Goal: Task Accomplishment & Management: Manage account settings

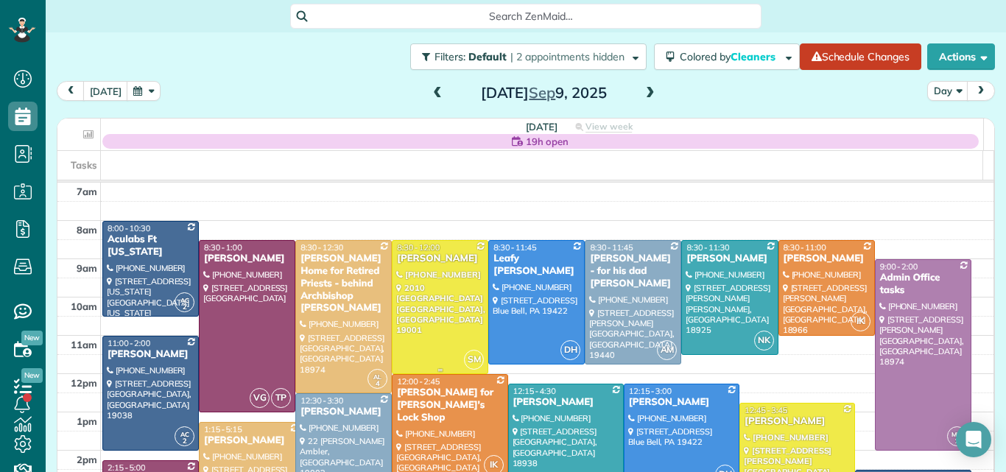
scroll to position [113, 0]
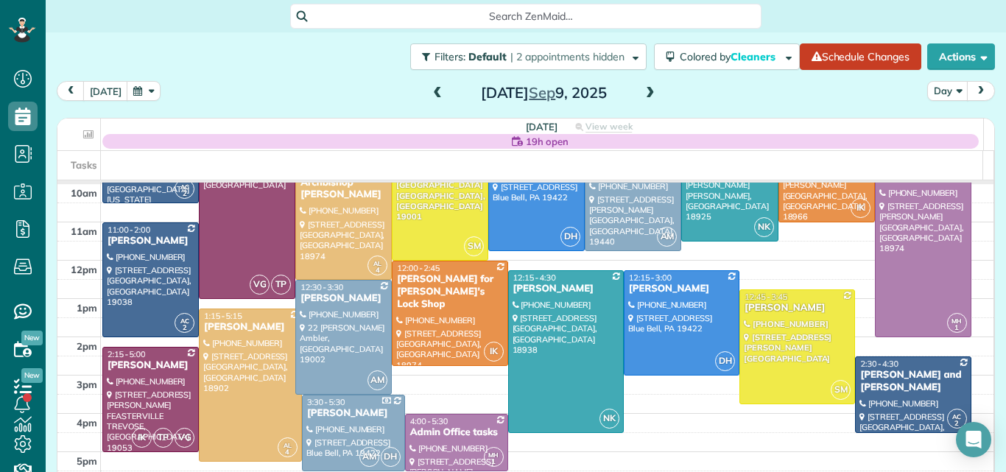
click at [434, 91] on span at bounding box center [437, 93] width 16 height 13
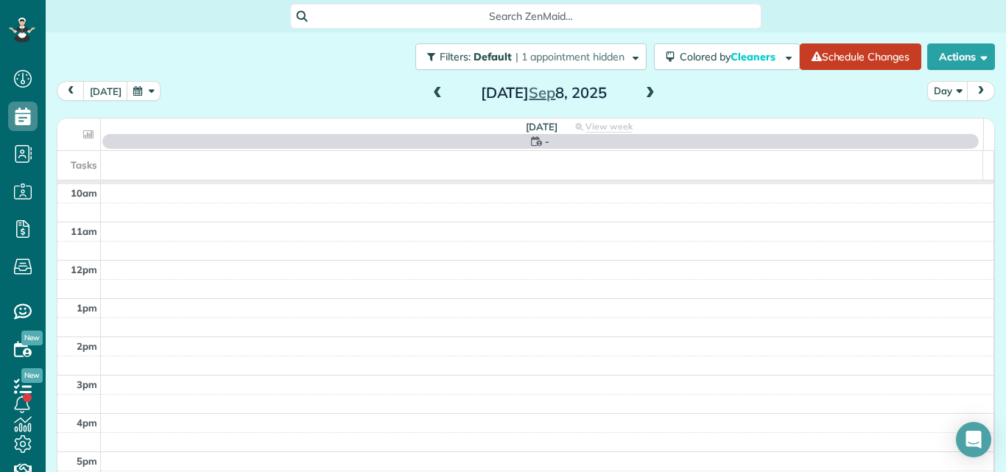
scroll to position [0, 0]
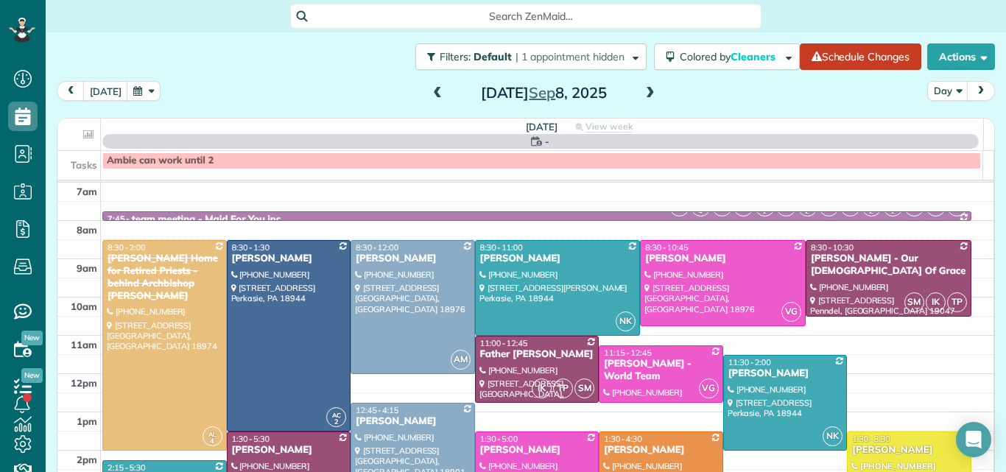
click at [434, 91] on span at bounding box center [437, 93] width 16 height 13
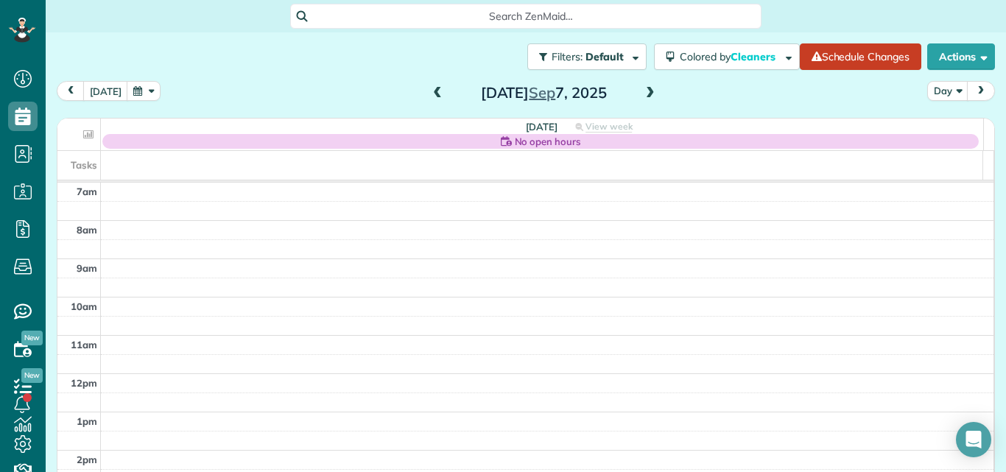
click at [434, 91] on span at bounding box center [437, 93] width 16 height 13
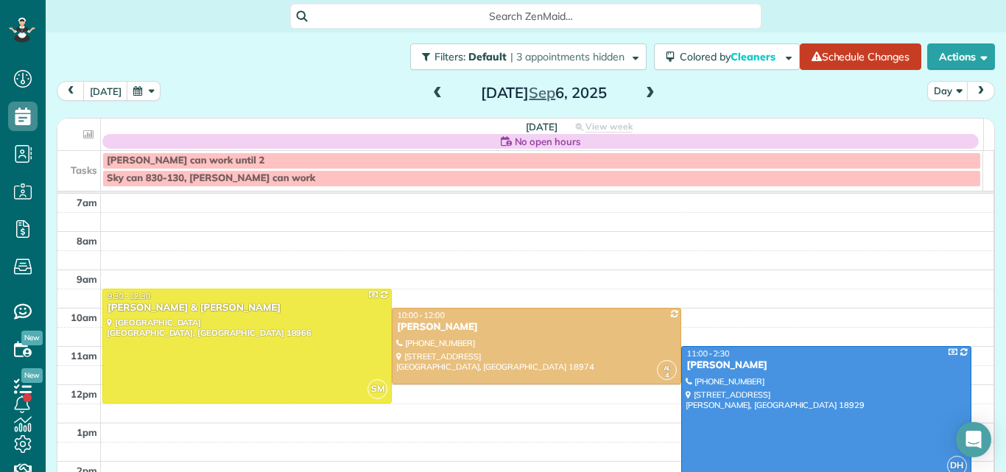
click at [434, 91] on span at bounding box center [437, 93] width 16 height 13
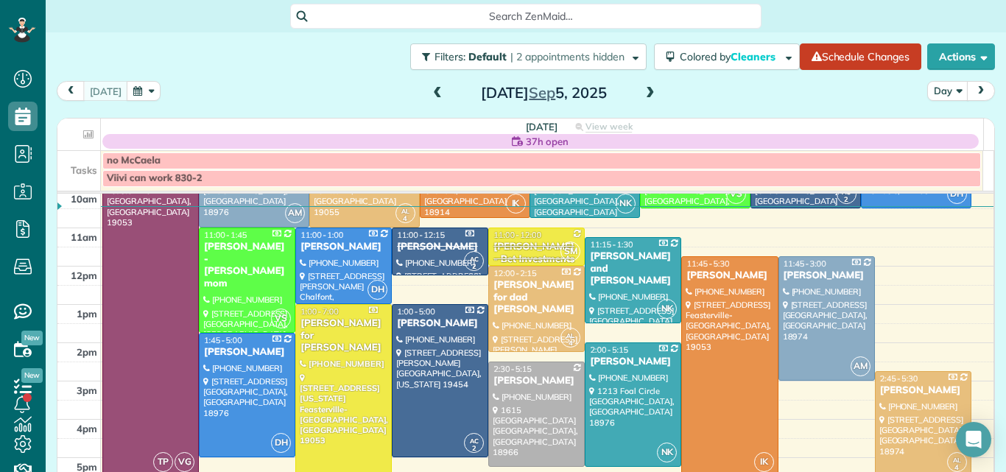
scroll to position [141, 0]
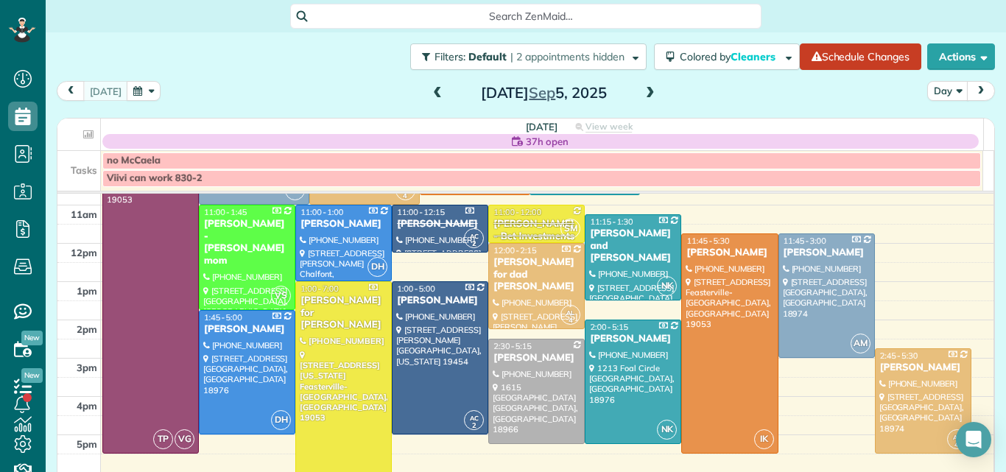
click at [642, 89] on span at bounding box center [650, 93] width 16 height 13
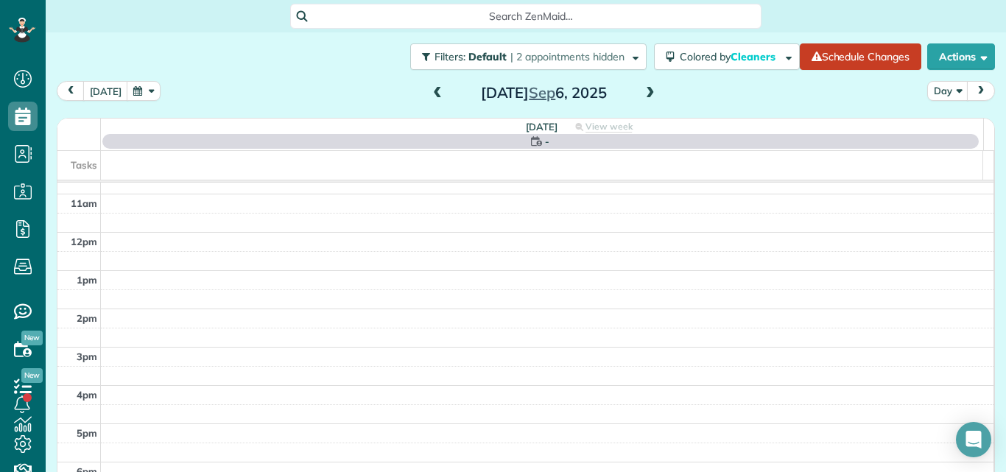
scroll to position [0, 0]
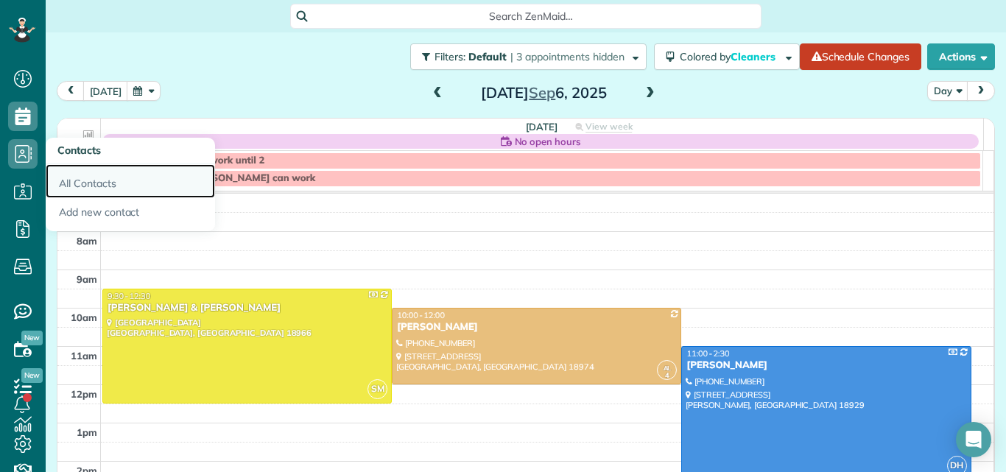
click at [70, 180] on link "All Contacts" at bounding box center [130, 181] width 169 height 34
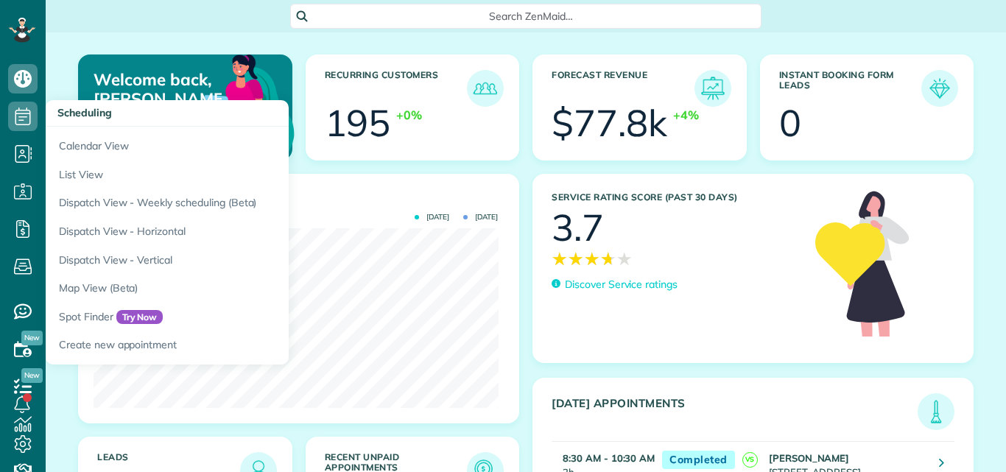
scroll to position [180, 404]
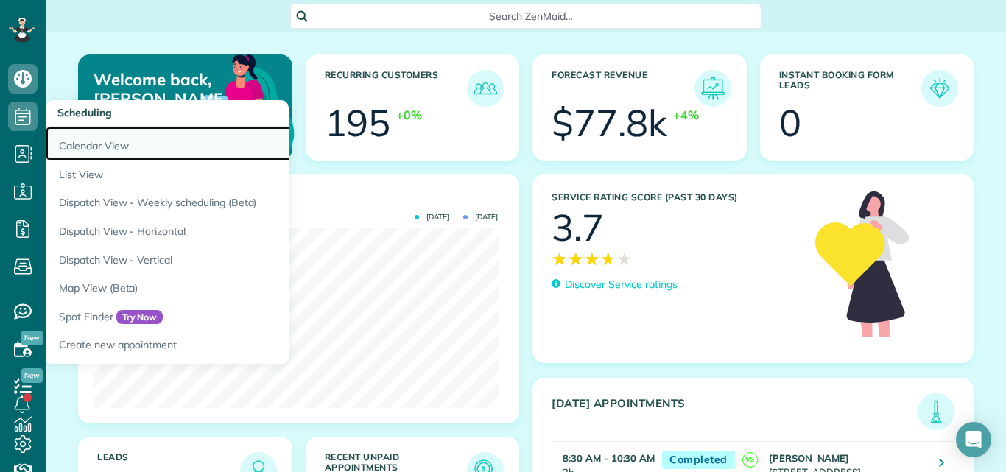
click at [69, 149] on link "Calendar View" at bounding box center [230, 144] width 368 height 34
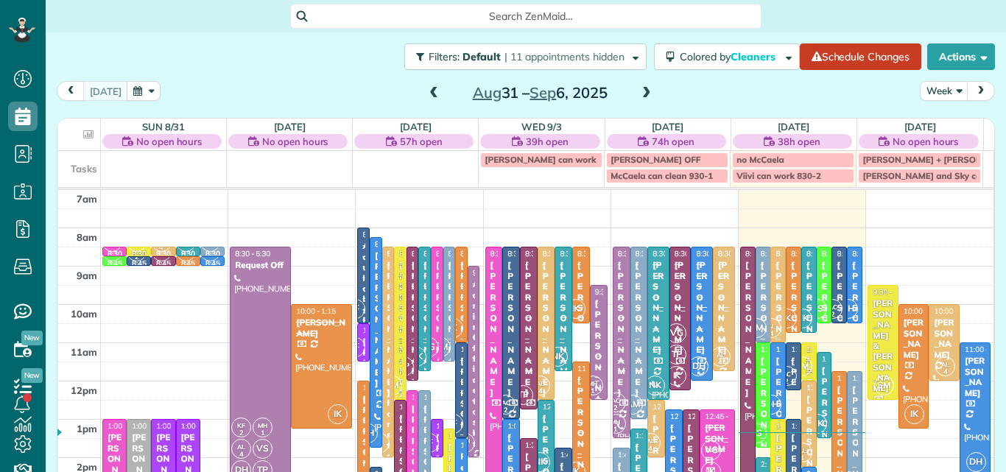
scroll to position [7, 7]
click at [923, 90] on button "Week" at bounding box center [944, 91] width 49 height 20
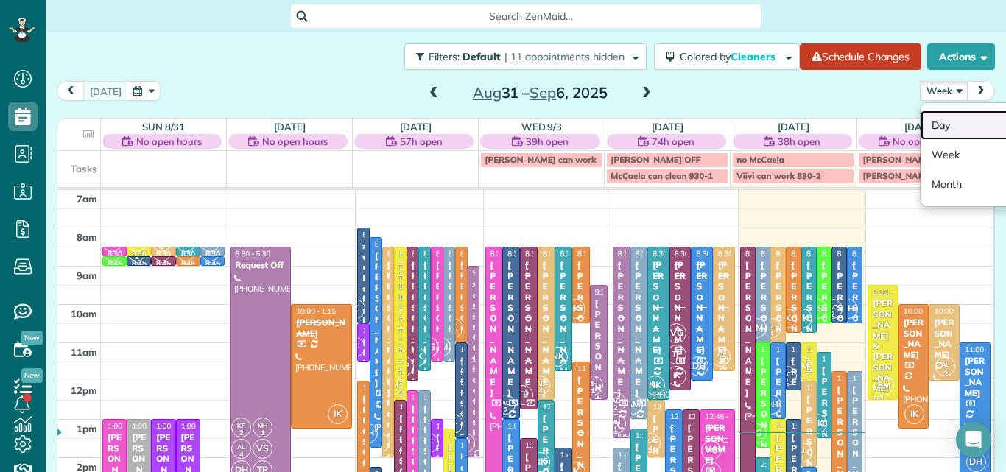
click at [926, 121] on link "Day" at bounding box center [978, 124] width 116 height 29
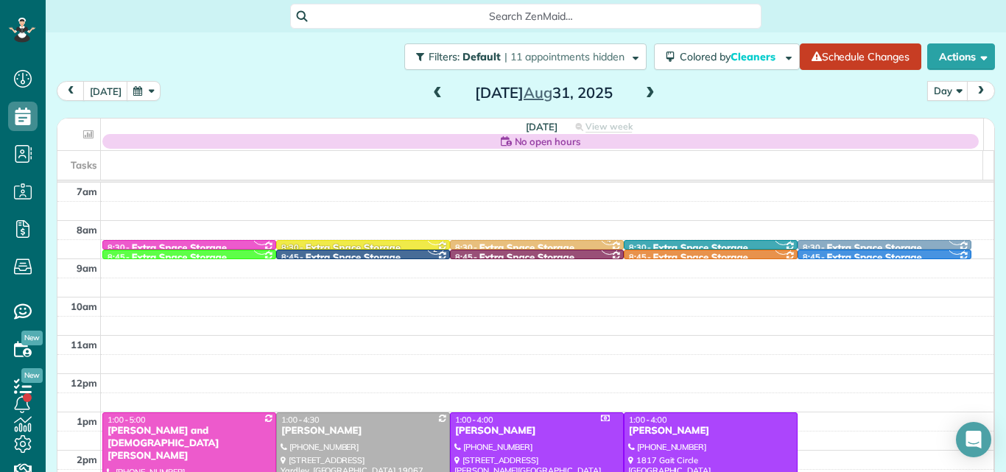
click at [646, 93] on span at bounding box center [650, 93] width 16 height 13
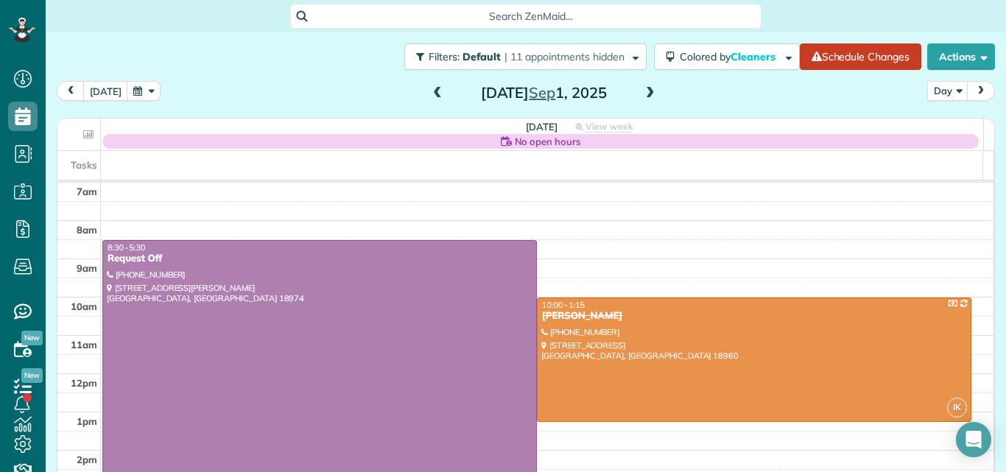
click at [646, 93] on span at bounding box center [650, 93] width 16 height 13
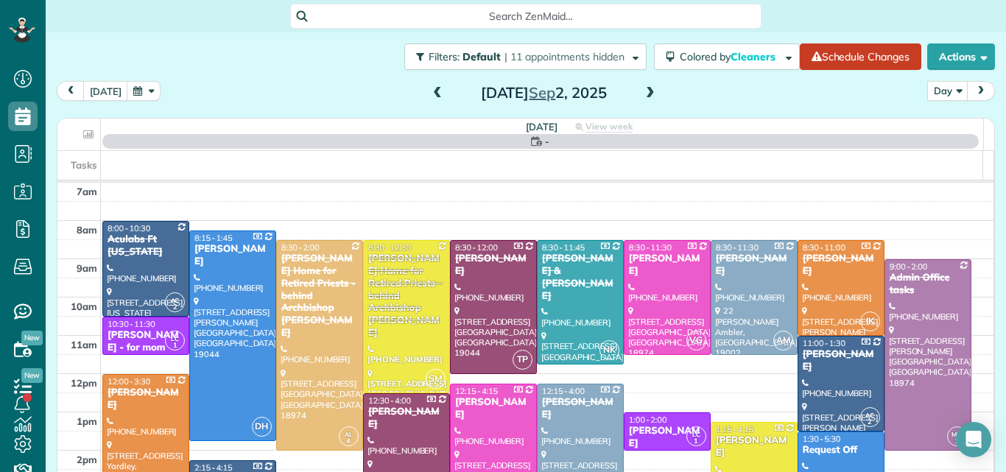
click at [646, 93] on span at bounding box center [650, 93] width 16 height 13
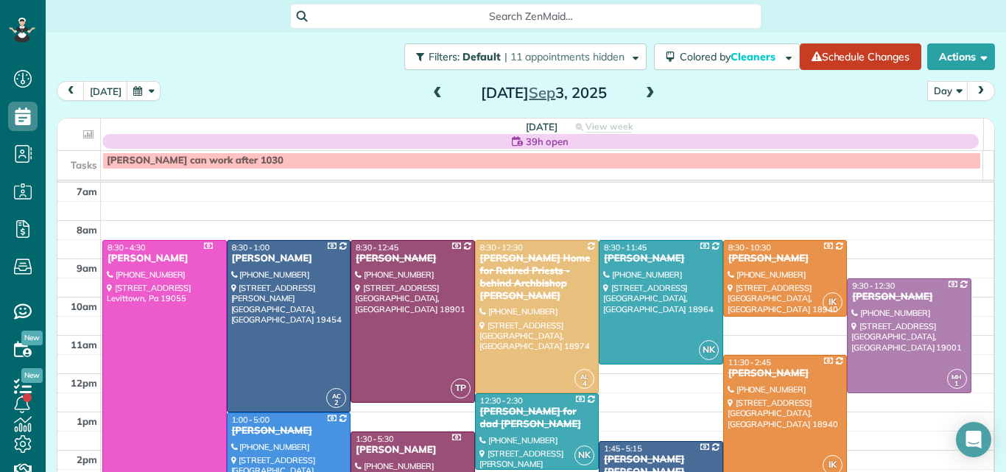
click at [646, 93] on span at bounding box center [650, 93] width 16 height 13
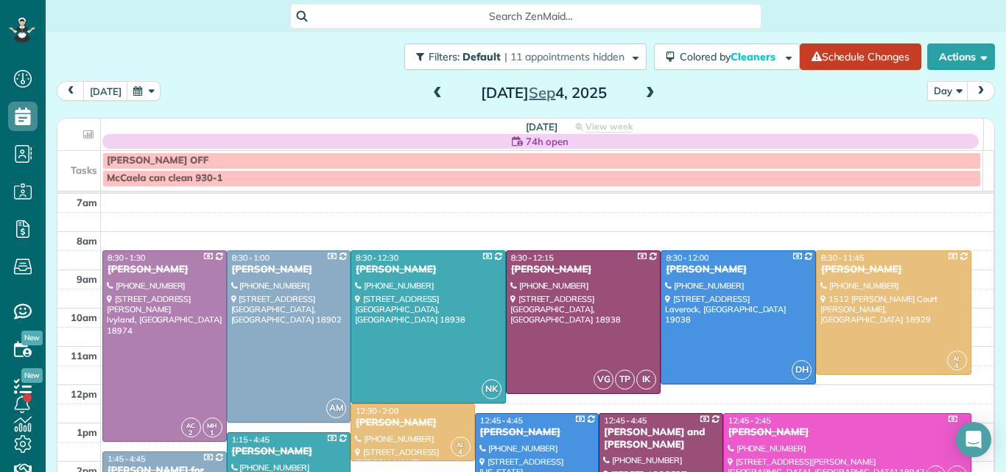
click at [646, 93] on span at bounding box center [650, 93] width 16 height 13
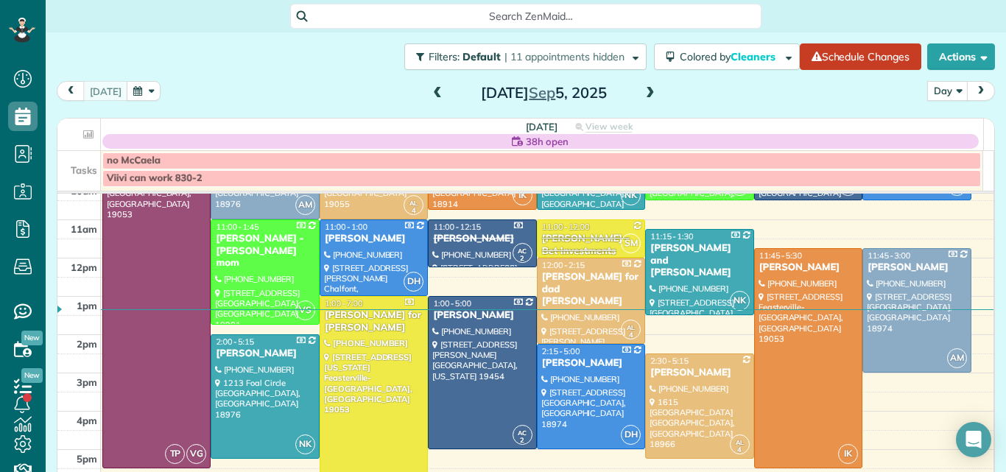
scroll to position [74, 0]
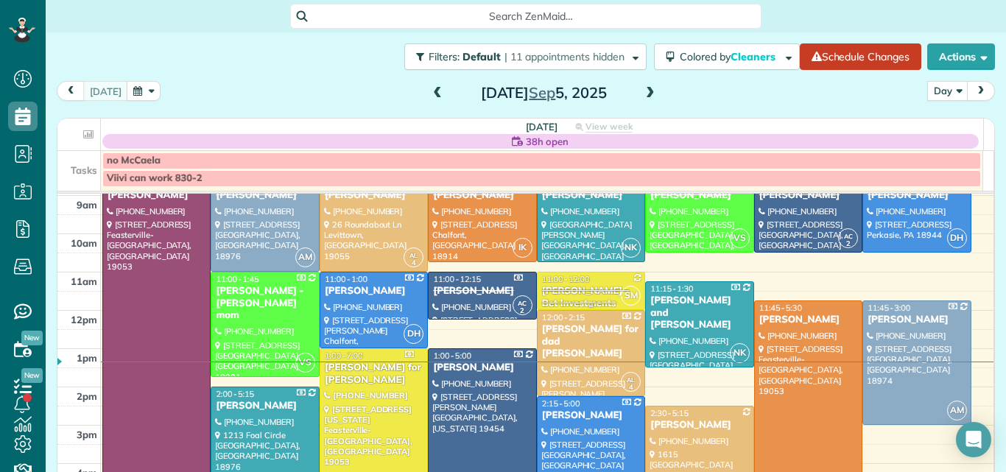
click at [555, 275] on span "11:00 - 12:00" at bounding box center [566, 279] width 48 height 10
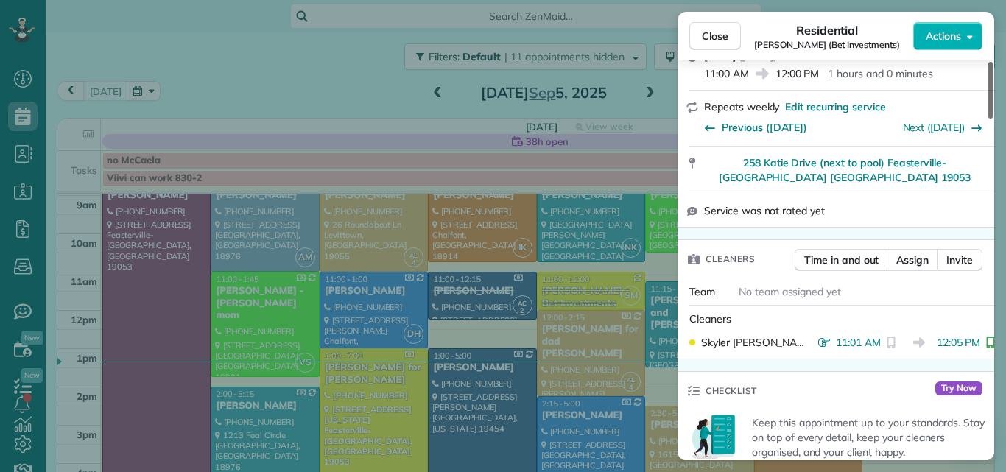
scroll to position [361, 0]
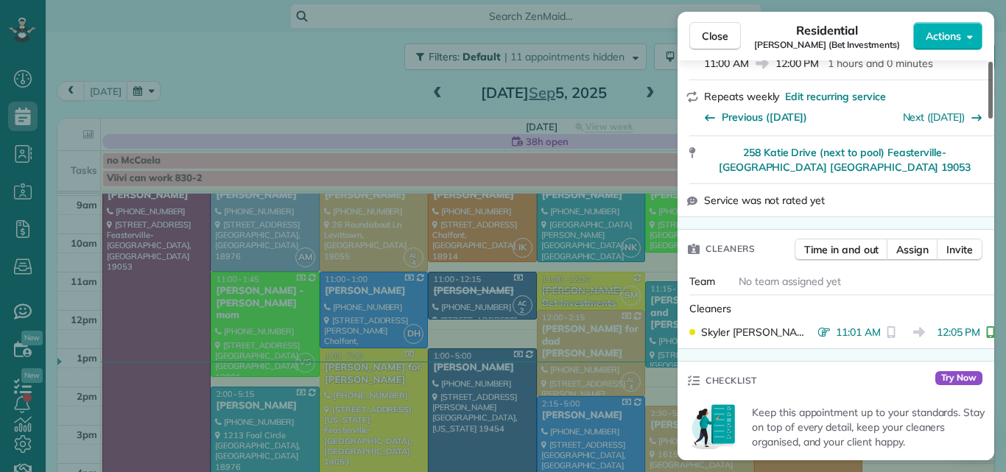
drag, startPoint x: 988, startPoint y: 93, endPoint x: 984, endPoint y: 144, distance: 51.0
click at [988, 119] on div at bounding box center [990, 90] width 4 height 57
click at [722, 32] on span "Close" at bounding box center [715, 36] width 27 height 15
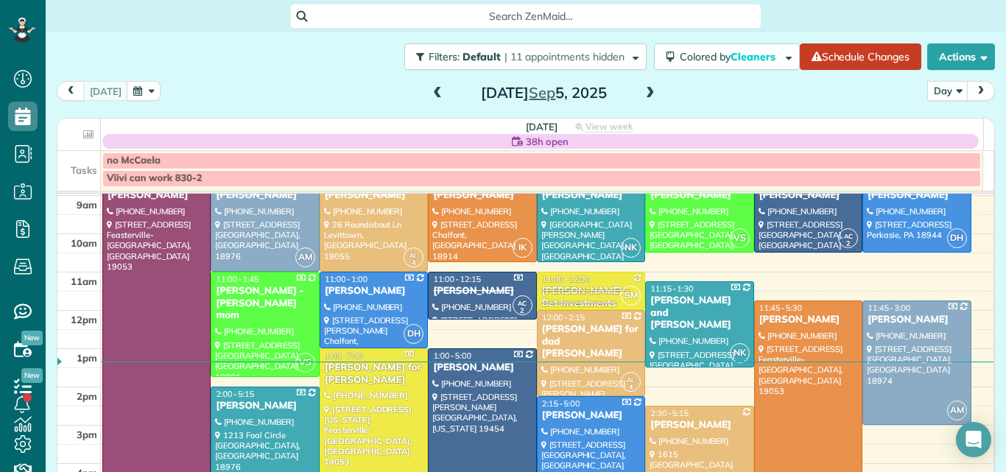
click at [389, 374] on div "[PERSON_NAME] for [PERSON_NAME]" at bounding box center [373, 373] width 99 height 25
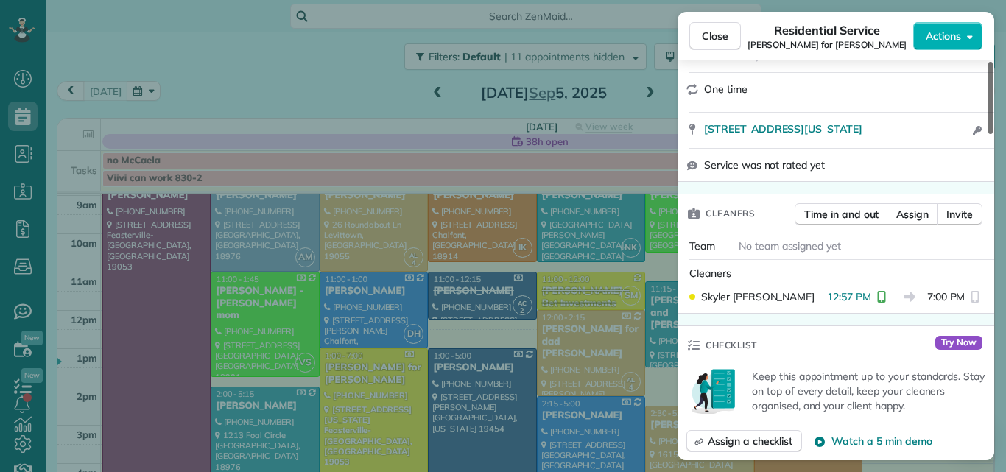
scroll to position [291, 0]
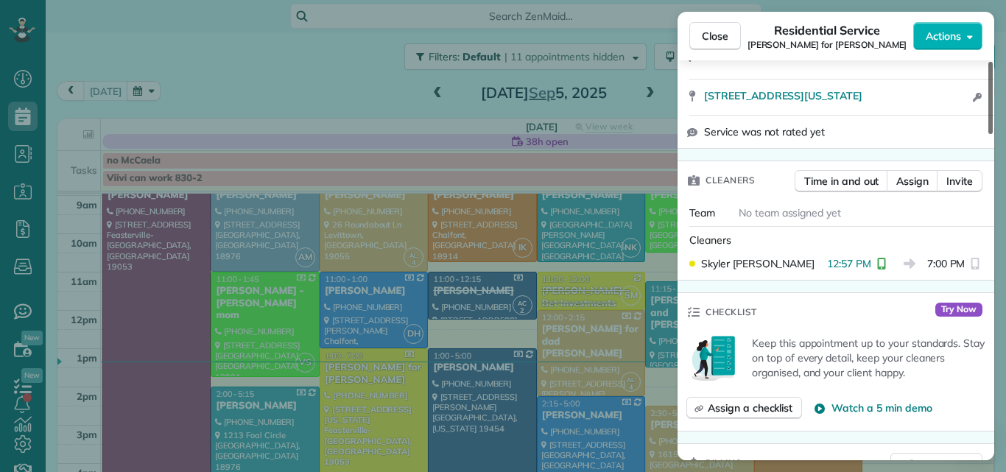
drag, startPoint x: 990, startPoint y: 120, endPoint x: 985, endPoint y: 172, distance: 52.5
click at [988, 134] on div at bounding box center [990, 98] width 4 height 72
click at [719, 34] on span "Close" at bounding box center [715, 36] width 27 height 15
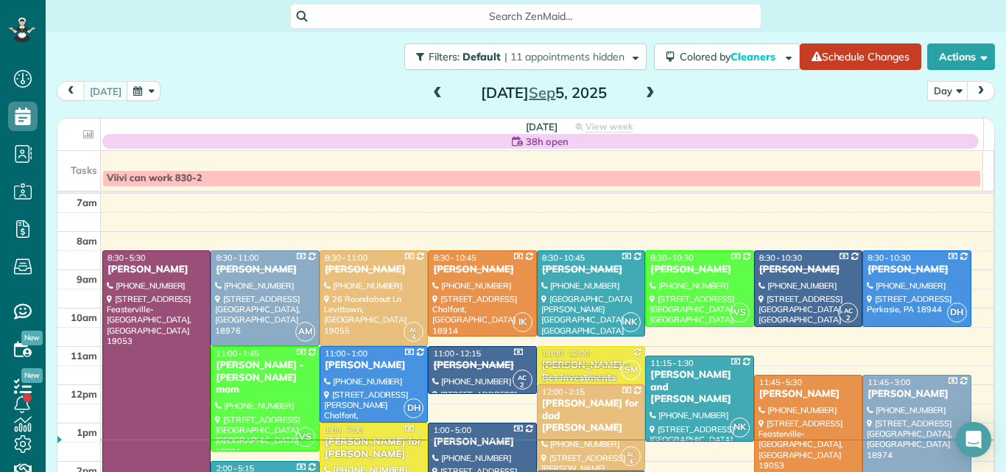
drag, startPoint x: 494, startPoint y: 163, endPoint x: 264, endPoint y: -7, distance: 285.8
click at [264, 0] on html "Dashboard Scheduling Calendar View List View Dispatch View - Weekly scheduling …" at bounding box center [503, 236] width 1006 height 472
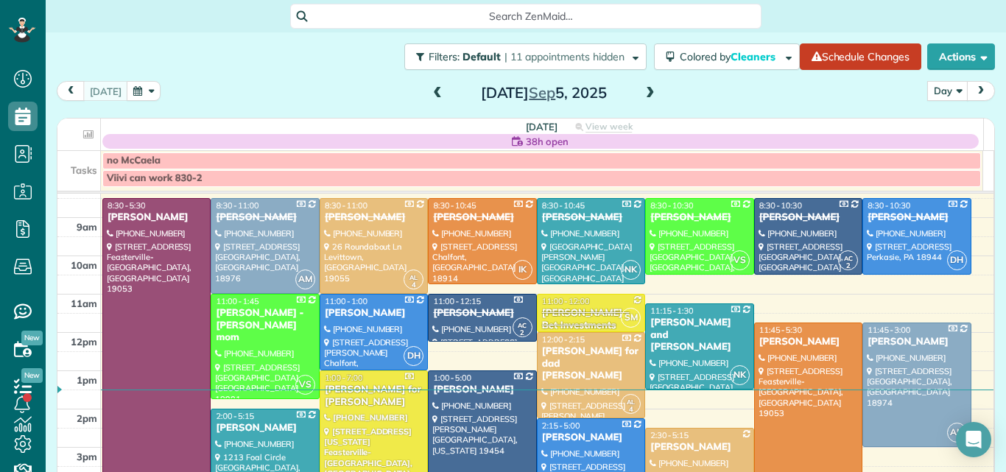
scroll to position [51, 0]
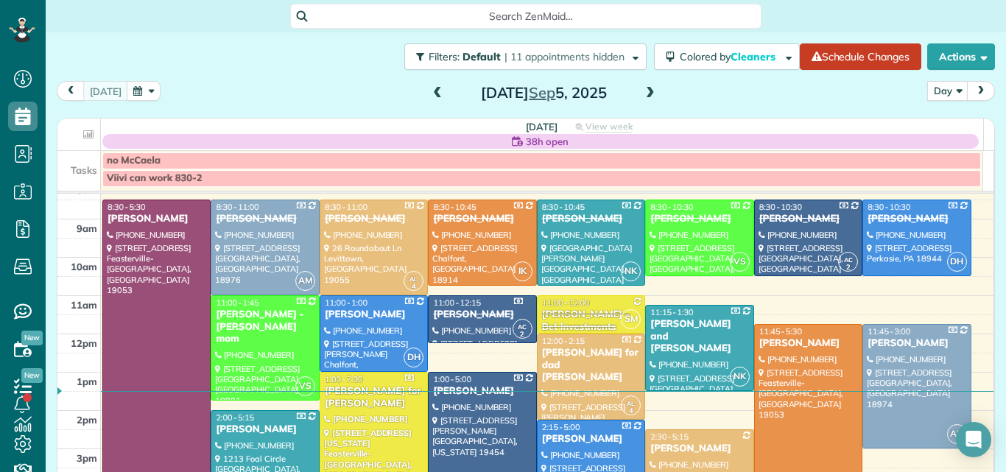
click at [642, 89] on span at bounding box center [650, 93] width 16 height 13
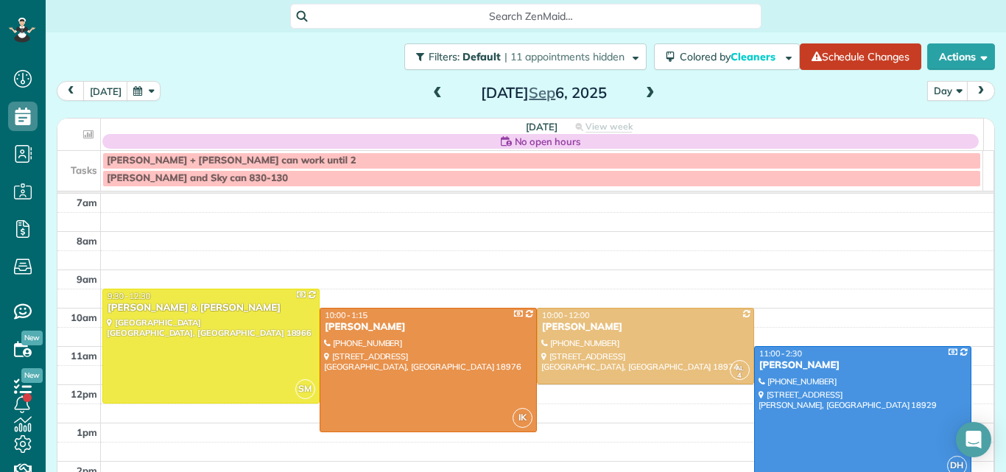
click at [642, 89] on span at bounding box center [650, 93] width 16 height 13
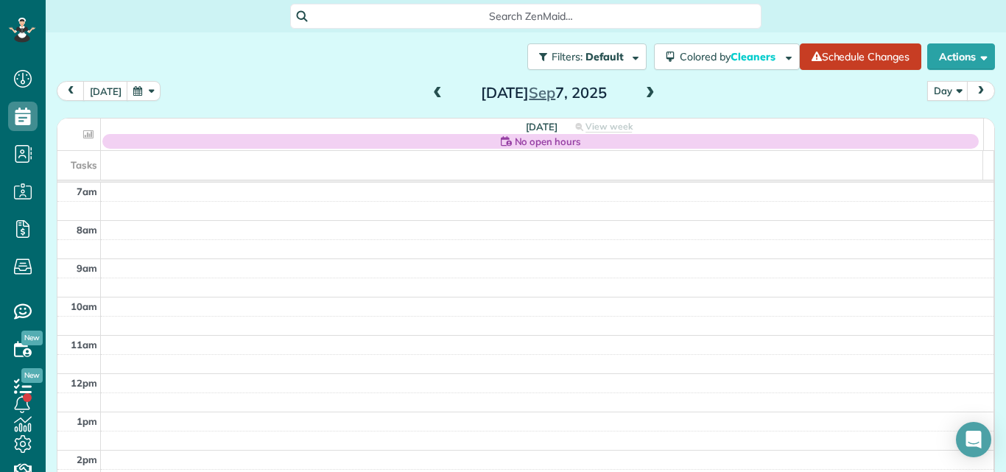
click at [642, 89] on span at bounding box center [650, 93] width 16 height 13
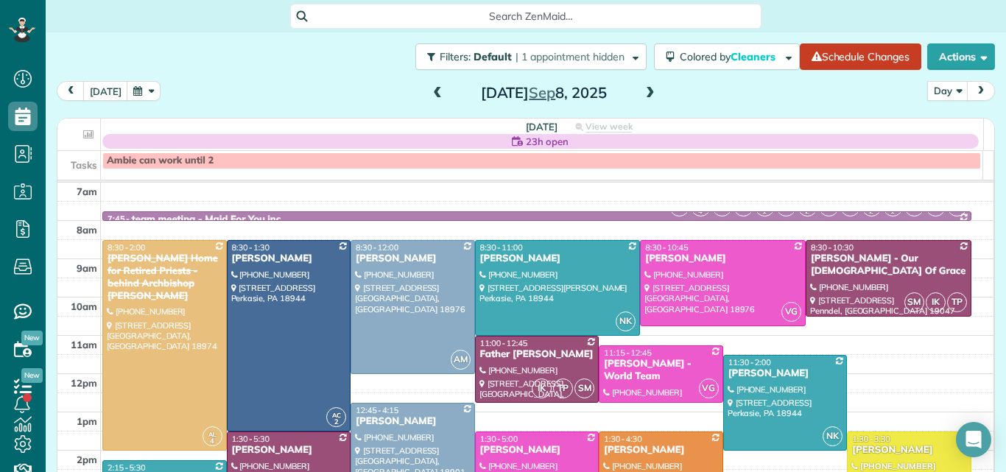
click at [434, 88] on span at bounding box center [437, 93] width 16 height 13
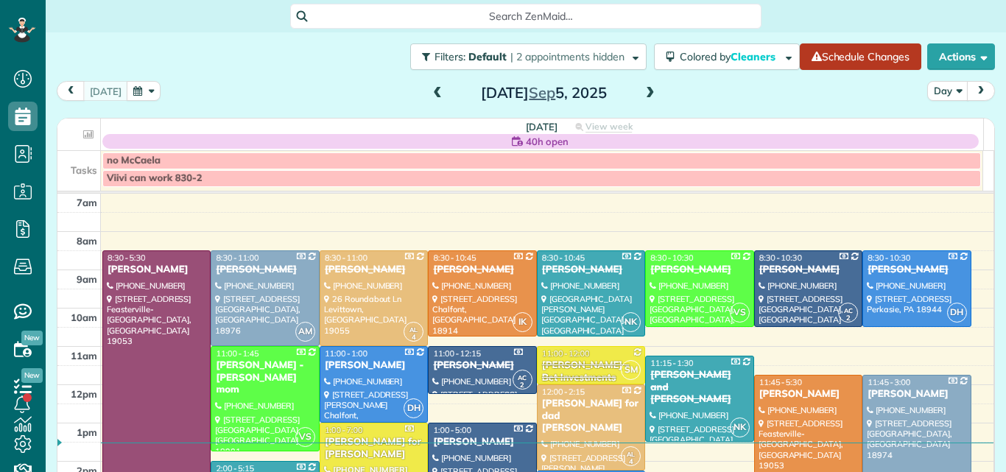
scroll to position [7, 7]
click at [642, 91] on span at bounding box center [650, 93] width 16 height 13
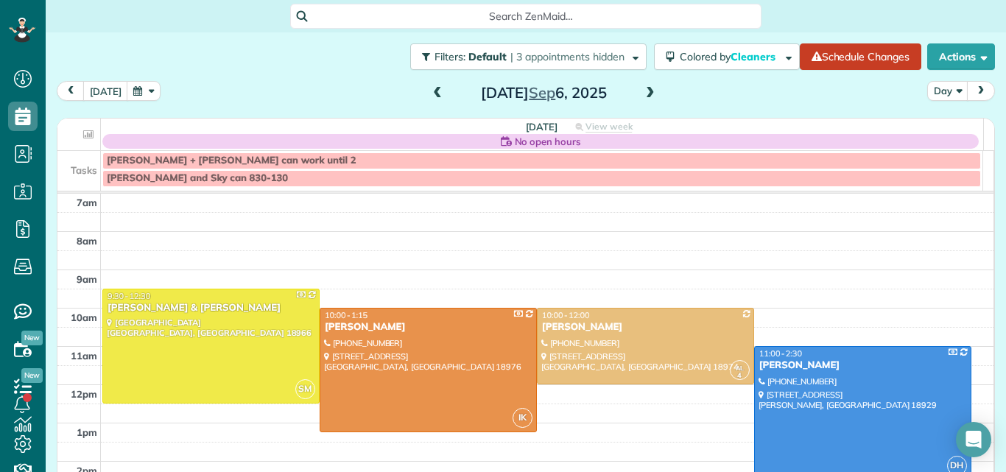
click at [642, 93] on span at bounding box center [650, 93] width 16 height 13
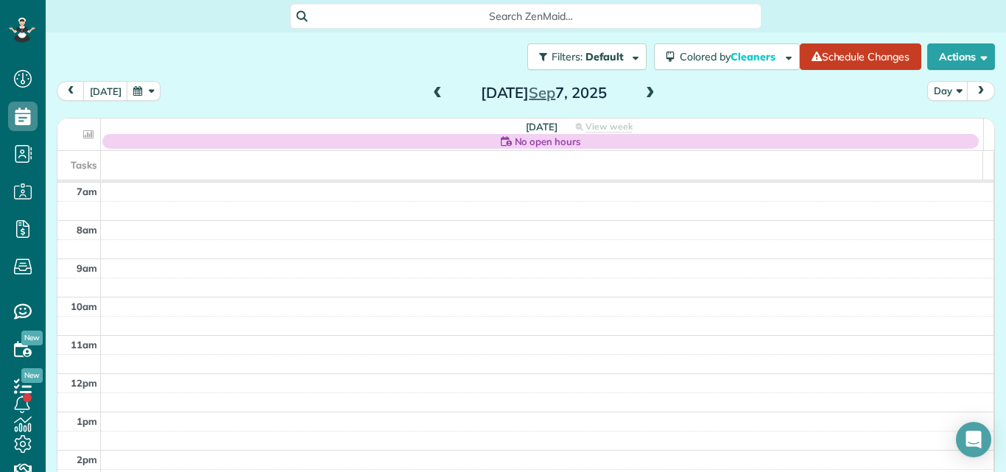
click at [642, 93] on span at bounding box center [650, 93] width 16 height 13
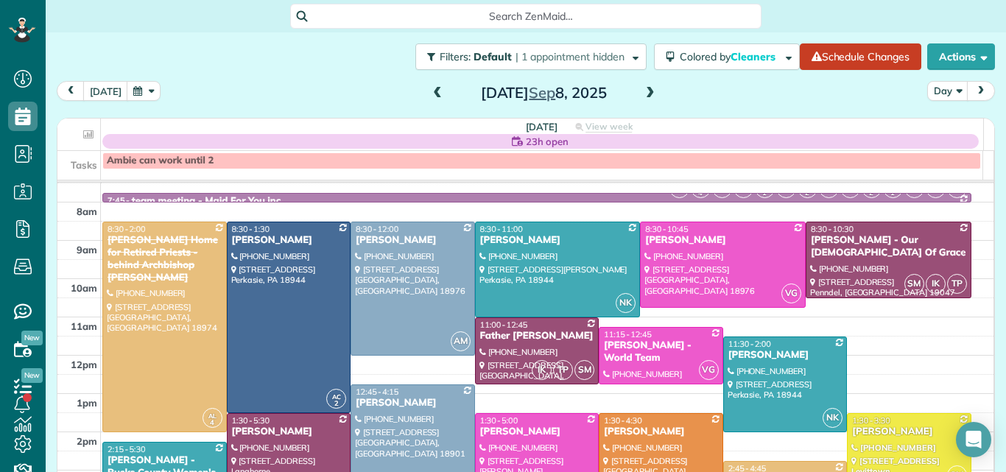
scroll to position [0, 0]
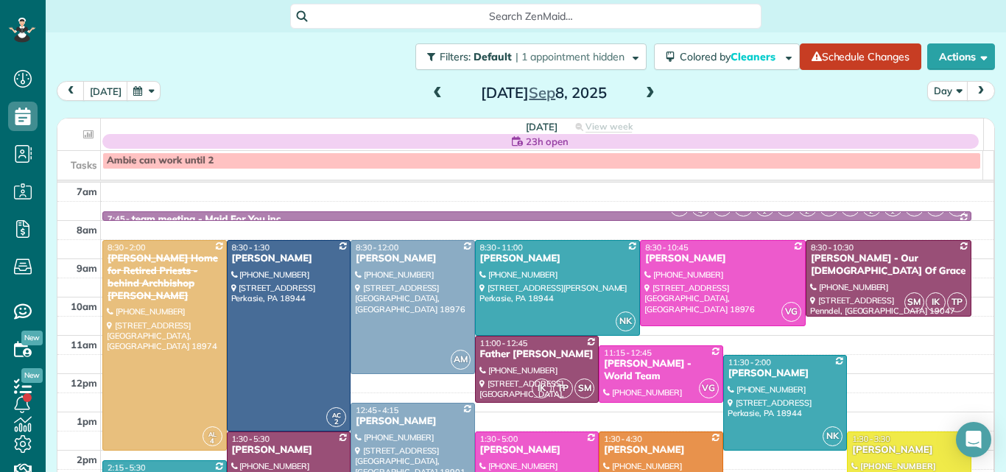
click at [642, 94] on span at bounding box center [650, 93] width 16 height 13
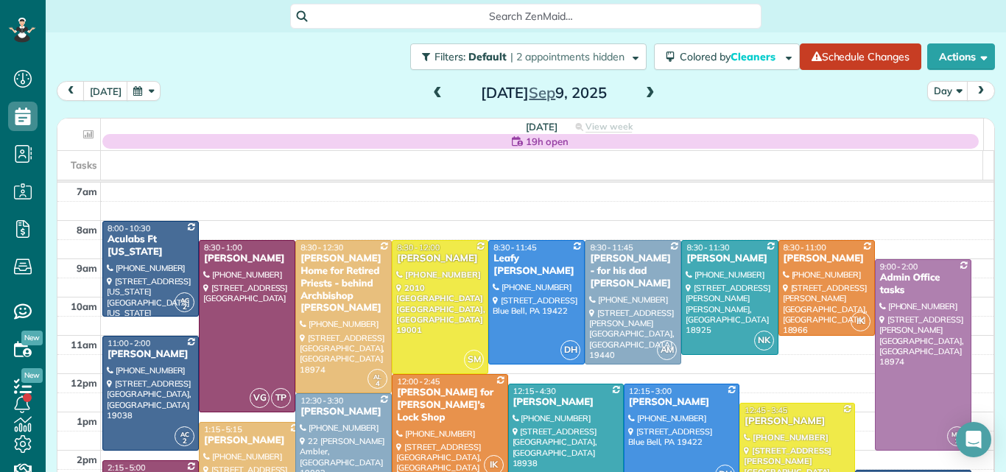
click at [642, 88] on span at bounding box center [650, 93] width 16 height 13
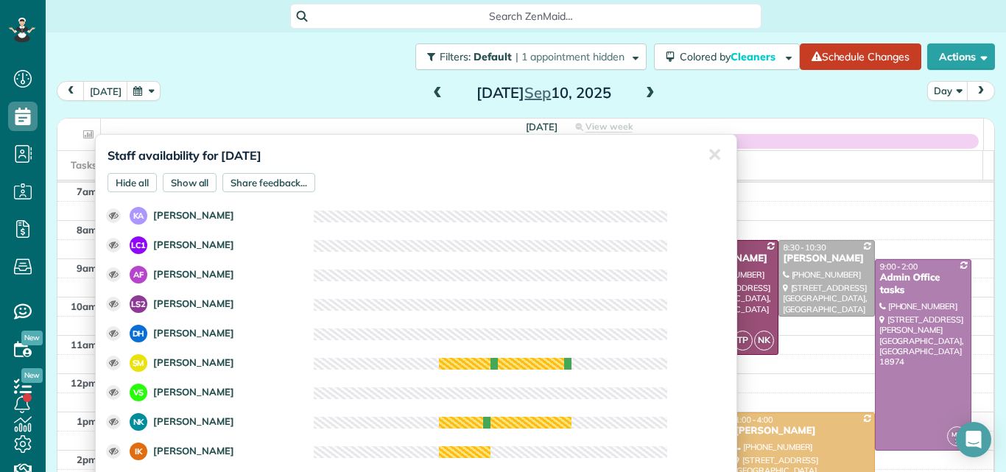
click at [537, 138] on div "Staff availability for September 10, 2025 Hide all Show all Share feedback... ✕…" at bounding box center [416, 308] width 642 height 349
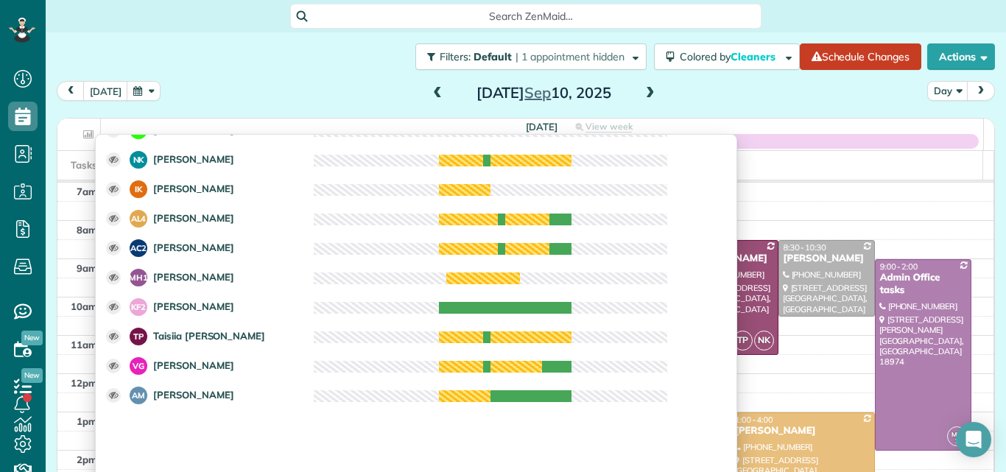
scroll to position [268, 0]
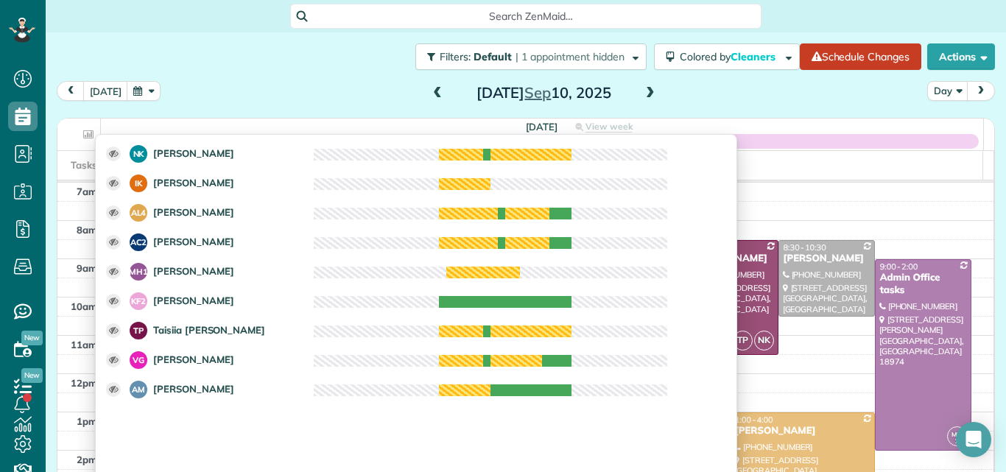
click at [763, 107] on div "today Day Wednesday Sep 10, 2025" at bounding box center [526, 94] width 938 height 27
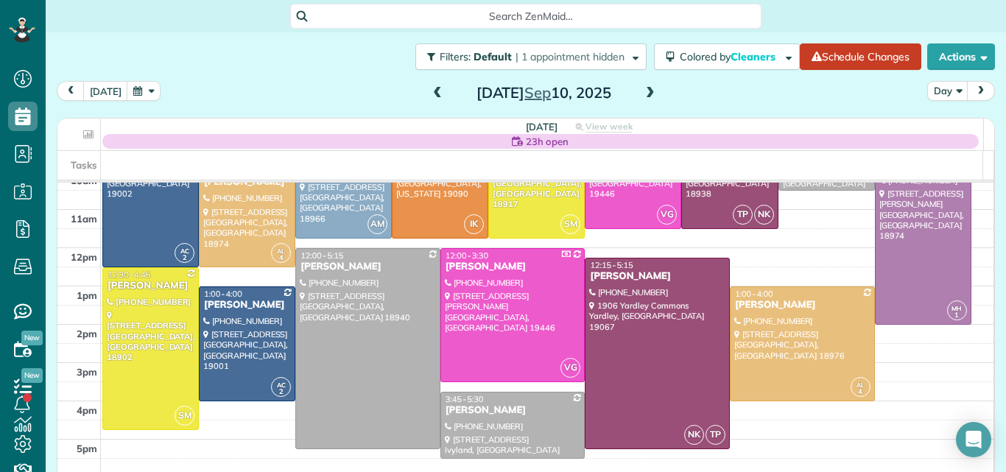
scroll to position [133, 0]
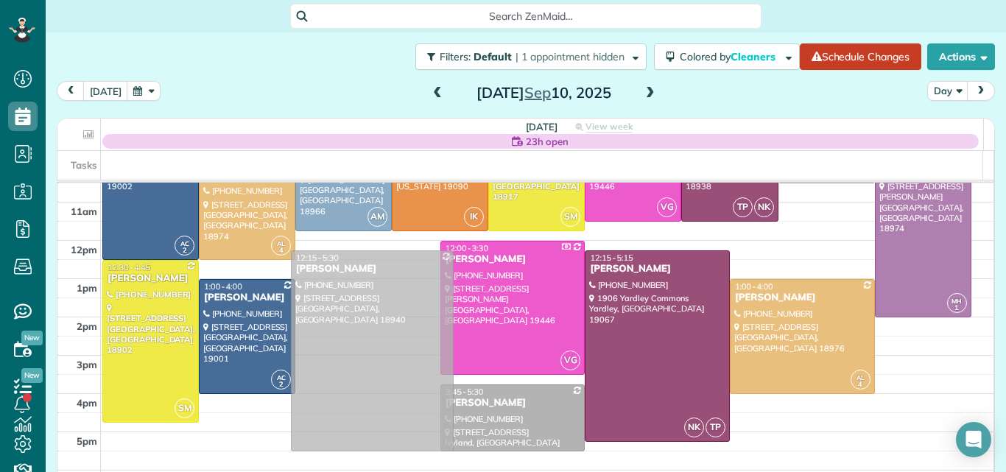
drag, startPoint x: 378, startPoint y: 304, endPoint x: 378, endPoint y: 312, distance: 8.1
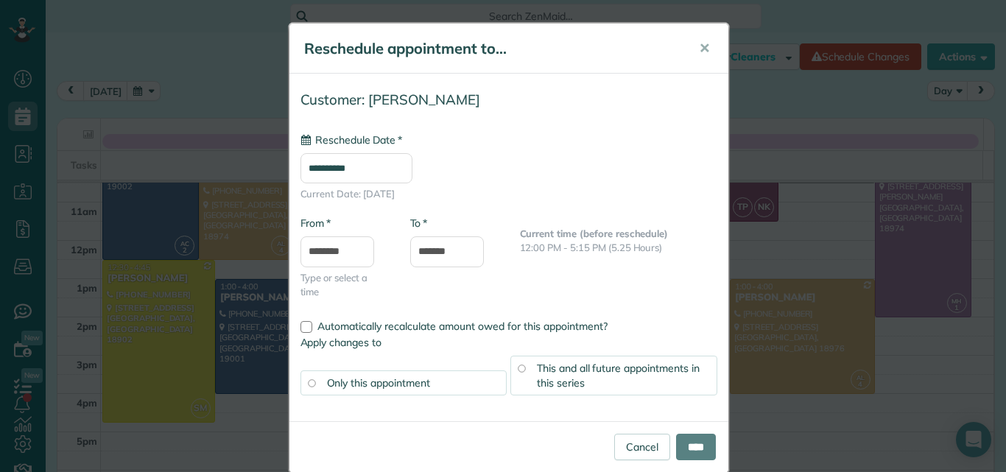
type input "**********"
click at [682, 442] on input "****" at bounding box center [696, 447] width 40 height 27
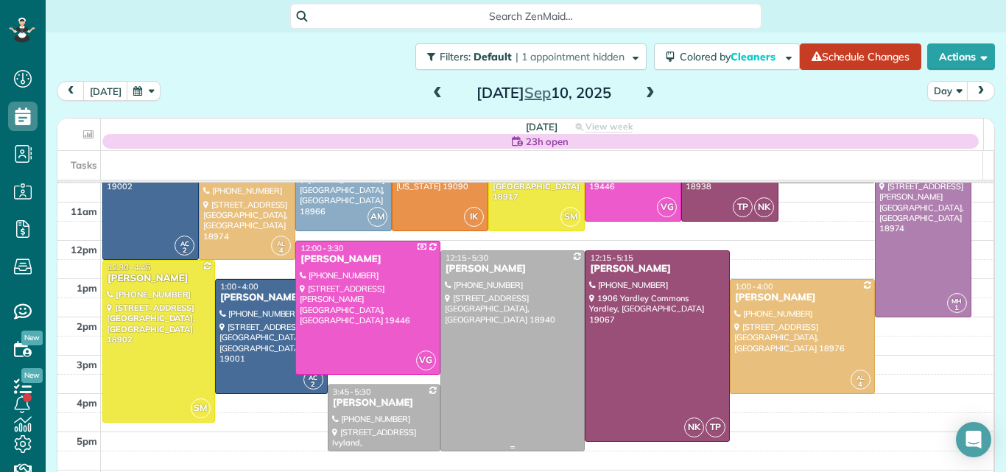
click at [544, 379] on div at bounding box center [513, 351] width 144 height 200
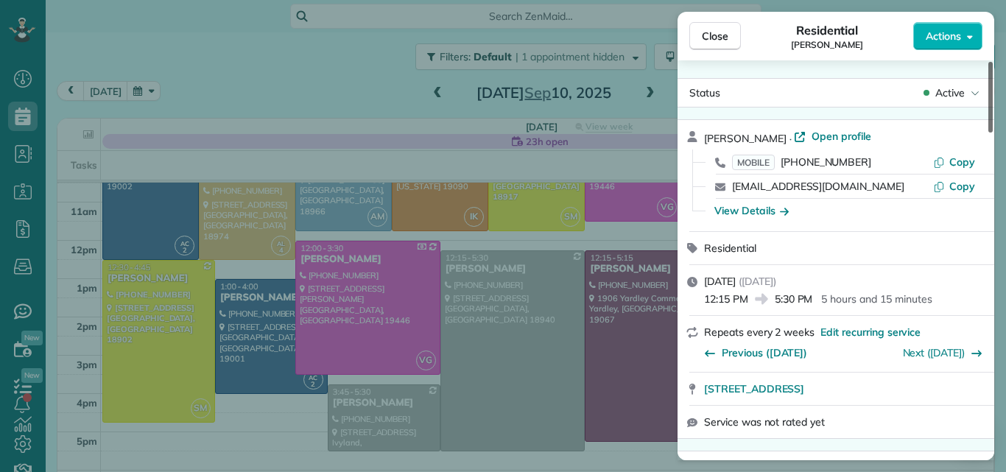
drag, startPoint x: 989, startPoint y: 112, endPoint x: 950, endPoint y: 52, distance: 71.3
click at [988, 62] on div at bounding box center [990, 97] width 4 height 71
click at [830, 136] on span "Open profile" at bounding box center [841, 136] width 60 height 15
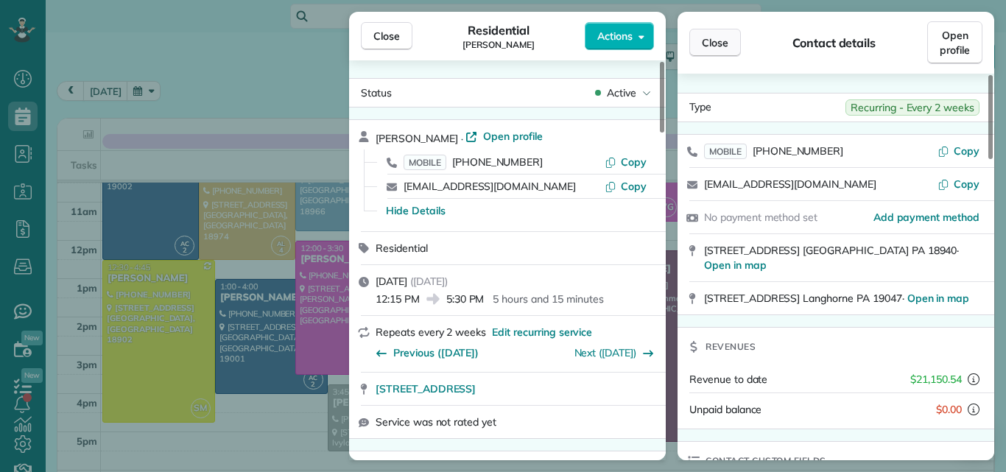
click at [721, 38] on span "Close" at bounding box center [715, 42] width 27 height 15
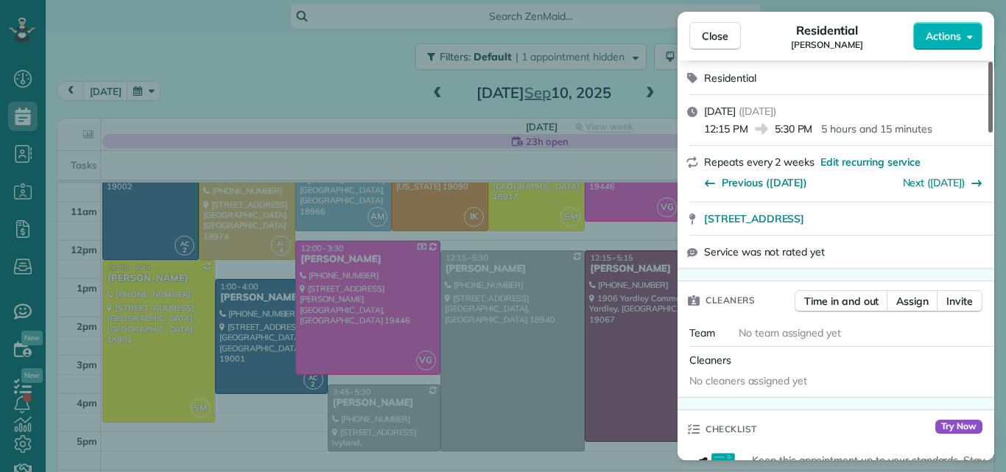
scroll to position [104, 0]
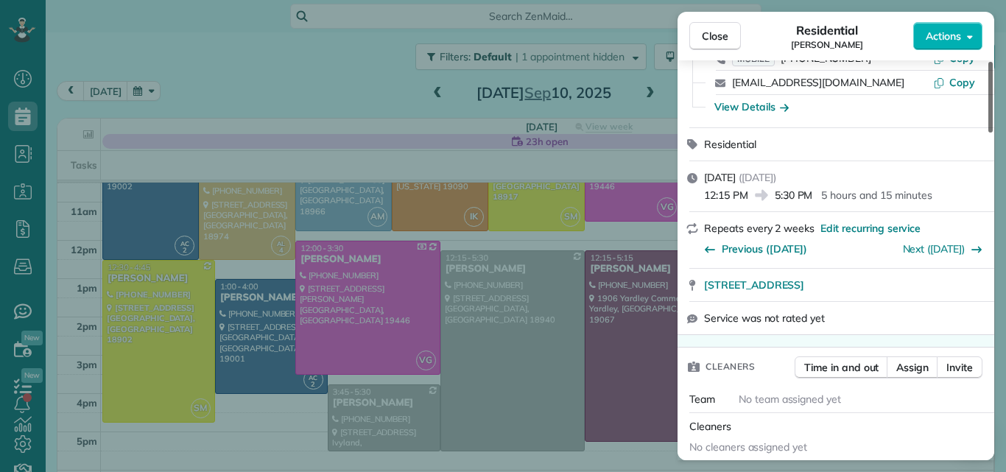
drag, startPoint x: 991, startPoint y: 112, endPoint x: 985, endPoint y: 130, distance: 19.3
click at [988, 130] on div at bounding box center [990, 97] width 4 height 71
click at [724, 32] on span "Close" at bounding box center [715, 36] width 27 height 15
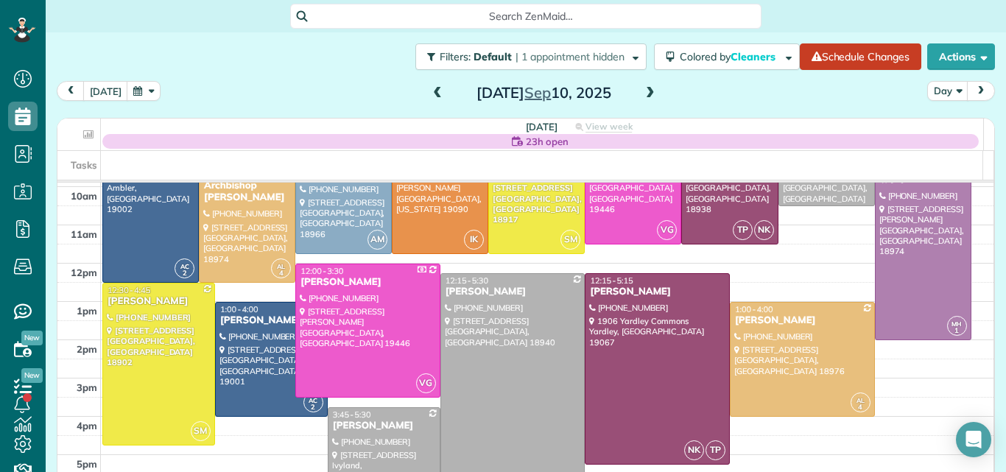
scroll to position [121, 0]
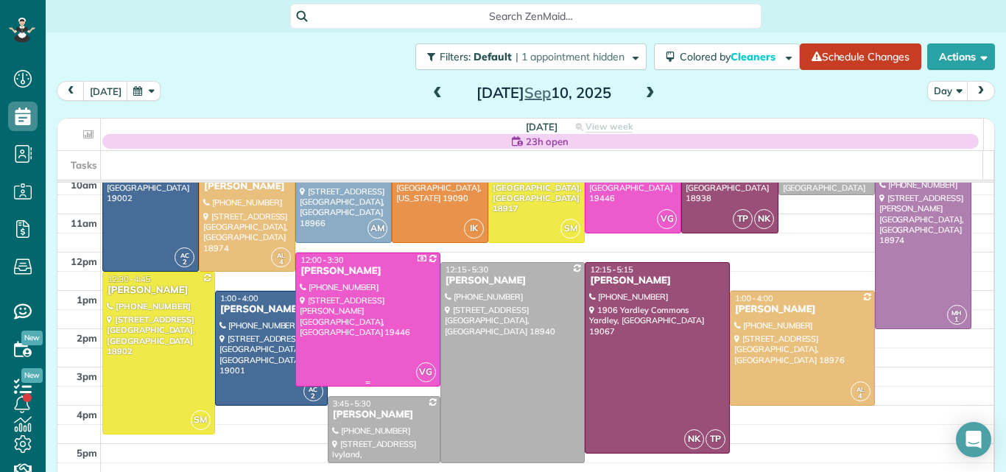
click at [372, 335] on div at bounding box center [368, 319] width 144 height 133
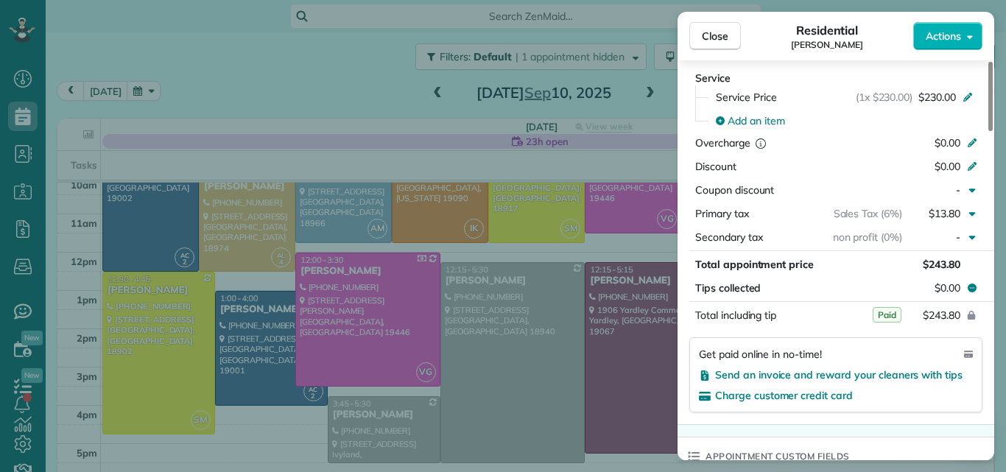
drag, startPoint x: 989, startPoint y: 95, endPoint x: 982, endPoint y: 219, distance: 123.9
click at [988, 131] on div at bounding box center [990, 96] width 4 height 69
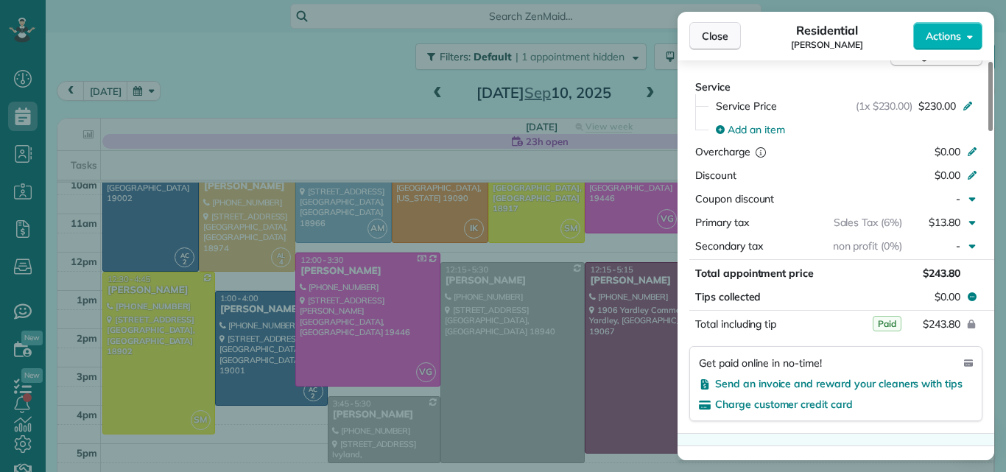
click at [709, 39] on span "Close" at bounding box center [715, 36] width 27 height 15
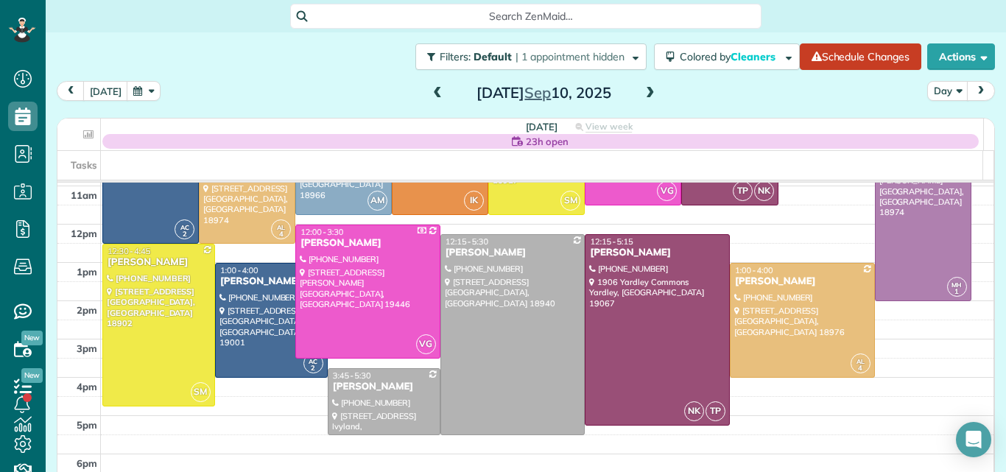
scroll to position [152, 0]
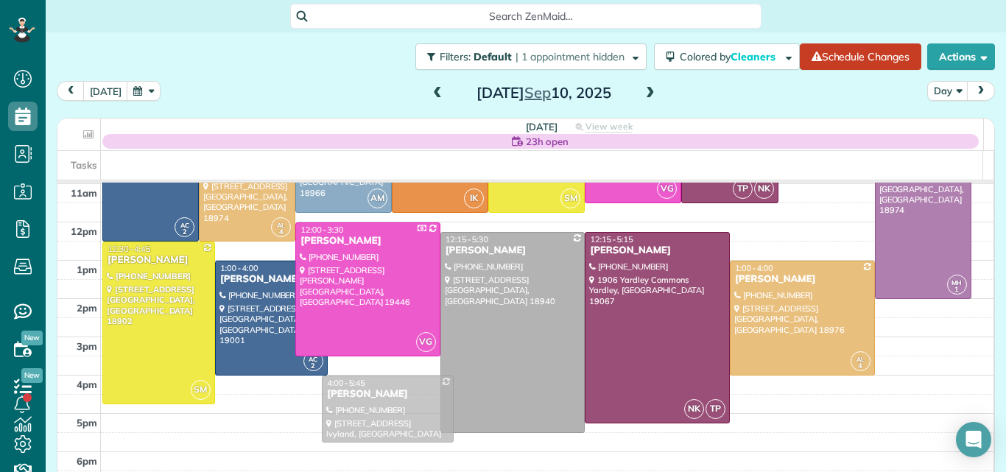
drag, startPoint x: 387, startPoint y: 414, endPoint x: 387, endPoint y: 423, distance: 8.8
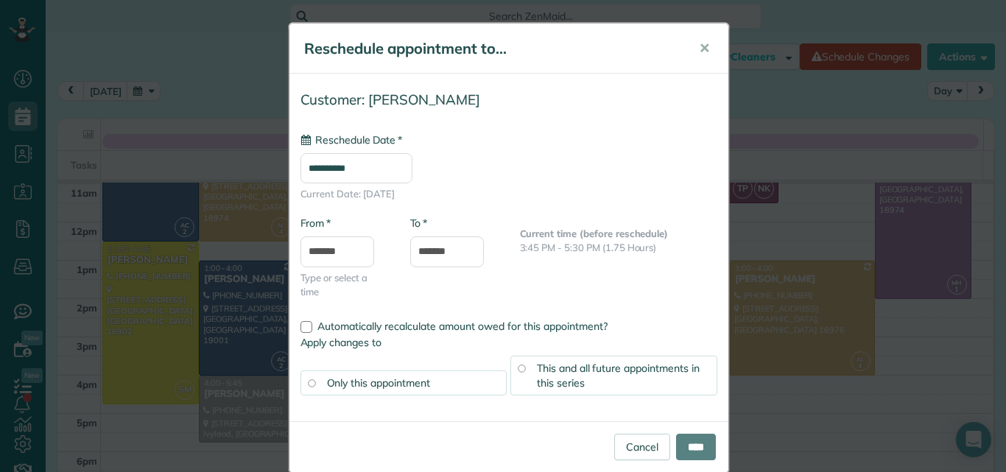
type input "**********"
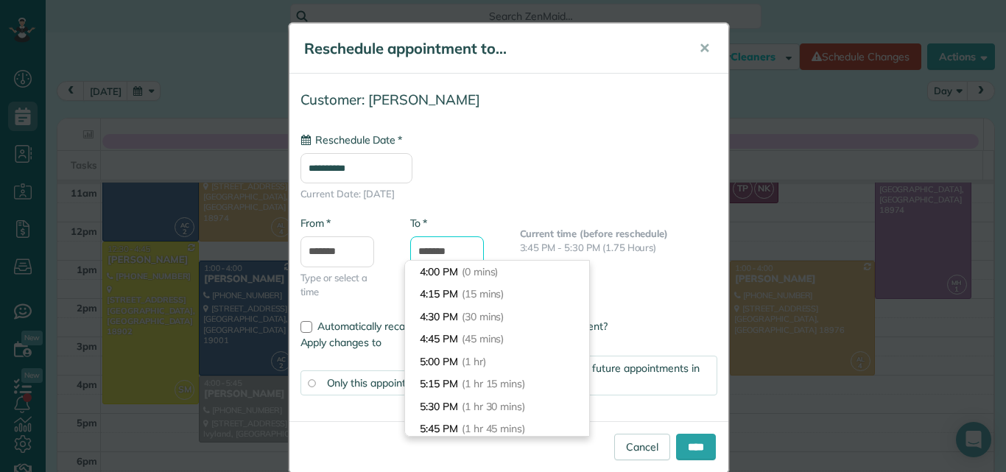
click at [434, 249] on input "*******" at bounding box center [447, 251] width 74 height 31
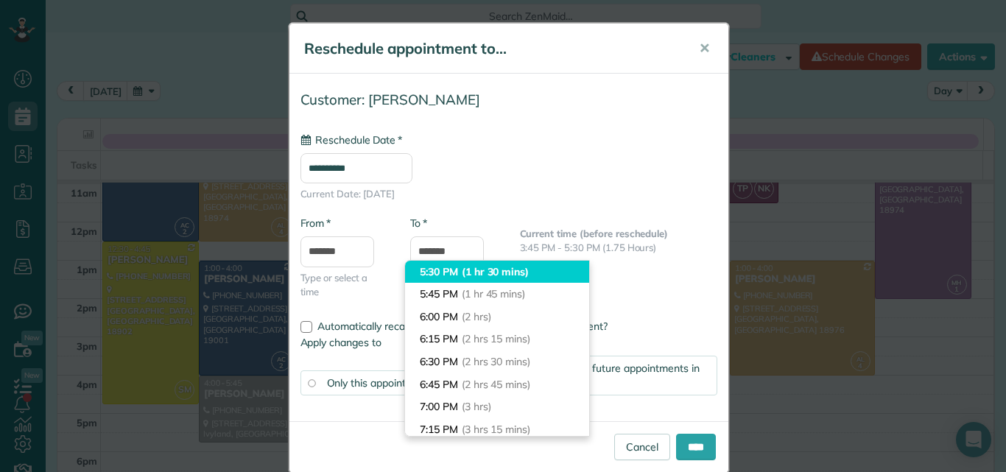
type input "*******"
click at [438, 275] on li "5:30 PM (1 hr 30 mins)" at bounding box center [497, 272] width 184 height 23
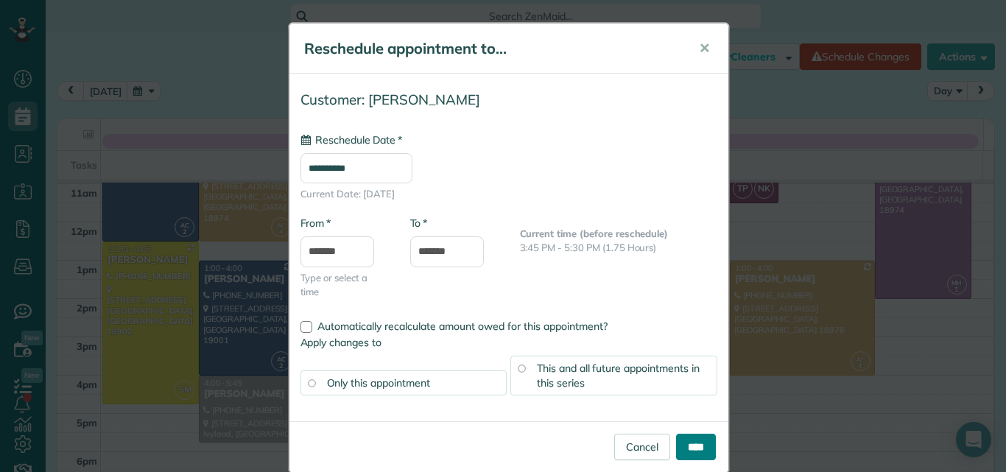
click at [676, 440] on input "****" at bounding box center [696, 447] width 40 height 27
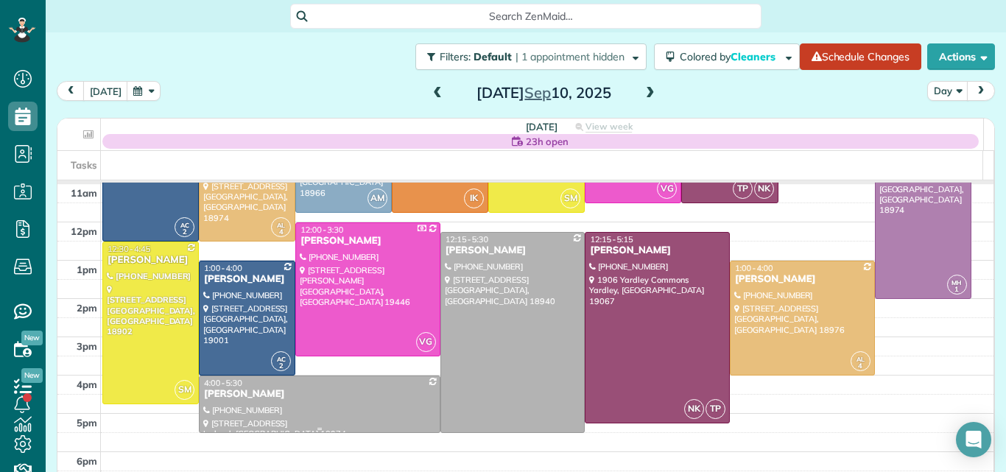
click at [257, 379] on div "4:00 - 5:30" at bounding box center [319, 383] width 233 height 10
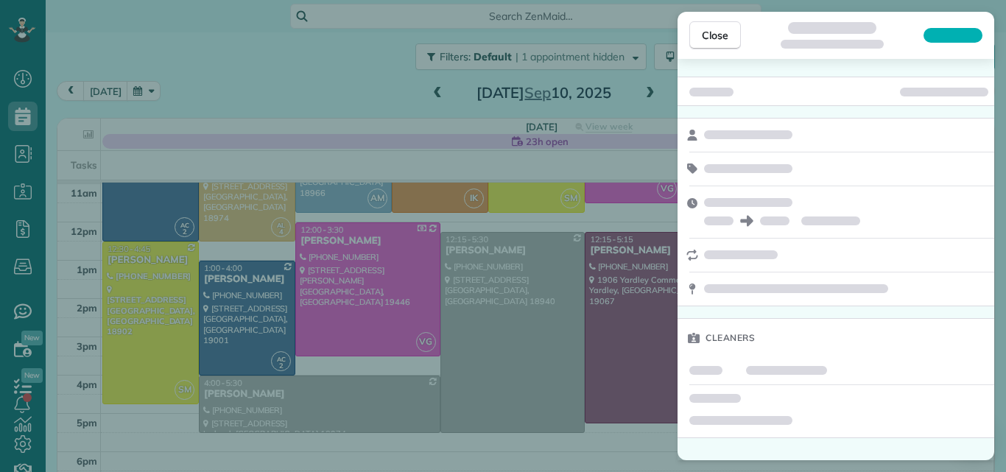
click at [995, 110] on div "Close Cleaners" at bounding box center [503, 236] width 1006 height 472
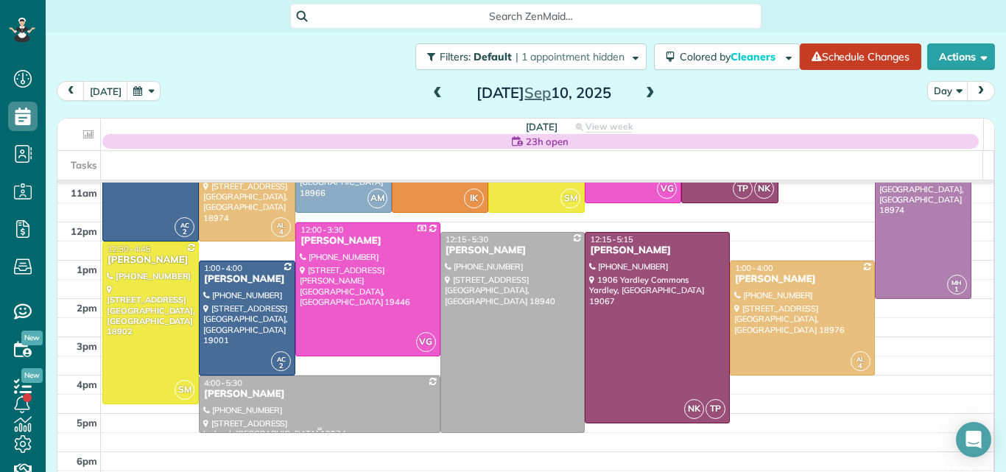
click at [410, 397] on div "Dawn McKee" at bounding box center [319, 394] width 233 height 13
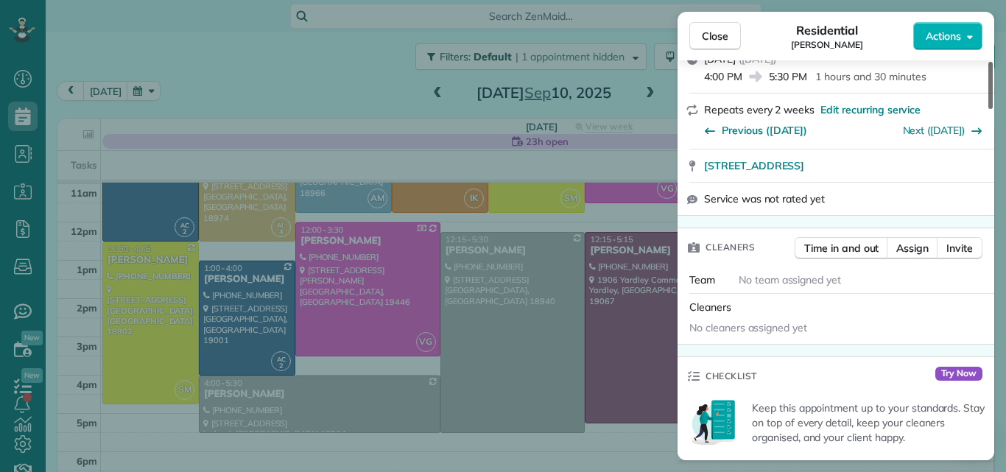
scroll to position [375, 0]
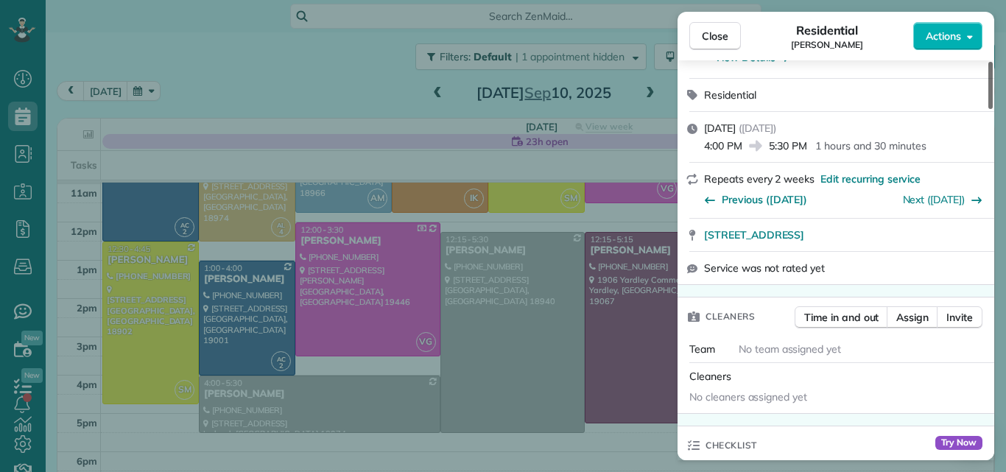
drag, startPoint x: 990, startPoint y: 99, endPoint x: 981, endPoint y: 143, distance: 45.2
click at [988, 109] on div at bounding box center [990, 85] width 4 height 47
click at [906, 310] on span "Assign" at bounding box center [912, 317] width 32 height 15
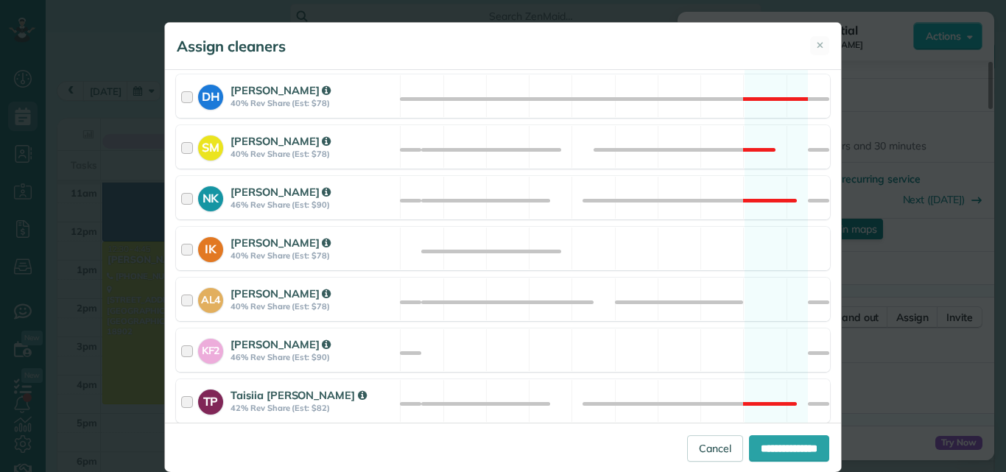
scroll to position [634, 0]
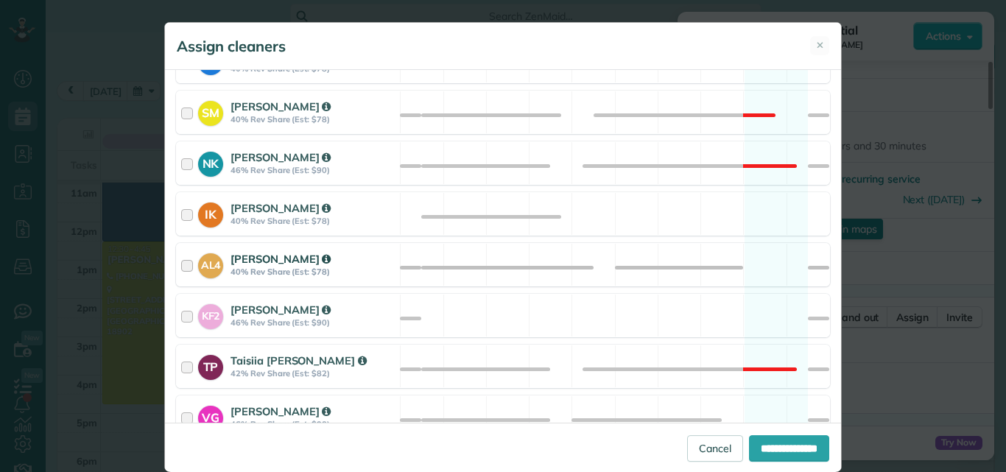
click at [186, 262] on div at bounding box center [189, 264] width 17 height 27
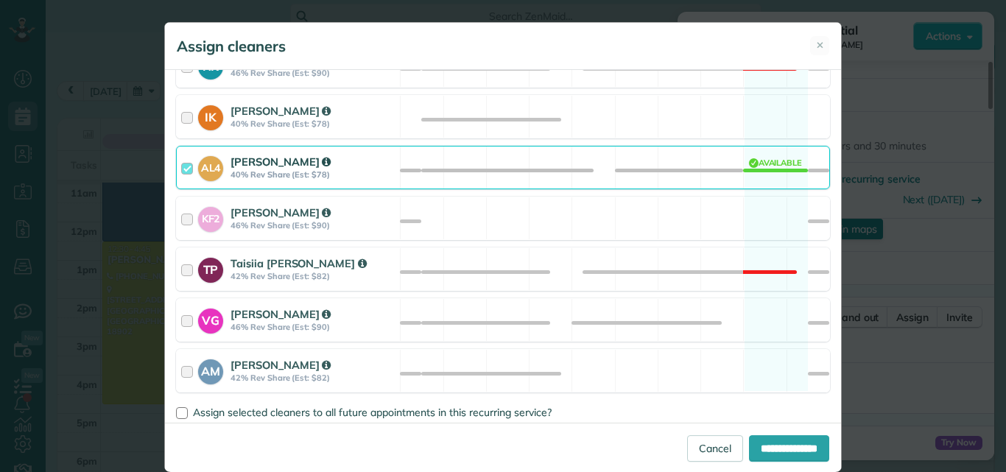
scroll to position [753, 0]
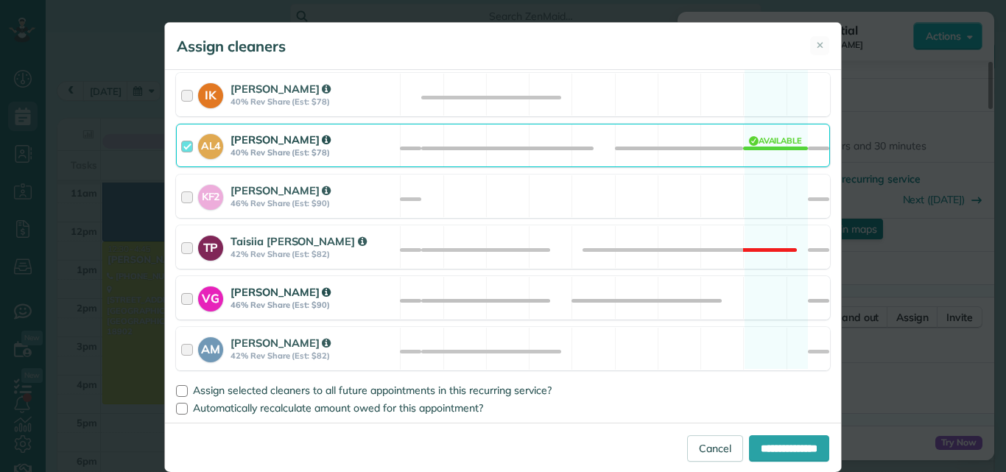
click at [183, 295] on div at bounding box center [189, 297] width 17 height 27
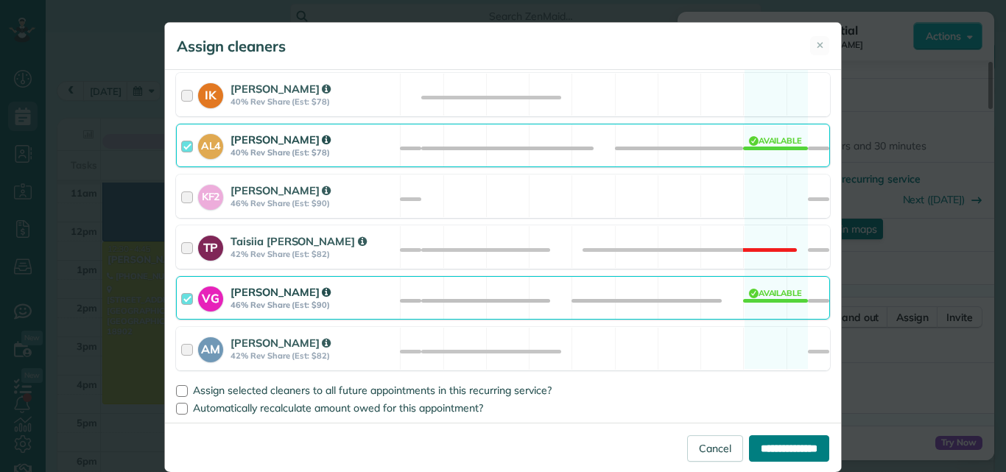
click at [788, 440] on input "**********" at bounding box center [789, 448] width 80 height 27
type input "**********"
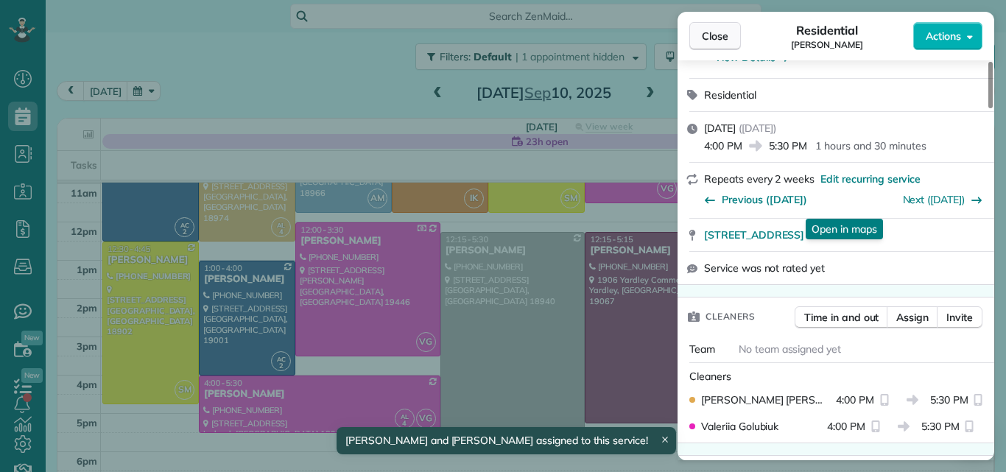
click at [721, 31] on span "Close" at bounding box center [715, 36] width 27 height 15
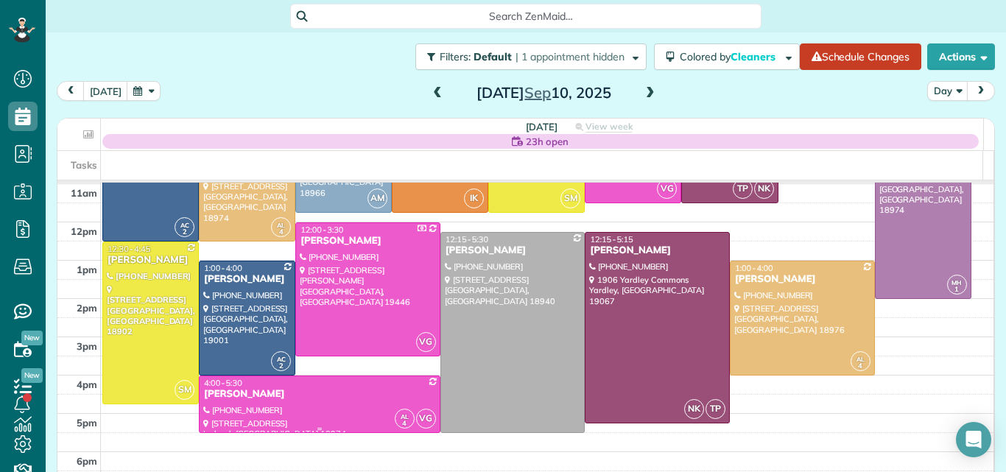
click at [339, 401] on div at bounding box center [320, 404] width 240 height 56
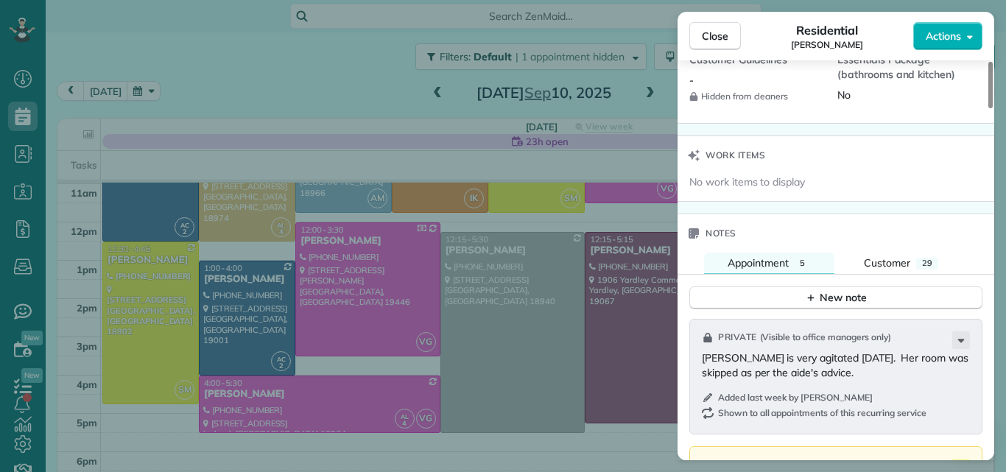
scroll to position [1792, 0]
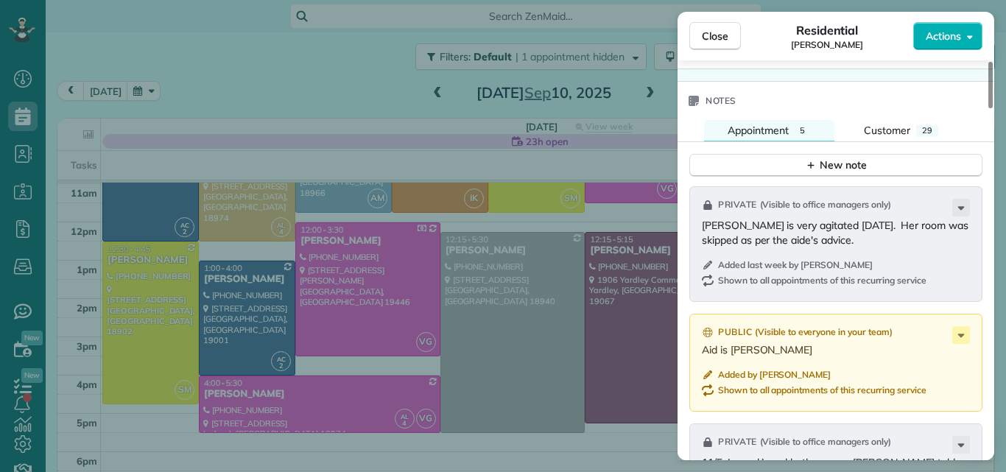
drag, startPoint x: 991, startPoint y: 93, endPoint x: 981, endPoint y: 302, distance: 209.3
click at [988, 108] on div at bounding box center [990, 85] width 4 height 46
click at [849, 158] on div "New note" at bounding box center [836, 165] width 62 height 15
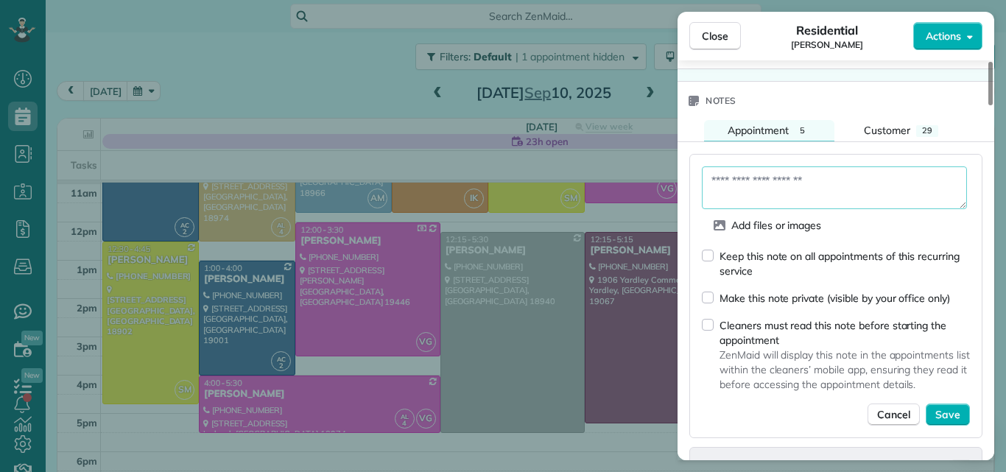
click at [716, 166] on textarea at bounding box center [834, 187] width 265 height 43
type textarea "**********"
click at [951, 407] on span "Save" at bounding box center [947, 414] width 25 height 15
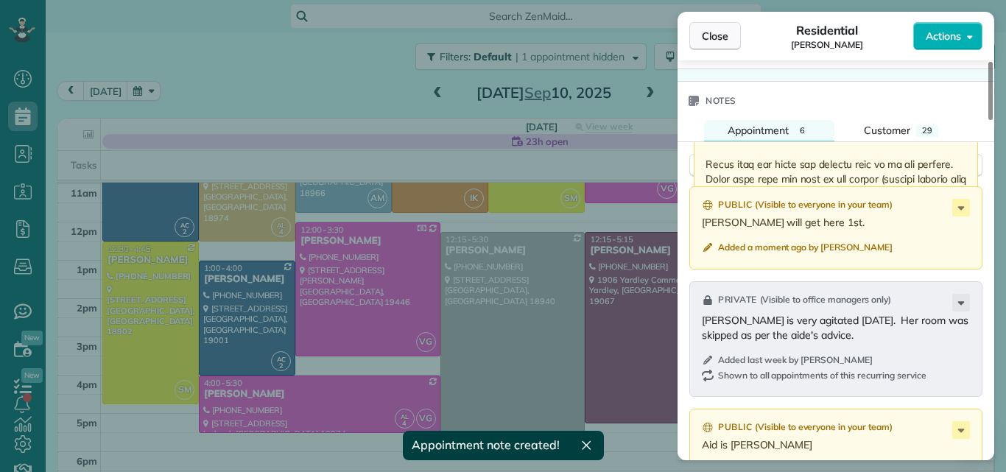
click at [720, 33] on span "Close" at bounding box center [715, 36] width 27 height 15
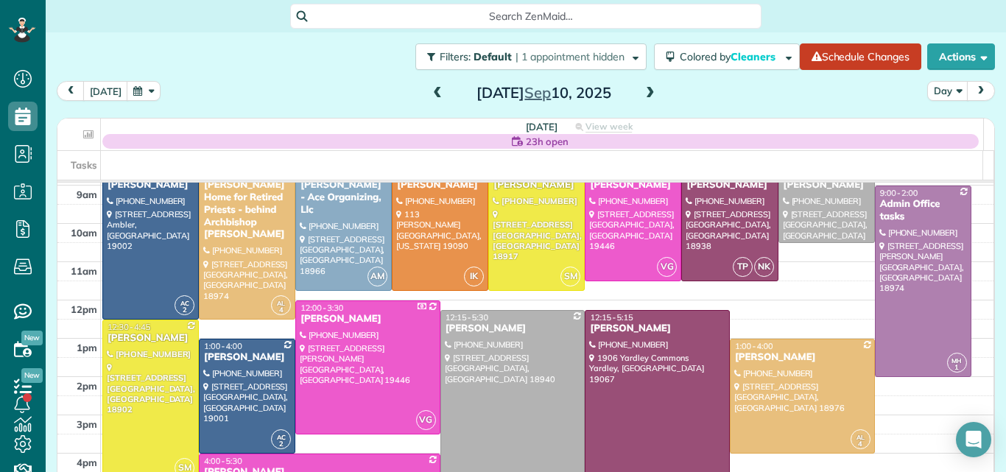
scroll to position [44, 0]
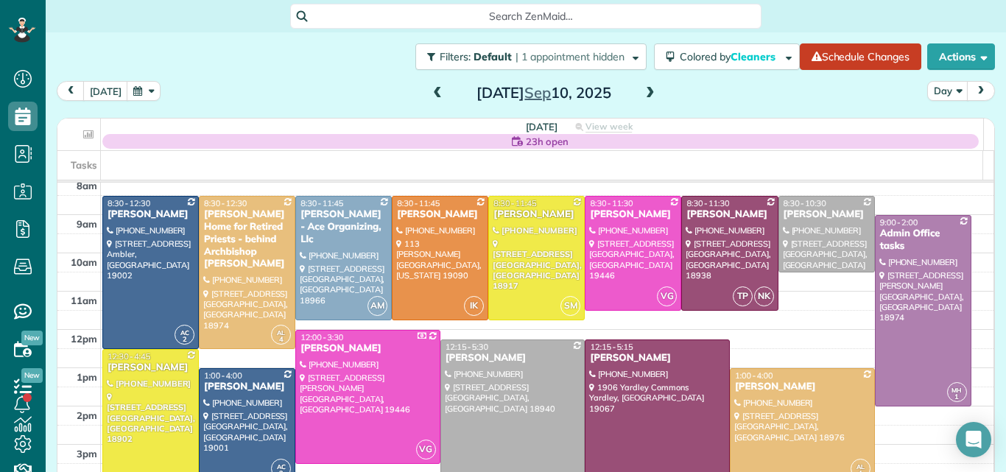
click at [643, 95] on span at bounding box center [650, 93] width 16 height 13
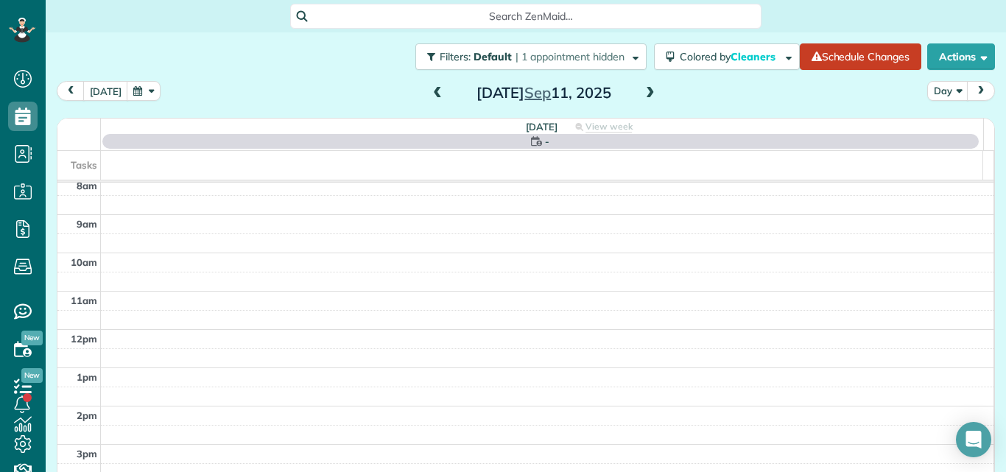
scroll to position [0, 0]
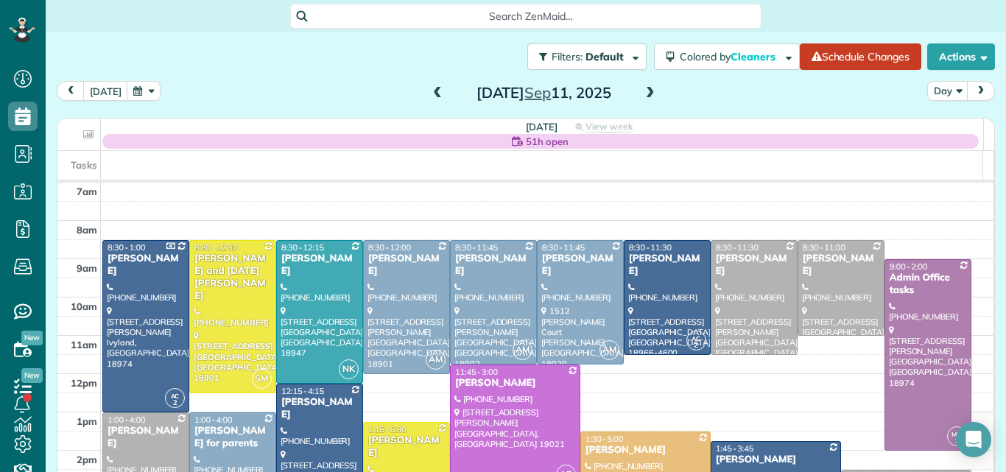
click at [429, 93] on span at bounding box center [437, 93] width 16 height 13
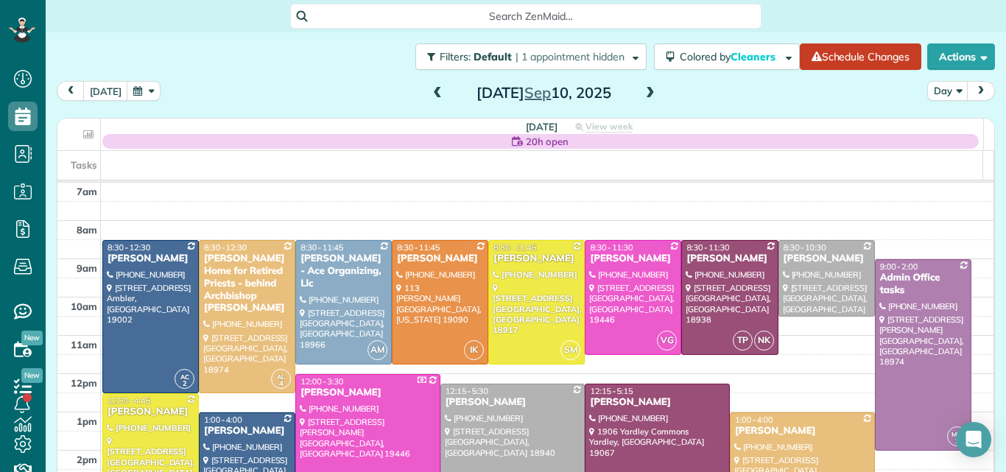
click at [642, 91] on span at bounding box center [650, 93] width 16 height 13
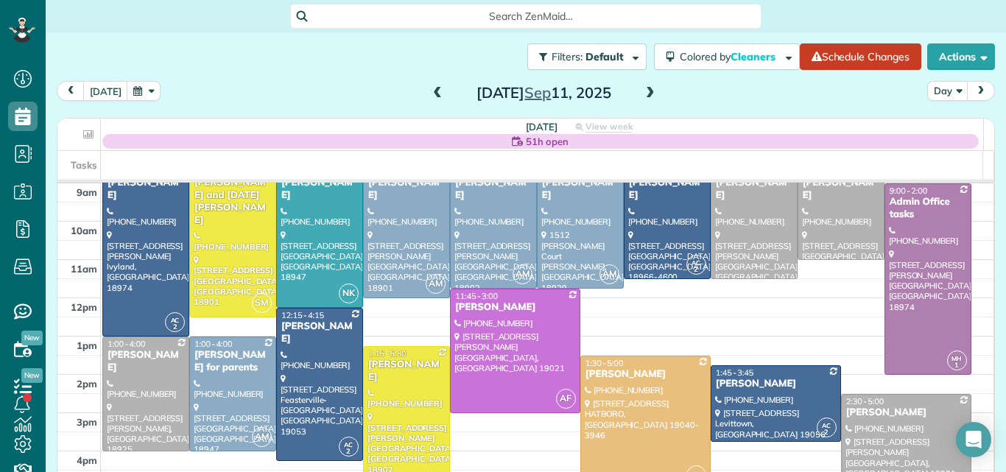
scroll to position [45, 0]
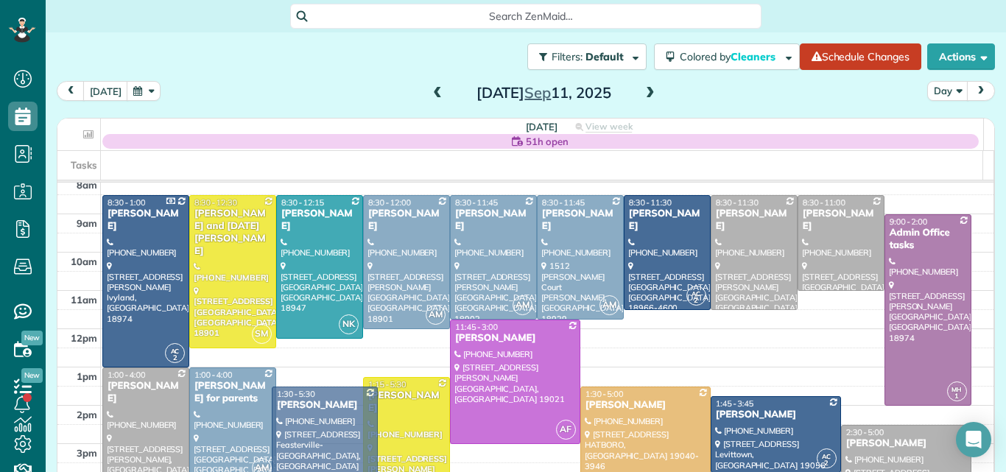
drag, startPoint x: 299, startPoint y: 380, endPoint x: 303, endPoint y: 423, distance: 43.7
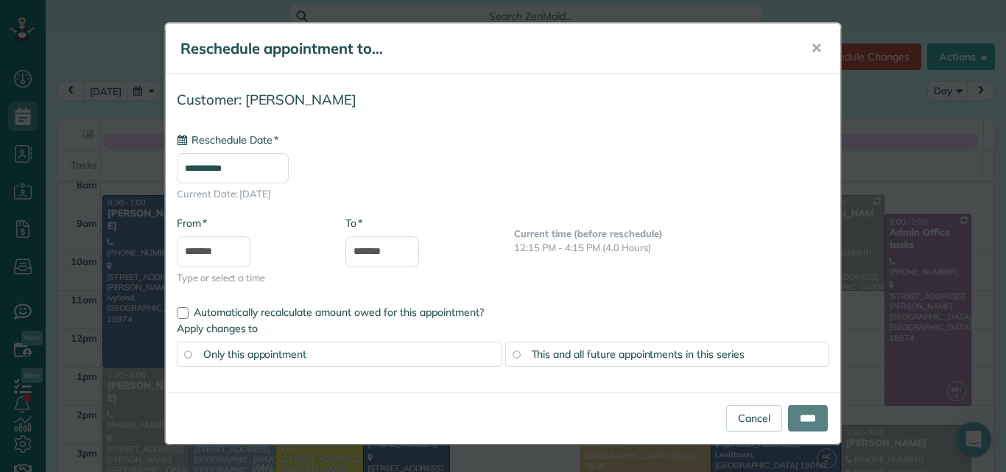
type input "**********"
click at [816, 408] on input "****" at bounding box center [808, 418] width 40 height 27
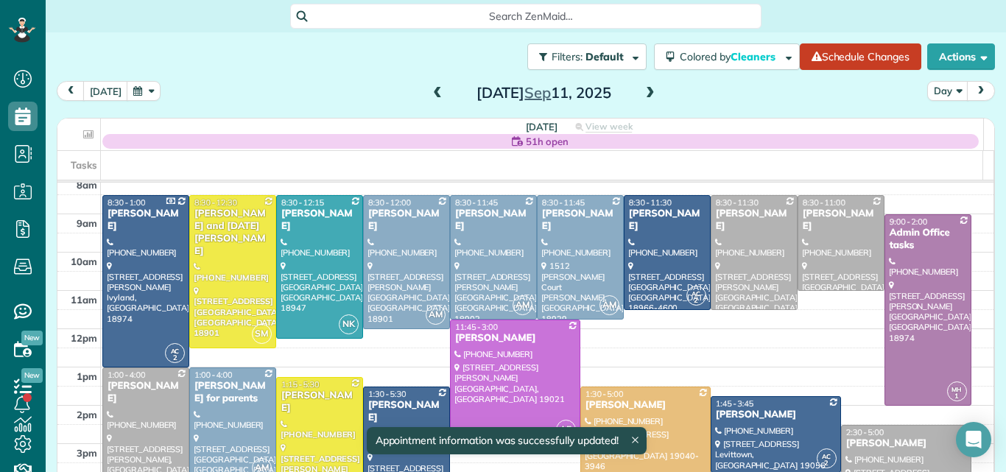
click at [769, 415] on div "Lia BenYishay" at bounding box center [775, 415] width 121 height 13
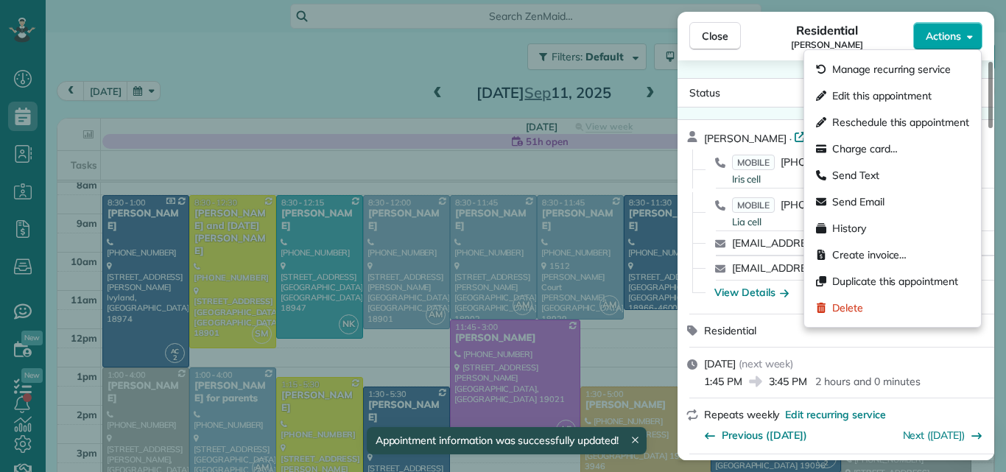
click at [936, 34] on span "Actions" at bounding box center [942, 36] width 35 height 15
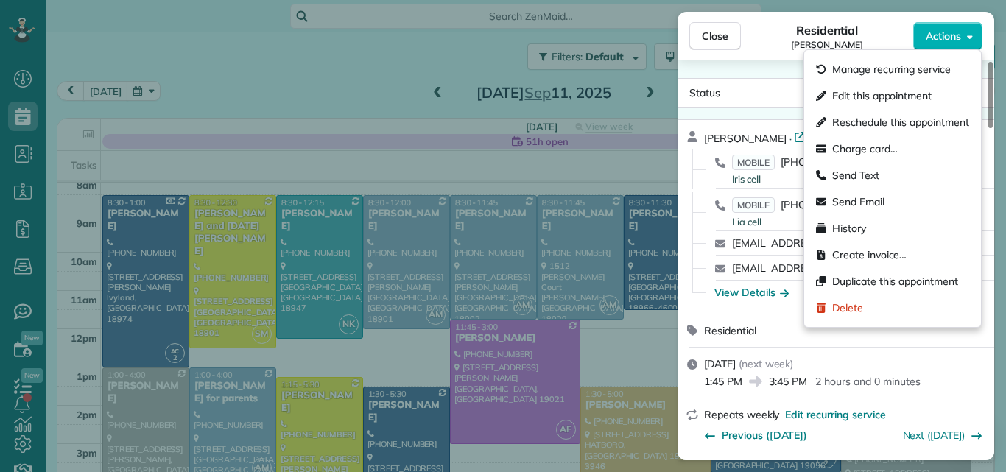
click at [876, 37] on div "Residential Lia BenYishay" at bounding box center [827, 35] width 172 height 29
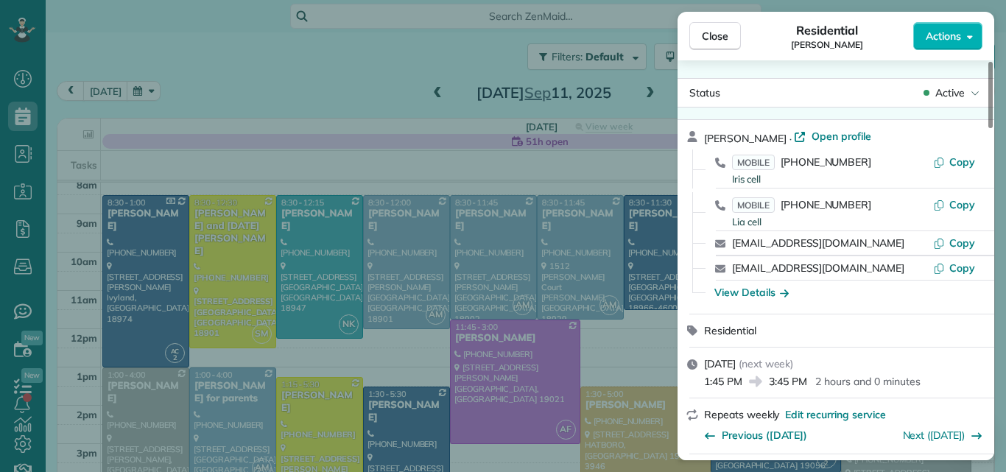
click at [876, 37] on div "Residential Lia BenYishay" at bounding box center [827, 35] width 172 height 29
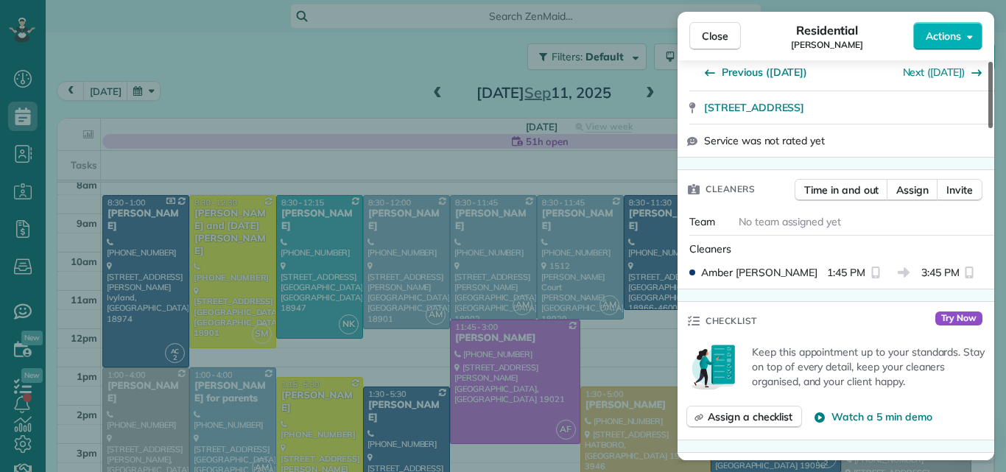
scroll to position [390, 0]
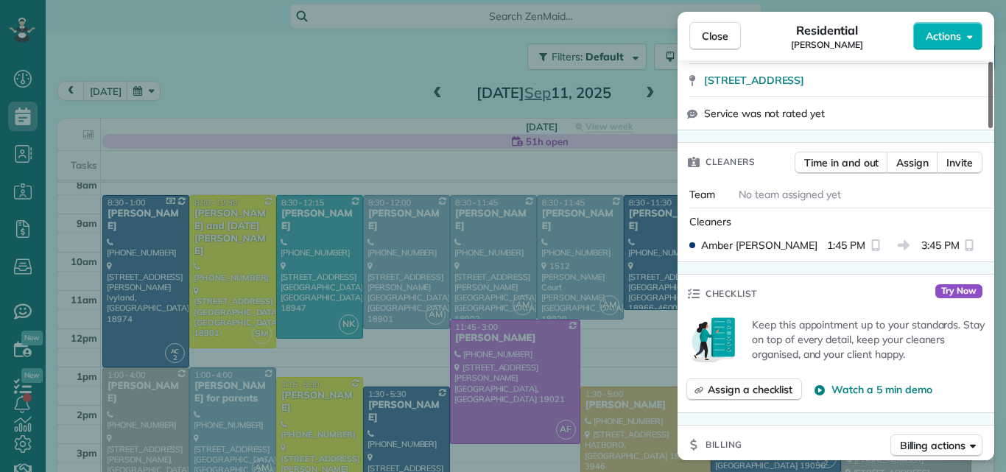
drag, startPoint x: 989, startPoint y: 121, endPoint x: 986, endPoint y: 186, distance: 64.8
click at [988, 128] on div at bounding box center [990, 95] width 4 height 66
click at [922, 157] on span "Assign" at bounding box center [912, 162] width 32 height 15
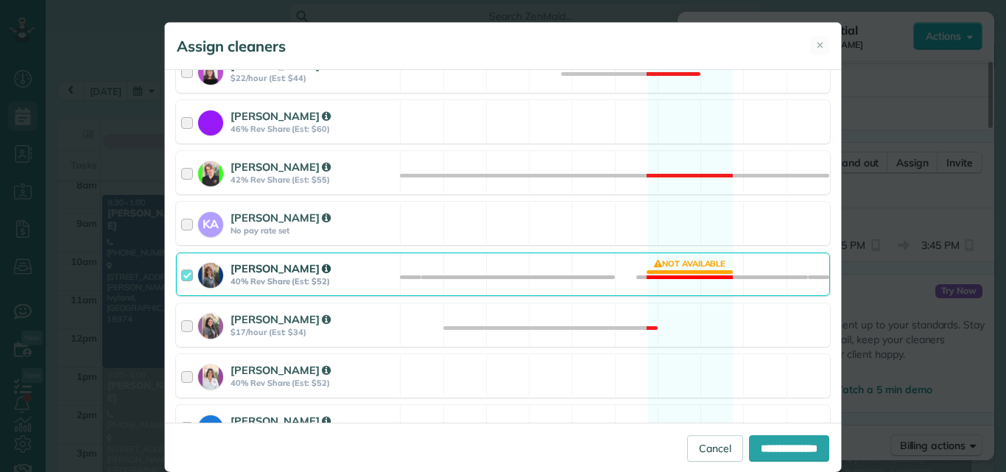
scroll to position [328, 0]
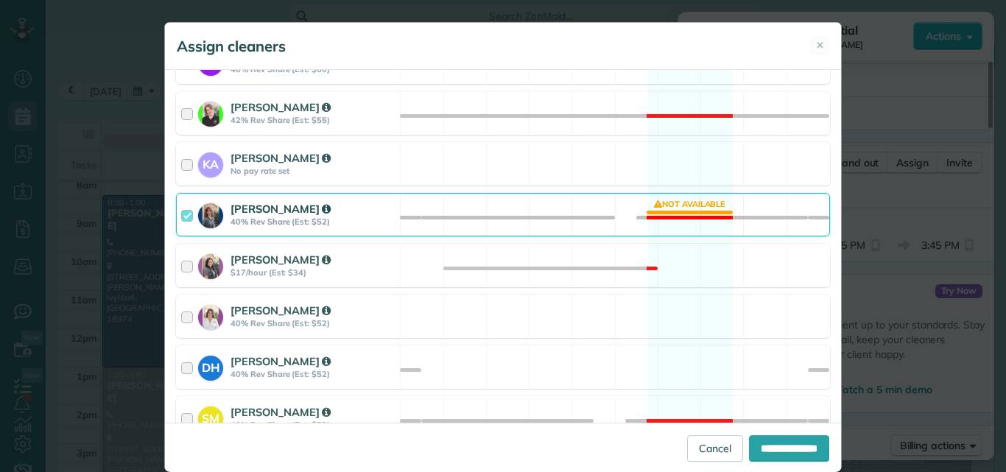
click at [183, 212] on div at bounding box center [189, 214] width 17 height 27
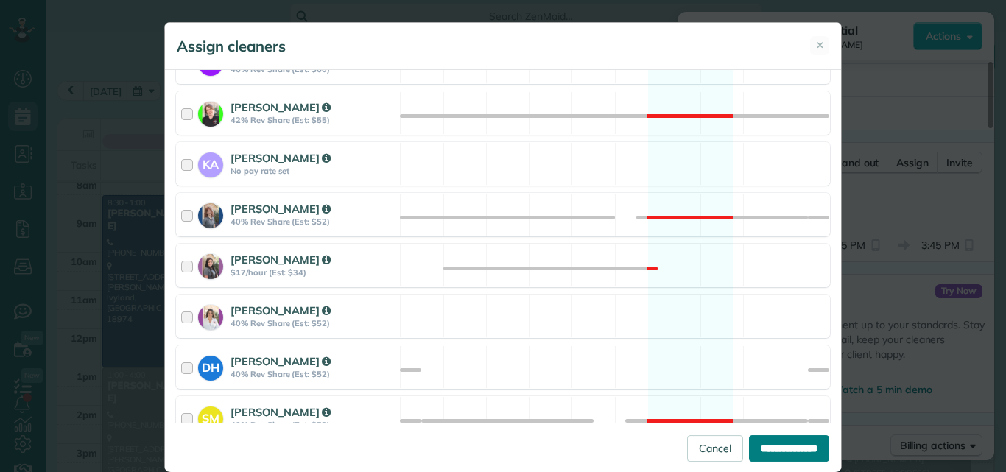
click at [786, 440] on input "**********" at bounding box center [789, 448] width 80 height 27
type input "**********"
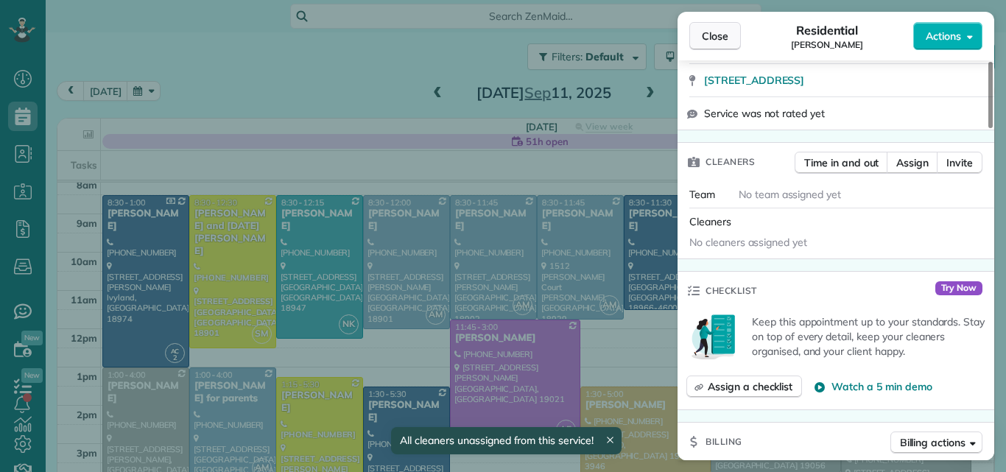
click at [719, 30] on span "Close" at bounding box center [715, 36] width 27 height 15
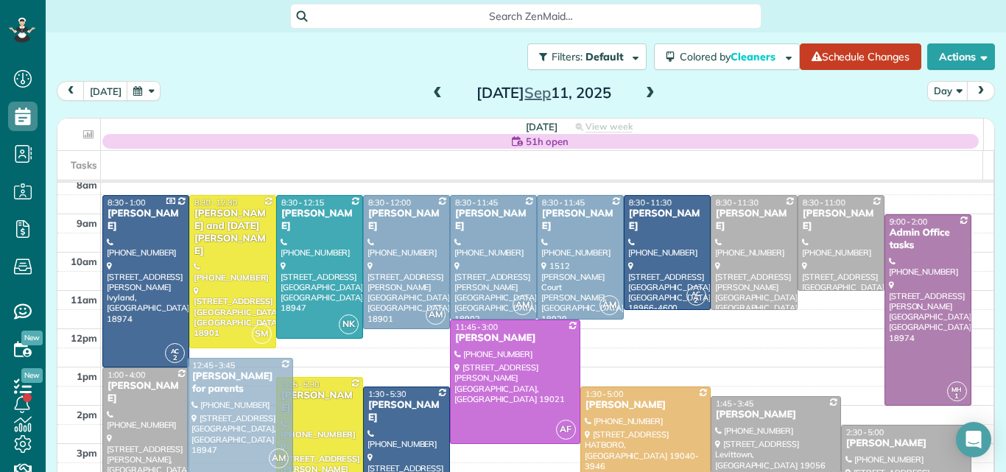
drag, startPoint x: 247, startPoint y: 385, endPoint x: 244, endPoint y: 372, distance: 13.6
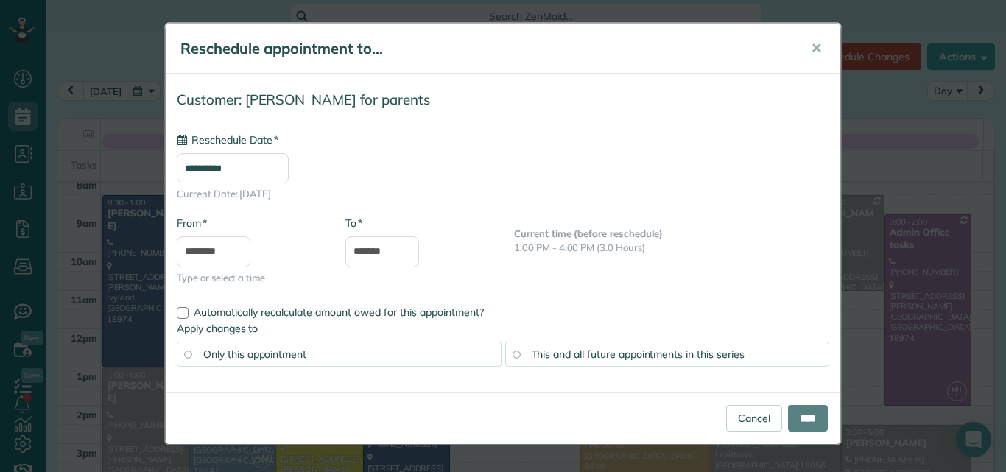
click at [244, 372] on body "Dashboard Scheduling Calendar View List View Dispatch View - Weekly scheduling …" at bounding box center [503, 236] width 1006 height 472
type input "**********"
click at [796, 410] on input "****" at bounding box center [808, 418] width 40 height 27
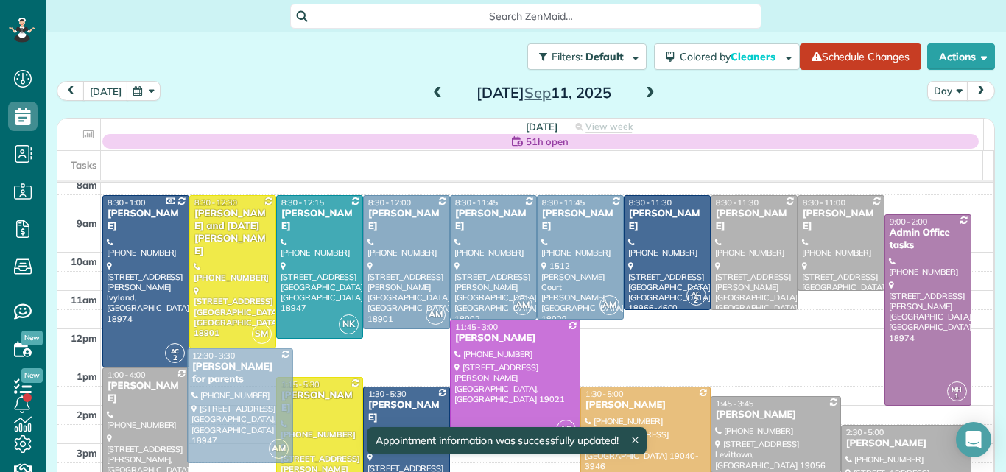
drag, startPoint x: 245, startPoint y: 382, endPoint x: 244, endPoint y: 374, distance: 8.2
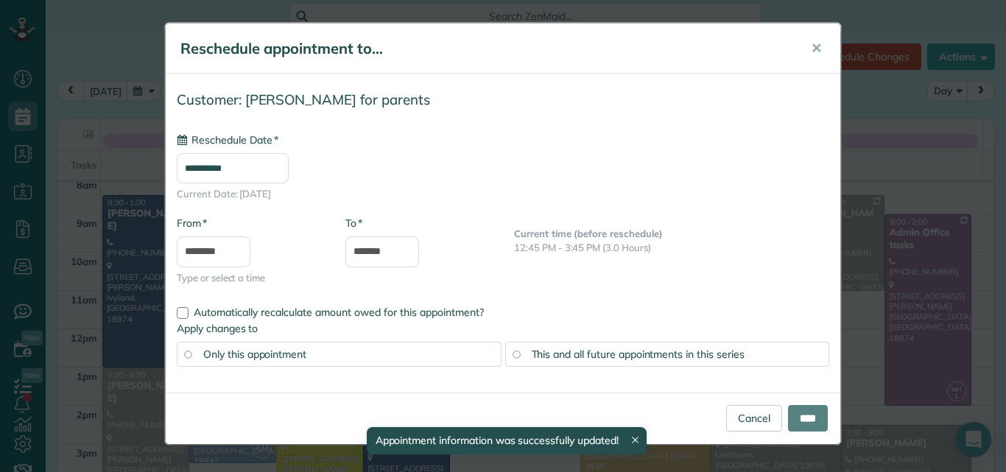
type input "**********"
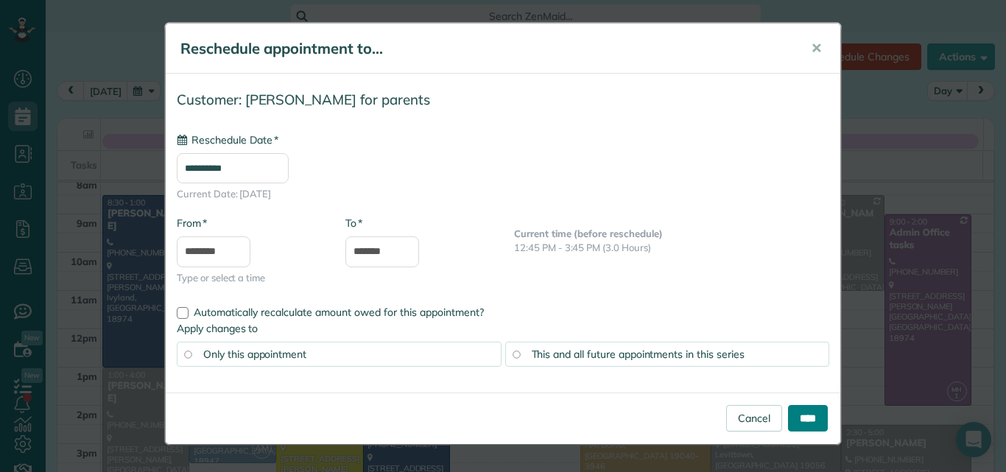
click at [796, 419] on input "****" at bounding box center [808, 418] width 40 height 27
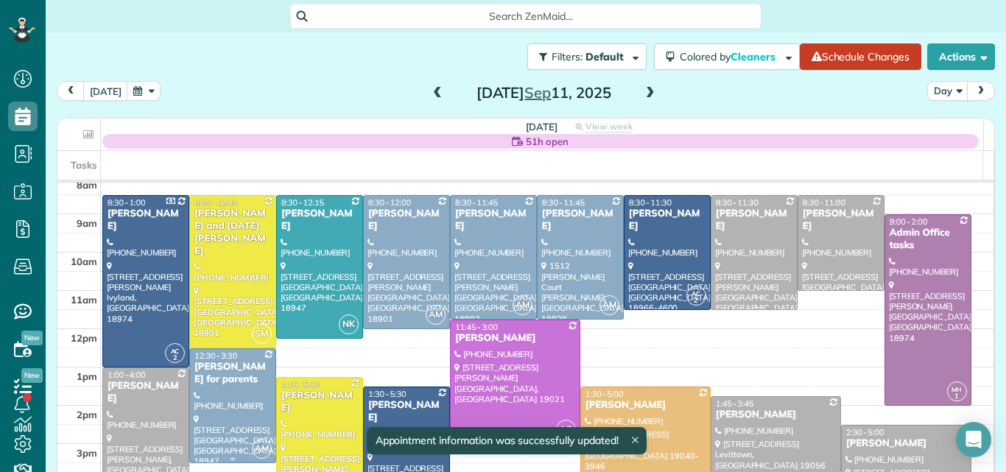
click at [230, 400] on div at bounding box center [232, 405] width 85 height 113
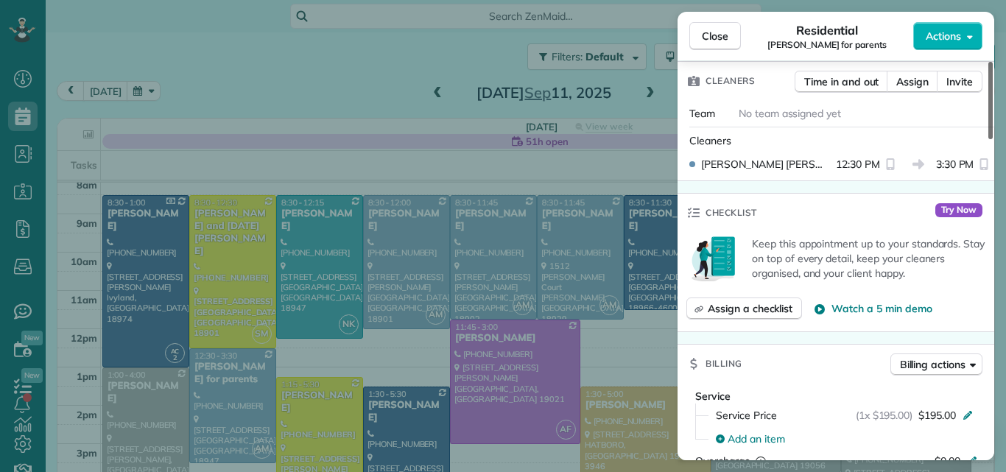
scroll to position [293, 0]
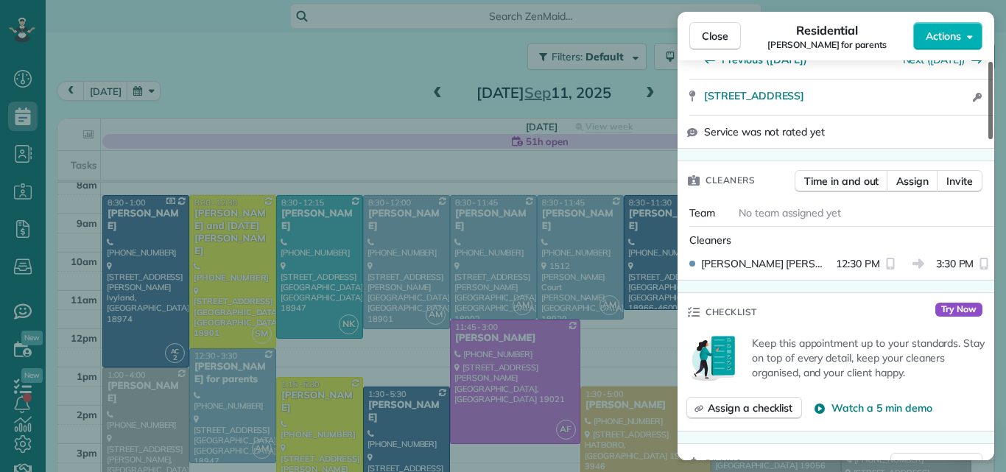
drag, startPoint x: 989, startPoint y: 123, endPoint x: 989, endPoint y: 180, distance: 56.7
click at [989, 139] on div at bounding box center [990, 100] width 4 height 77
click at [913, 175] on span "Assign" at bounding box center [912, 181] width 32 height 15
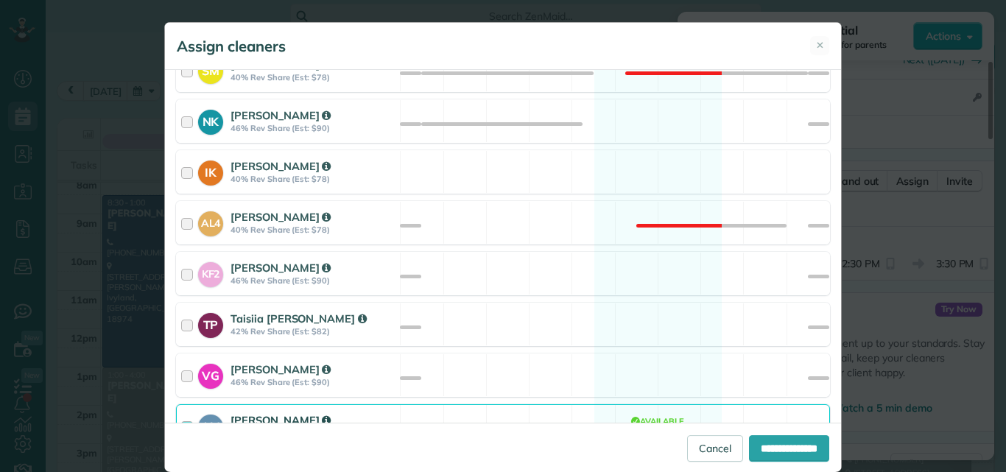
scroll to position [753, 0]
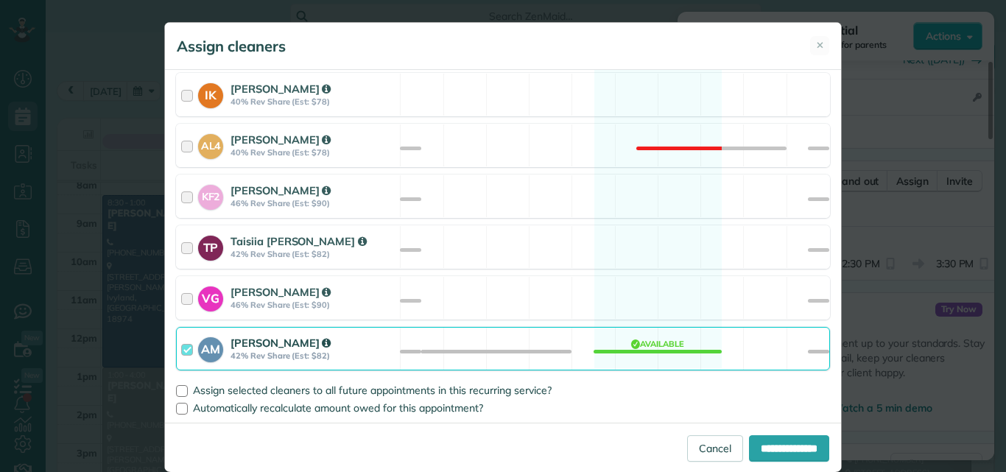
click at [181, 345] on div at bounding box center [189, 348] width 17 height 27
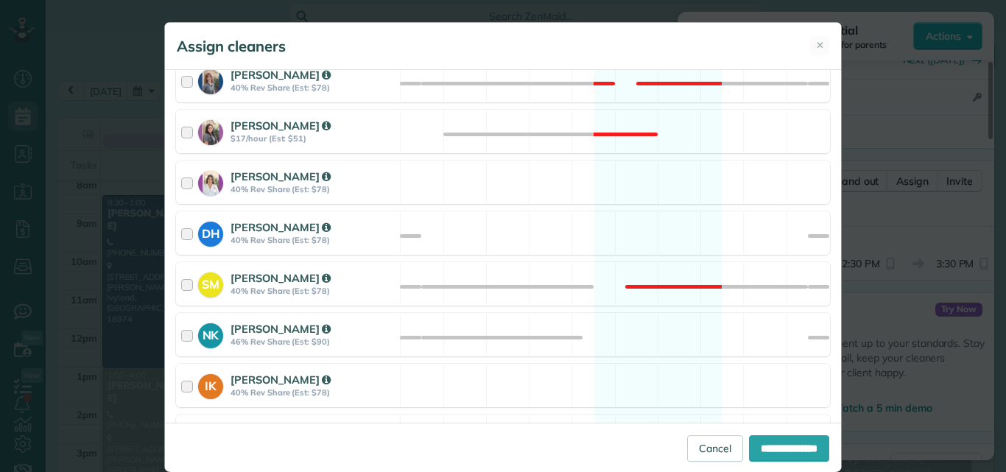
scroll to position [472, 0]
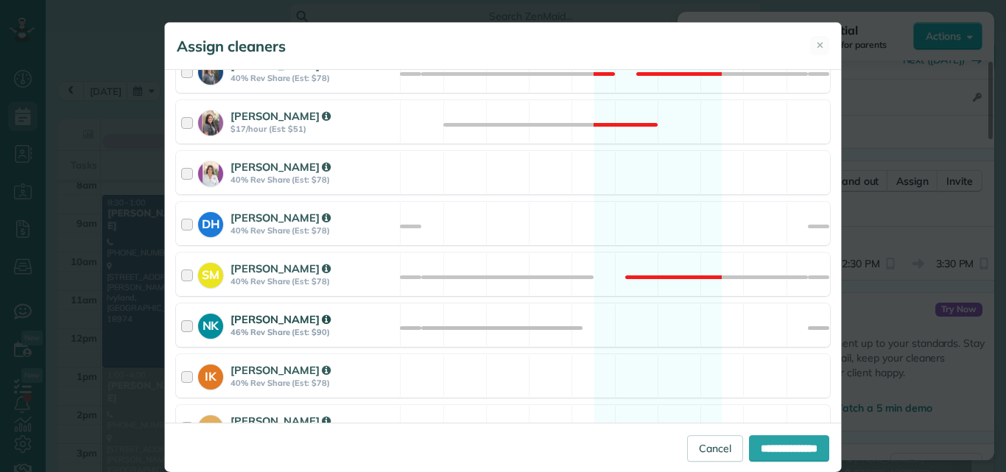
click at [181, 322] on div at bounding box center [189, 324] width 17 height 27
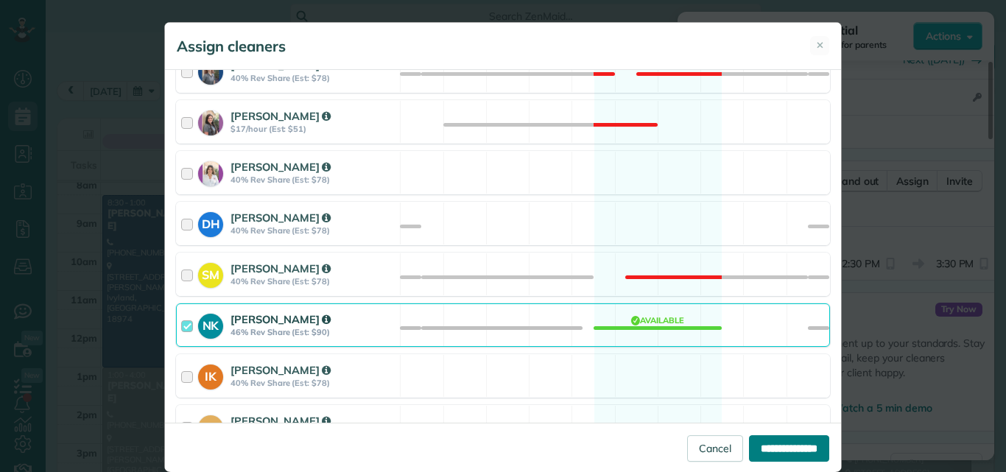
click at [770, 441] on input "**********" at bounding box center [789, 448] width 80 height 27
type input "**********"
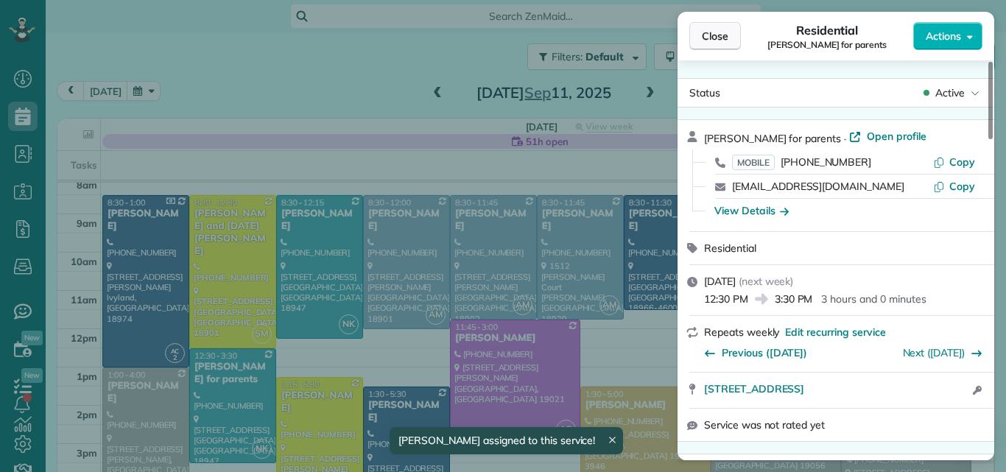
click at [719, 34] on span "Close" at bounding box center [715, 36] width 27 height 15
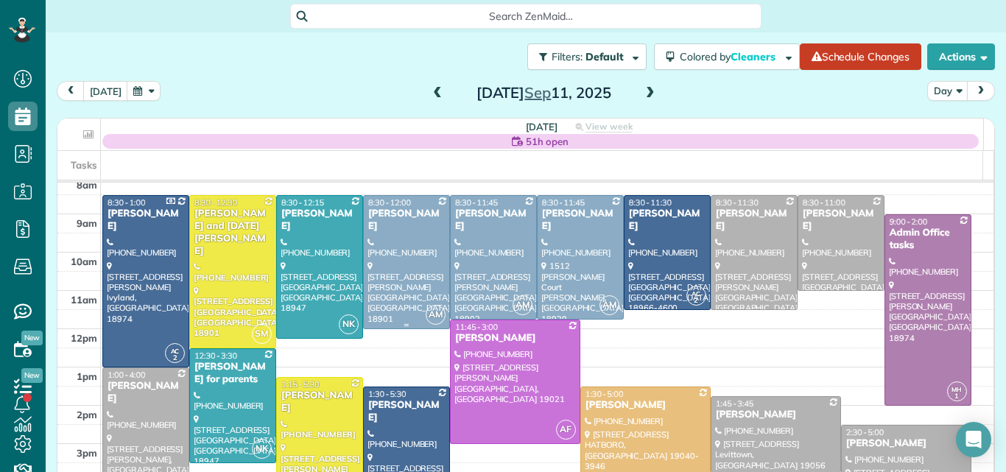
click at [421, 213] on div "Alex Smolansky" at bounding box center [406, 220] width 78 height 25
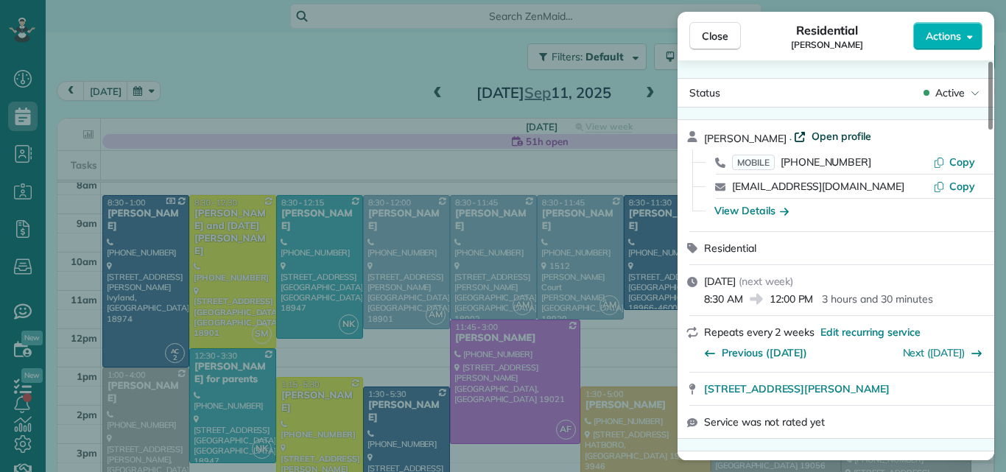
click at [845, 133] on span "Open profile" at bounding box center [841, 136] width 60 height 15
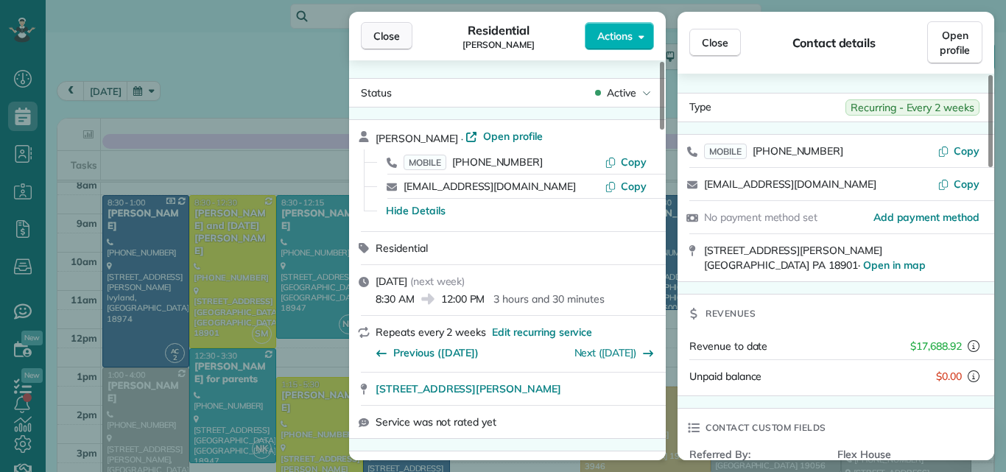
click at [389, 40] on span "Close" at bounding box center [386, 36] width 27 height 15
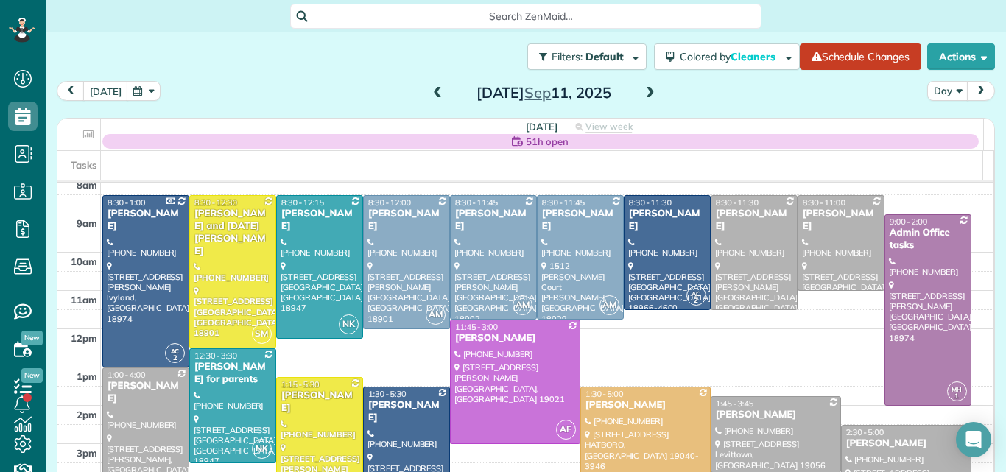
click at [642, 93] on span at bounding box center [650, 93] width 16 height 13
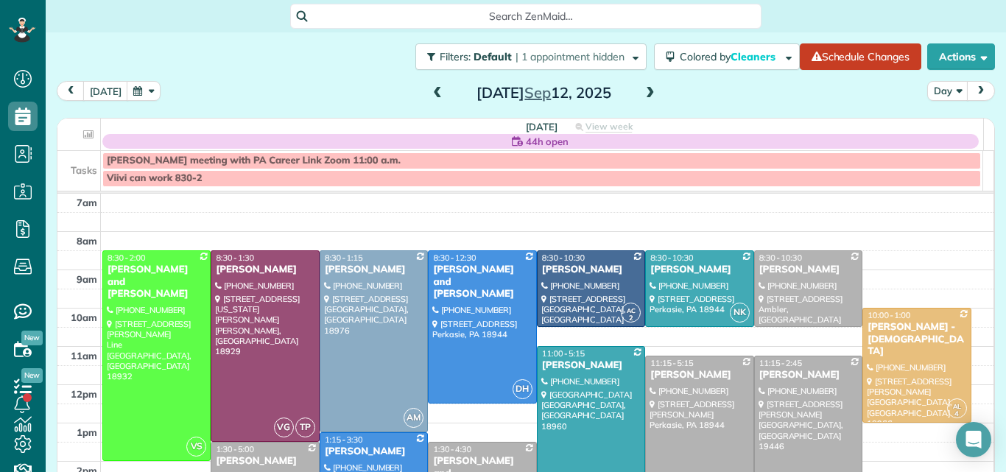
click at [431, 93] on span at bounding box center [437, 93] width 16 height 13
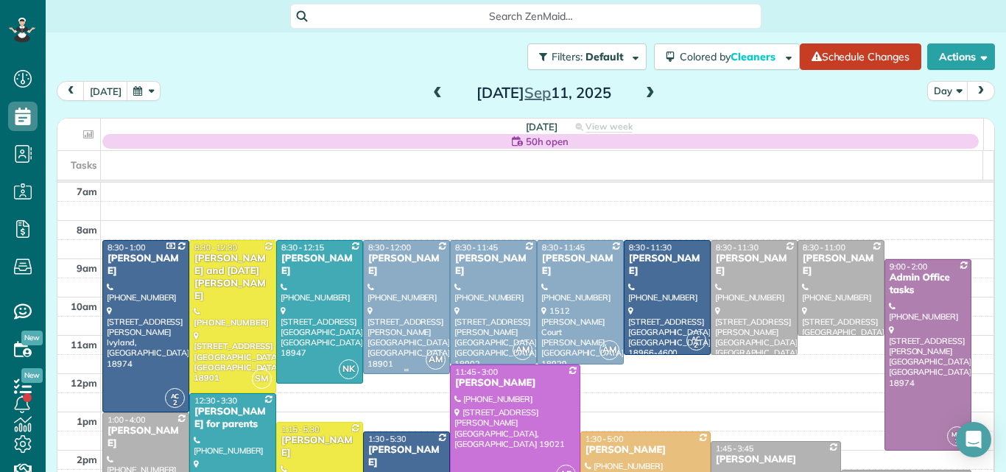
click at [409, 284] on div at bounding box center [406, 307] width 85 height 133
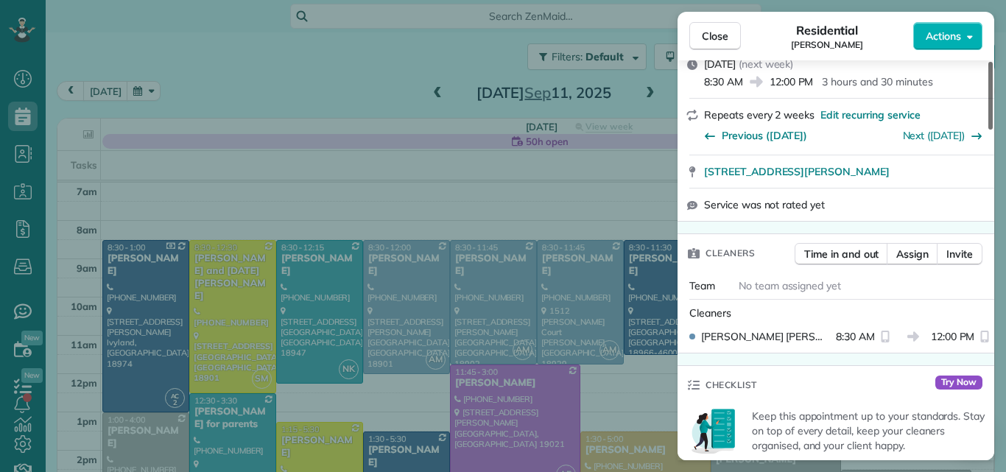
scroll to position [222, 0]
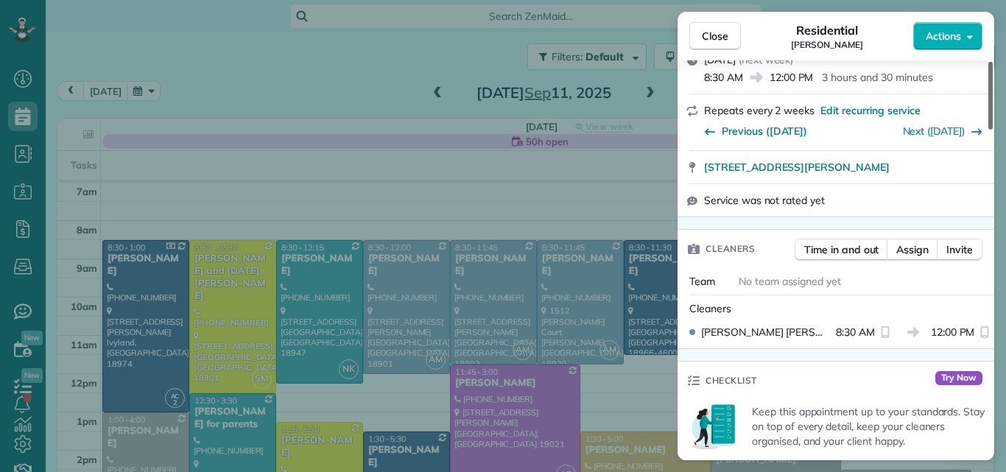
drag, startPoint x: 989, startPoint y: 103, endPoint x: 990, endPoint y: 141, distance: 37.6
click at [990, 130] on div at bounding box center [990, 96] width 4 height 68
click at [913, 242] on span "Assign" at bounding box center [912, 249] width 32 height 15
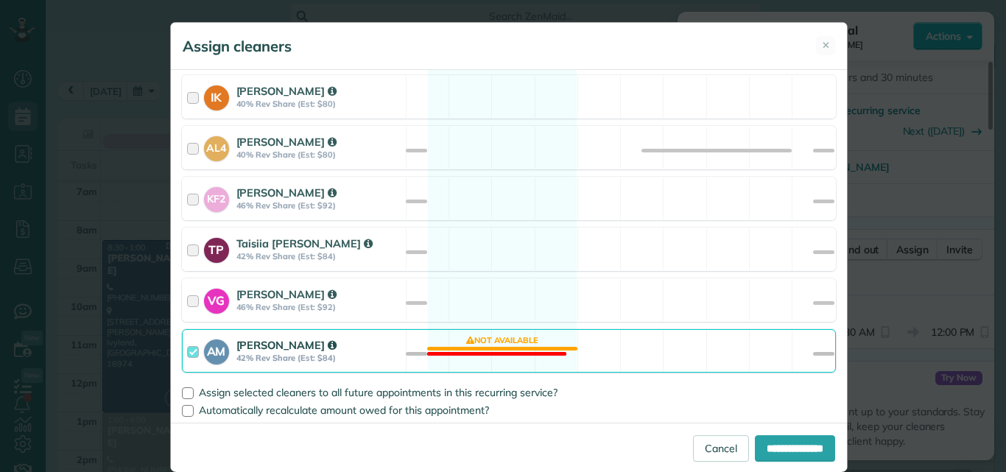
scroll to position [753, 0]
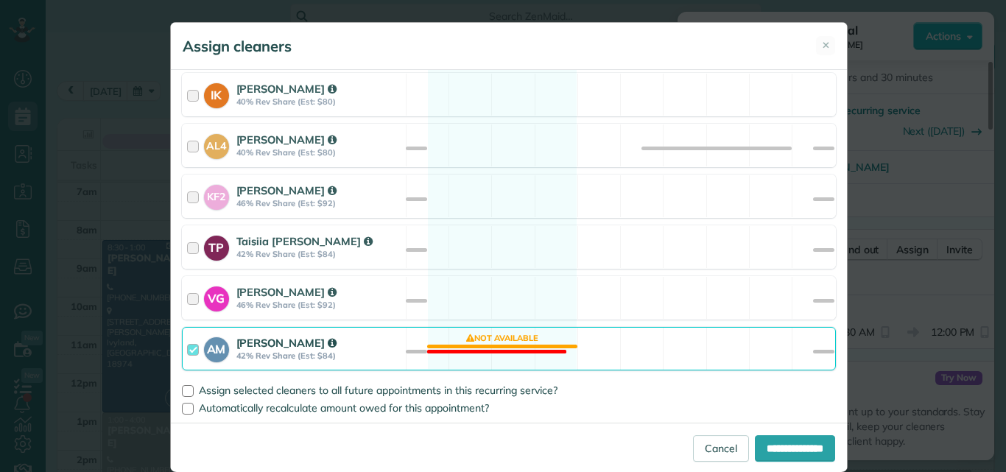
click at [187, 342] on div at bounding box center [195, 348] width 17 height 27
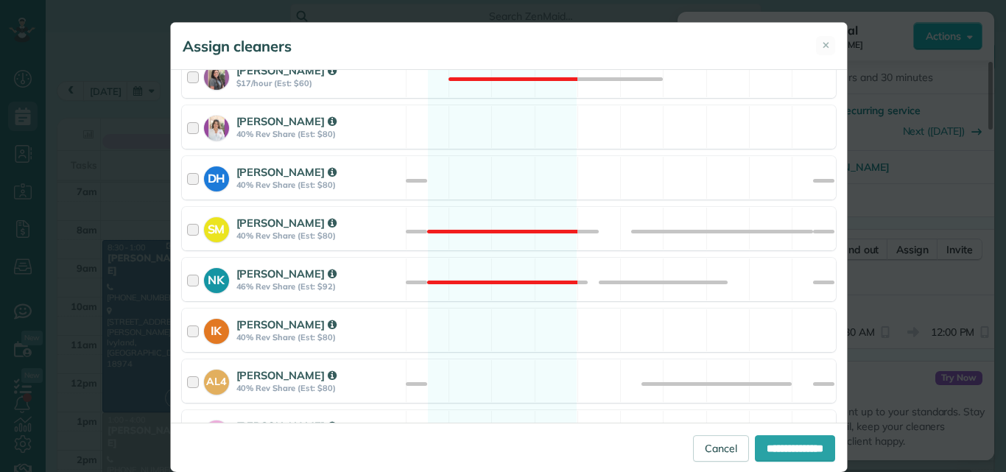
scroll to position [498, 0]
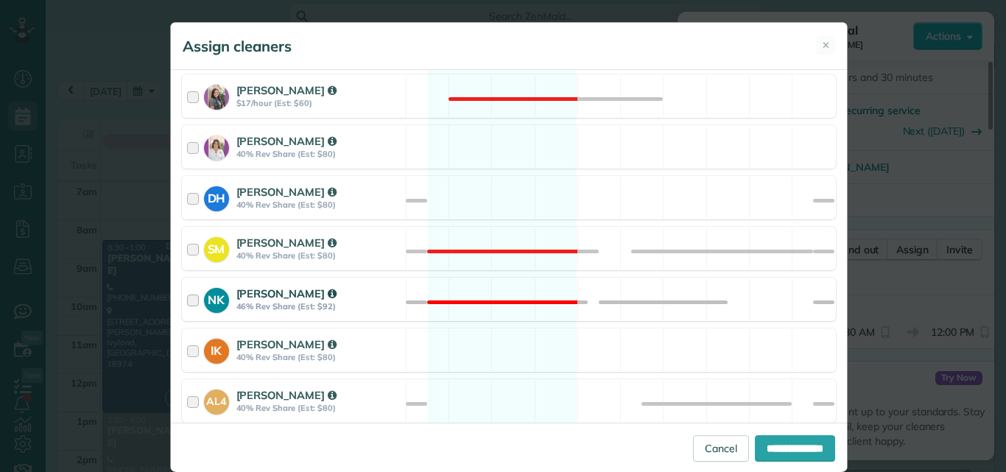
click at [188, 300] on div at bounding box center [195, 299] width 17 height 27
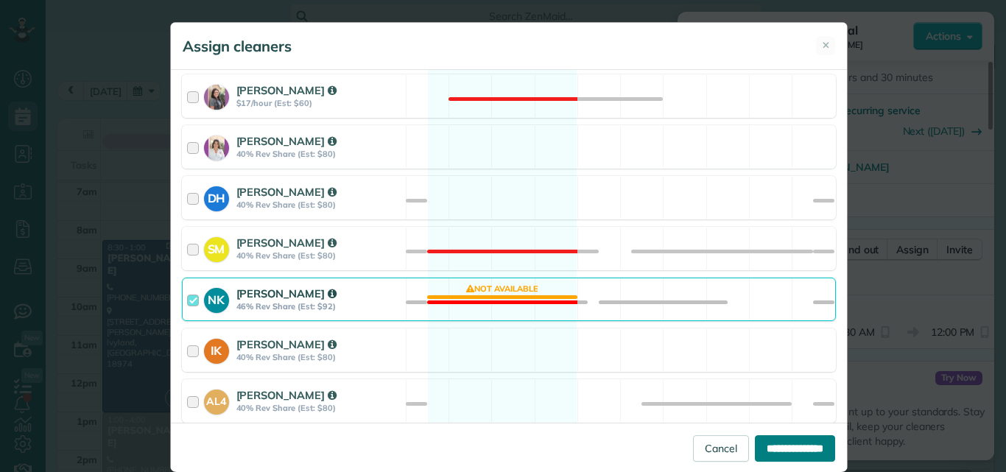
click at [772, 443] on input "**********" at bounding box center [795, 448] width 80 height 27
type input "**********"
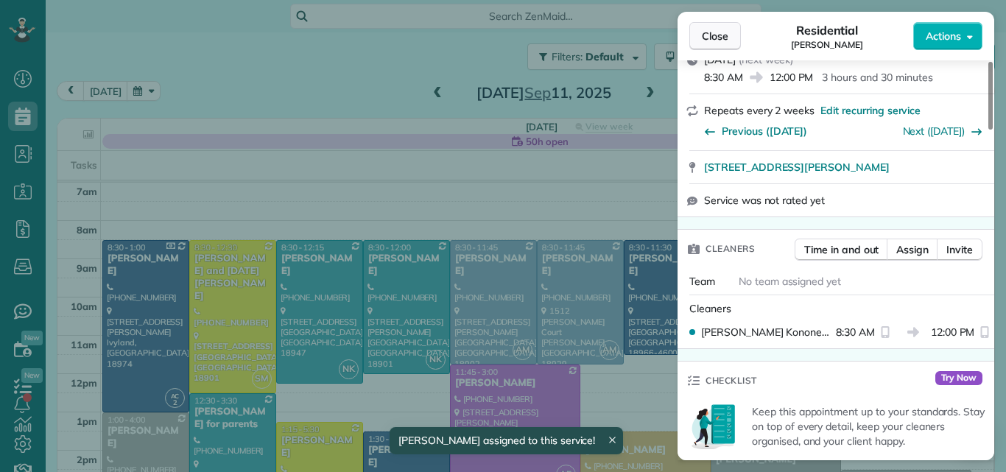
click at [715, 34] on span "Close" at bounding box center [715, 36] width 27 height 15
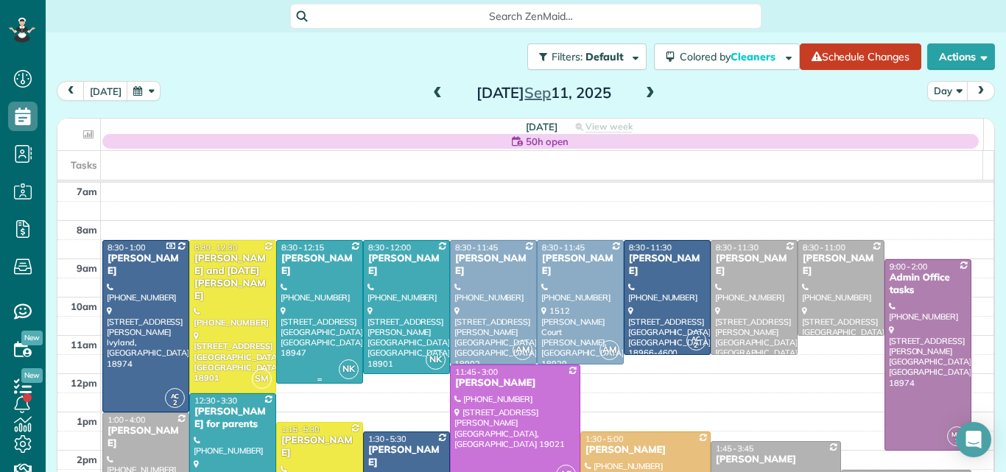
click at [336, 275] on div at bounding box center [319, 312] width 85 height 142
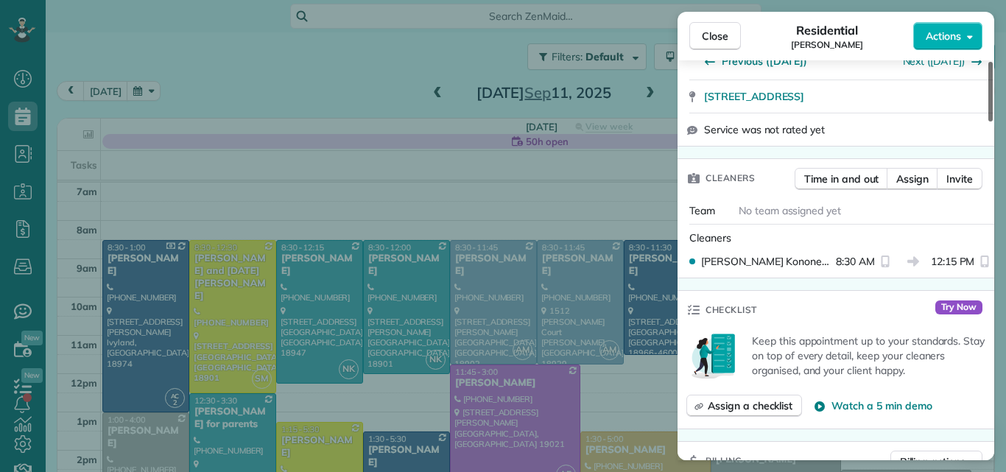
scroll to position [322, 0]
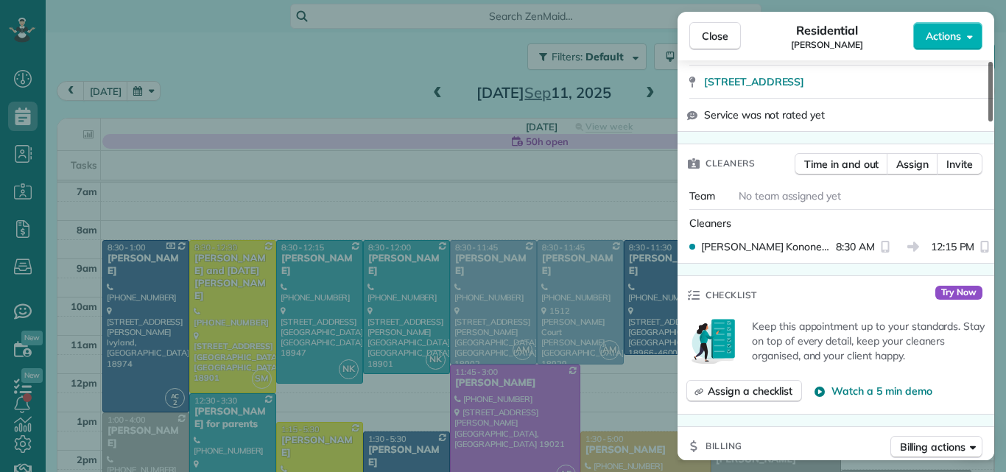
drag, startPoint x: 989, startPoint y: 107, endPoint x: 980, endPoint y: 155, distance: 48.7
click at [988, 121] on div at bounding box center [990, 92] width 4 height 60
click at [914, 157] on span "Assign" at bounding box center [912, 164] width 32 height 15
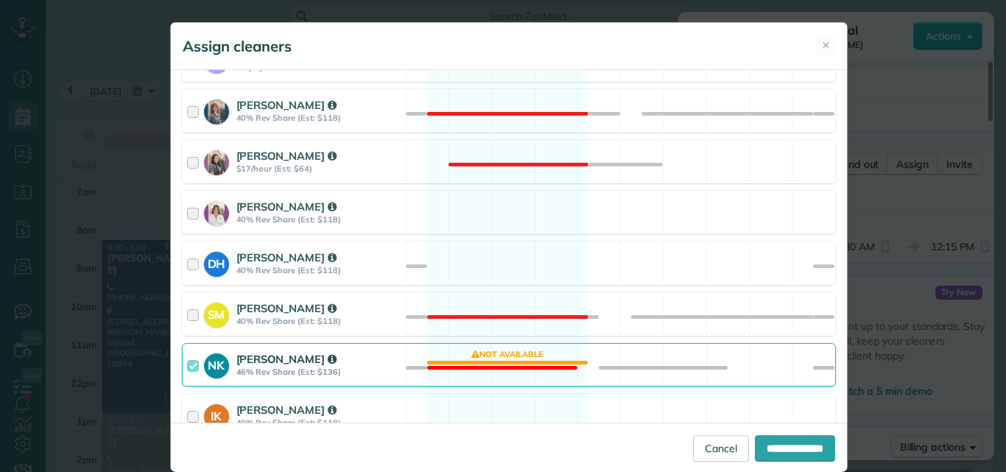
scroll to position [515, 0]
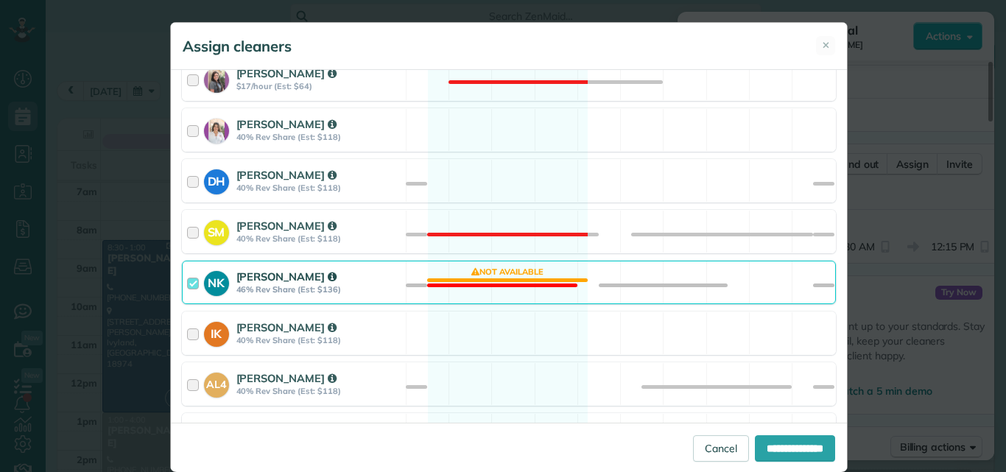
click at [183, 279] on div "NK Natalia Kononenko 46% Rev Share (Est: $136)" at bounding box center [294, 282] width 223 height 42
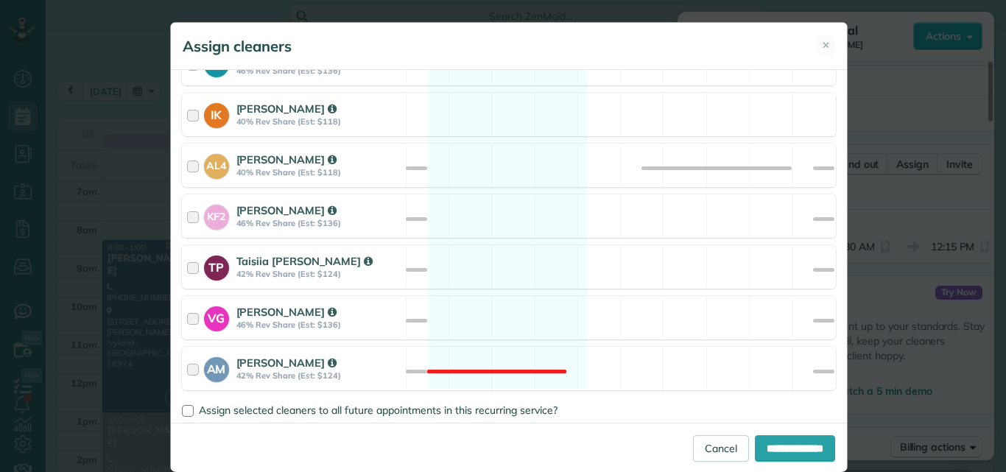
scroll to position [753, 0]
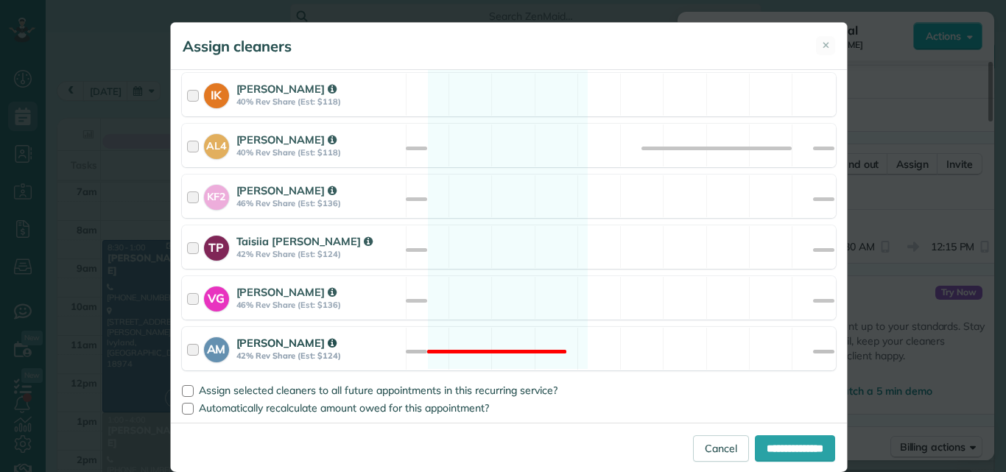
click at [190, 347] on div at bounding box center [195, 348] width 17 height 27
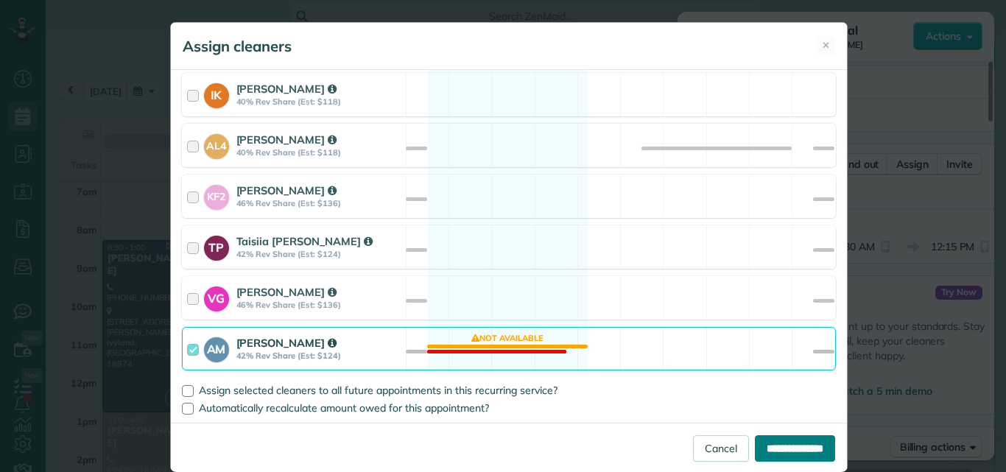
click at [768, 445] on input "**********" at bounding box center [795, 448] width 80 height 27
type input "**********"
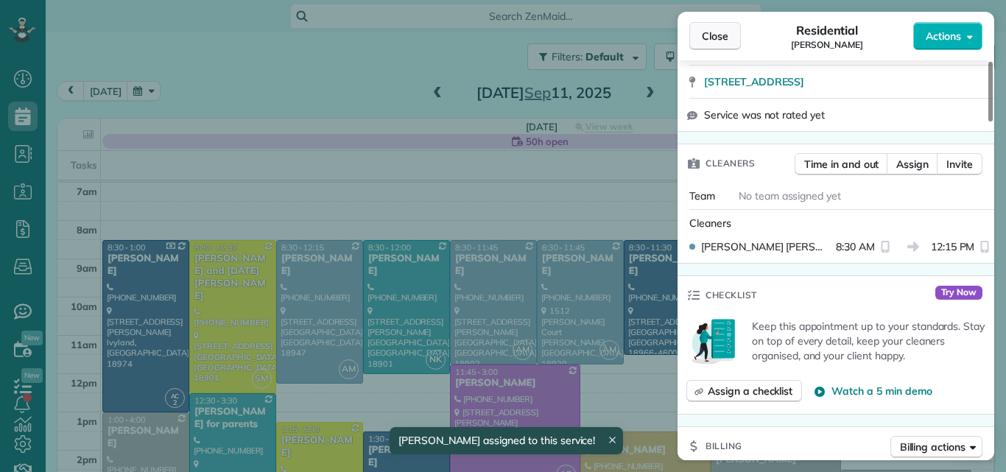
click at [699, 33] on button "Close" at bounding box center [715, 36] width 52 height 28
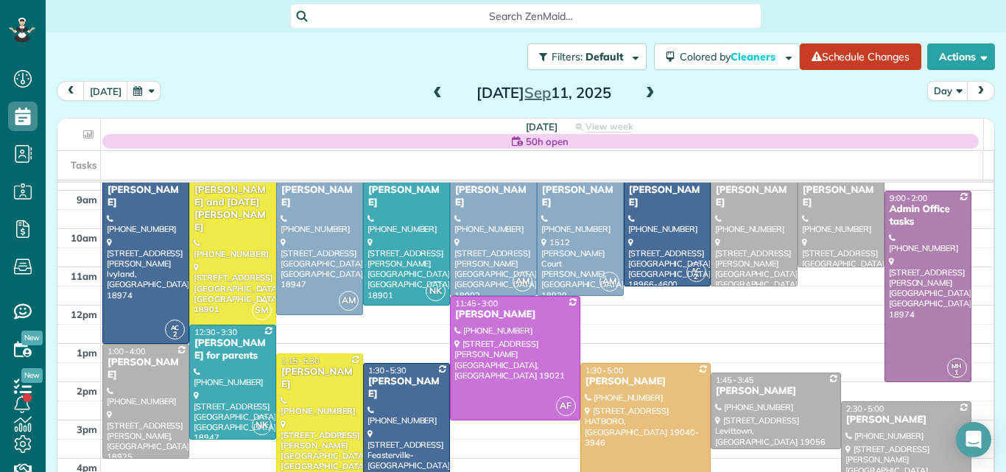
scroll to position [77, 0]
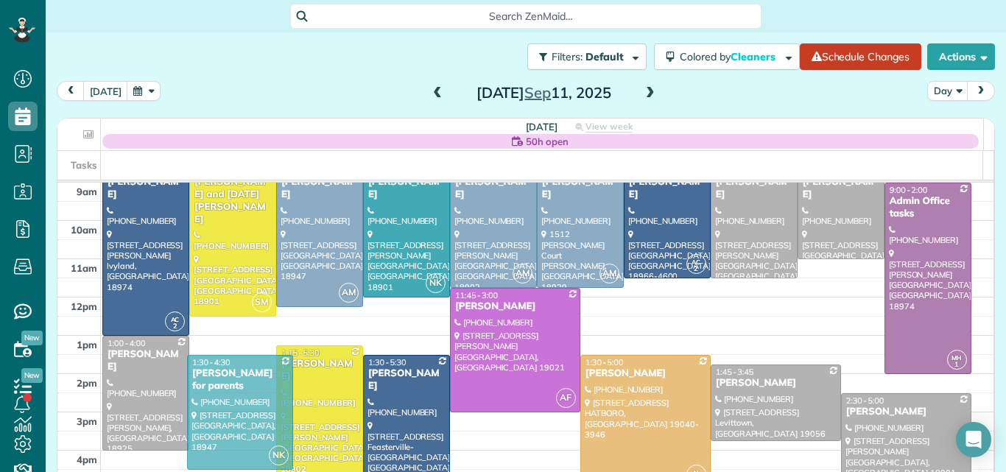
drag, startPoint x: 233, startPoint y: 350, endPoint x: 230, endPoint y: 386, distance: 36.2
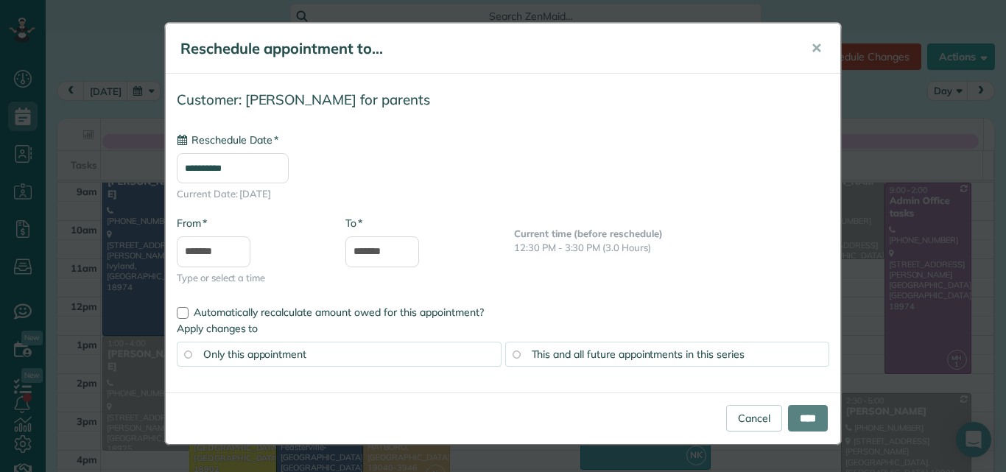
type input "**********"
click at [810, 419] on input "****" at bounding box center [808, 418] width 40 height 27
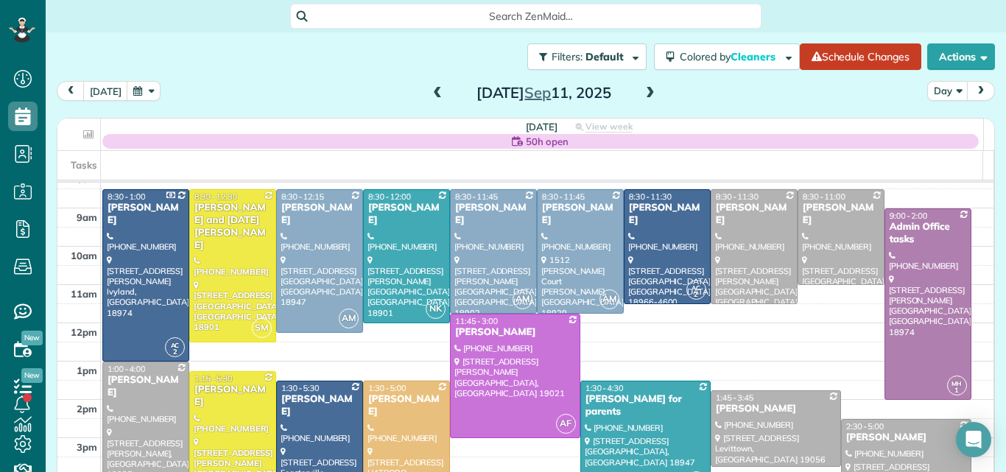
scroll to position [47, 0]
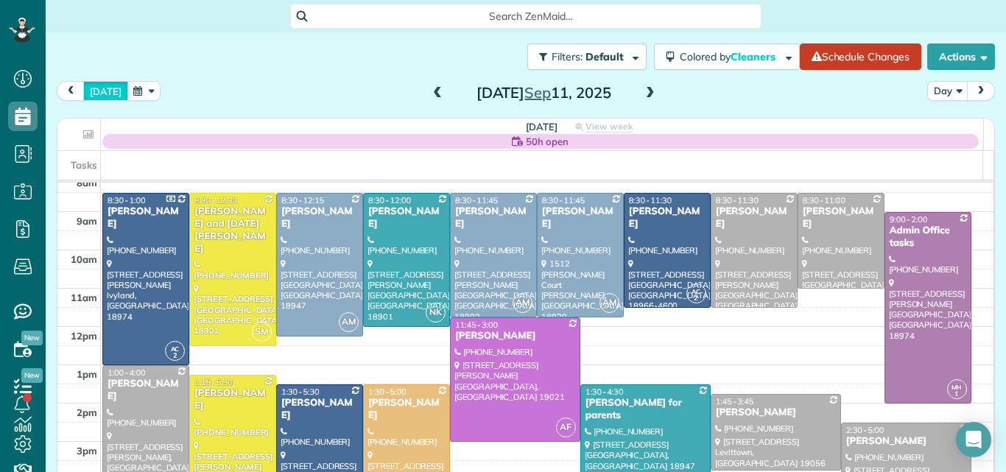
click at [101, 88] on button "today" at bounding box center [105, 91] width 45 height 20
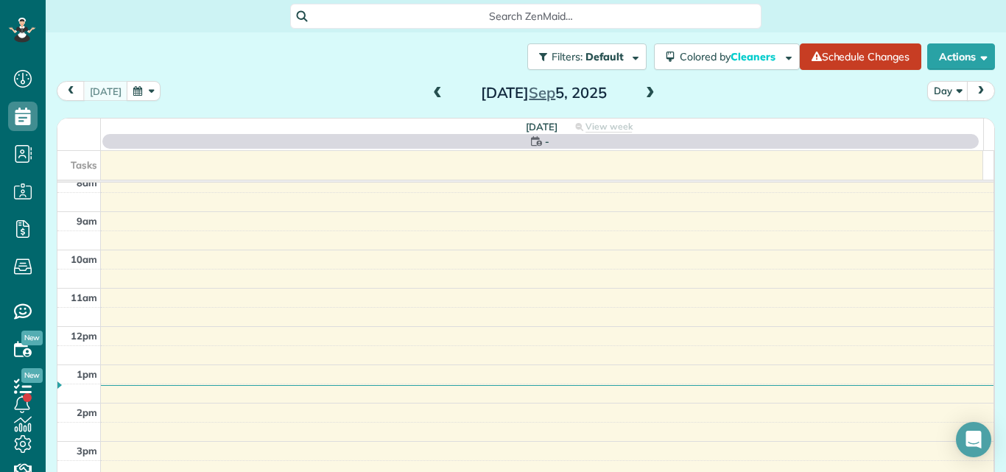
scroll to position [0, 0]
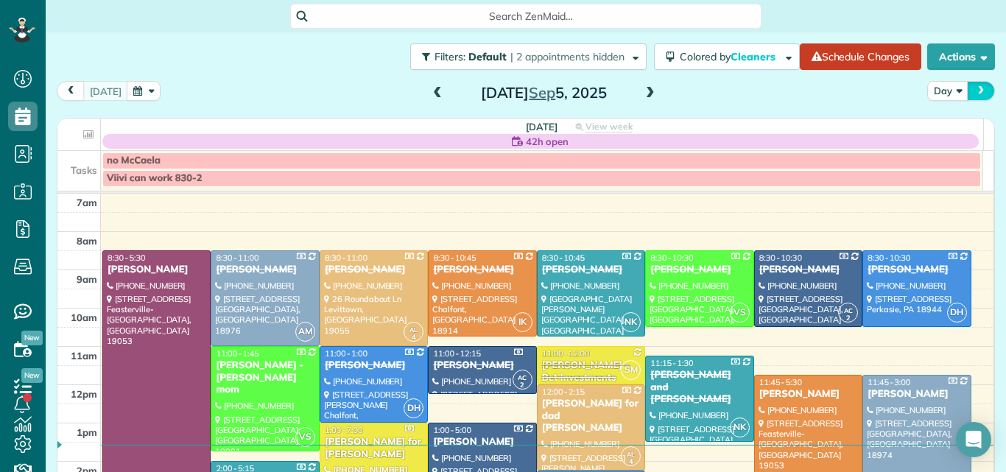
click at [975, 90] on span "next" at bounding box center [981, 91] width 12 height 10
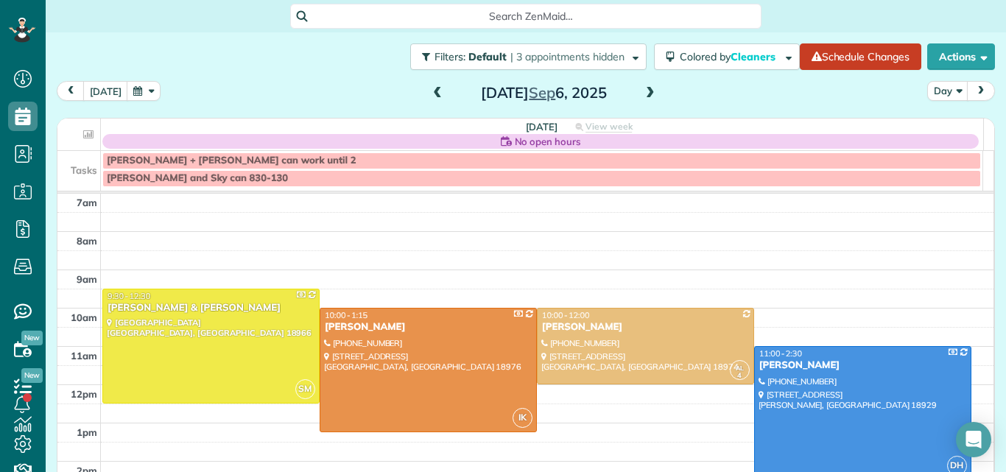
click at [975, 90] on span "next" at bounding box center [981, 91] width 12 height 10
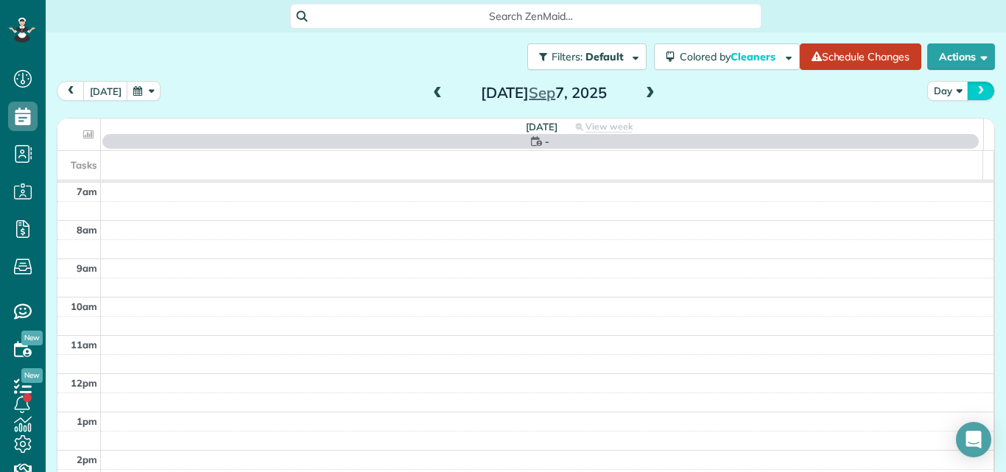
click at [975, 90] on span "next" at bounding box center [981, 91] width 12 height 10
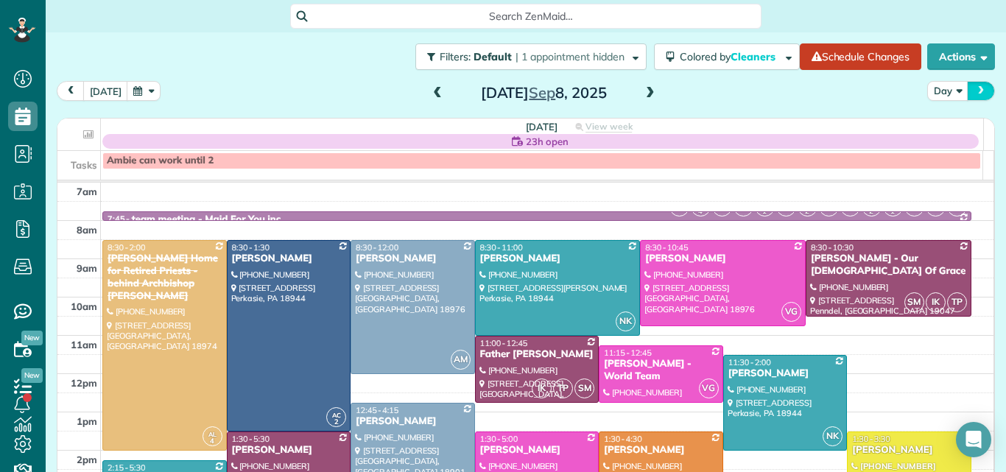
click at [975, 90] on span "next" at bounding box center [981, 91] width 12 height 10
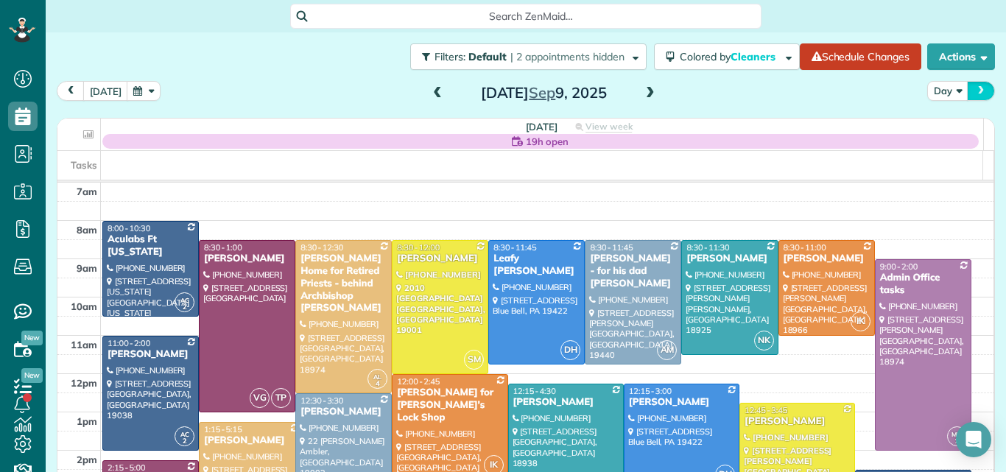
click at [975, 90] on span "next" at bounding box center [981, 91] width 12 height 10
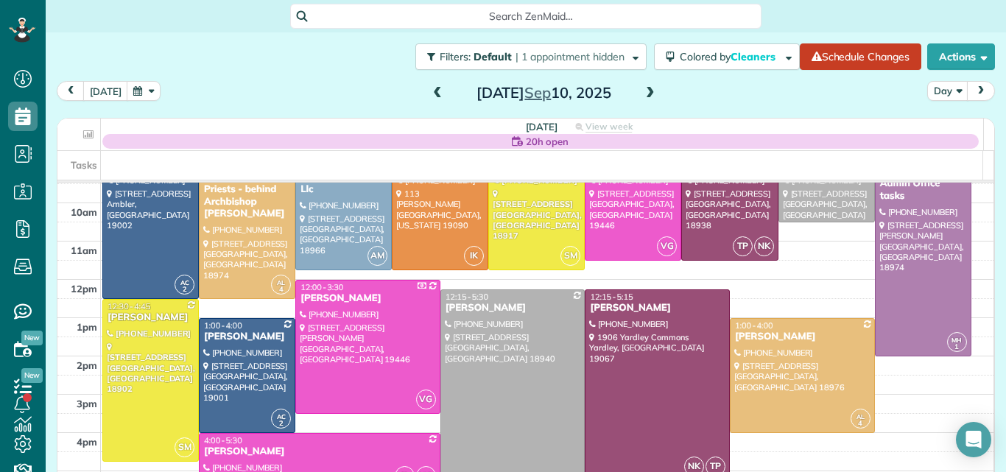
scroll to position [84, 0]
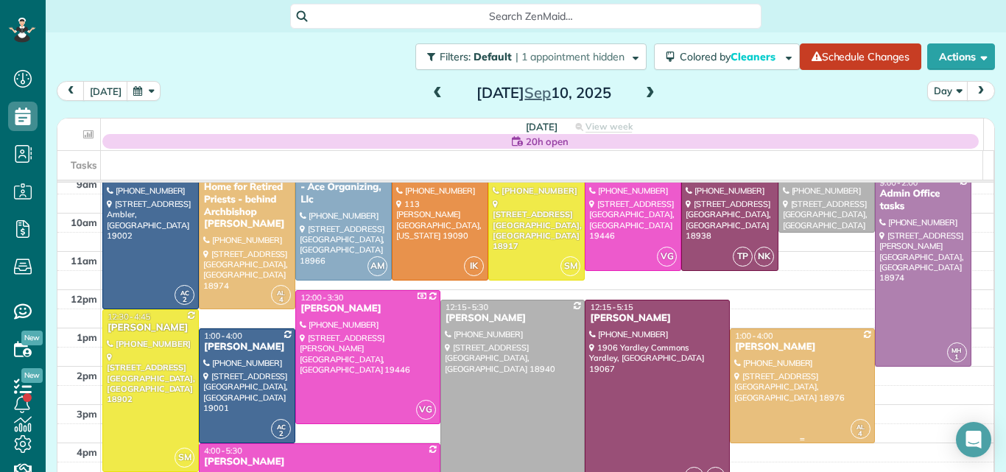
click at [791, 381] on div at bounding box center [802, 385] width 144 height 113
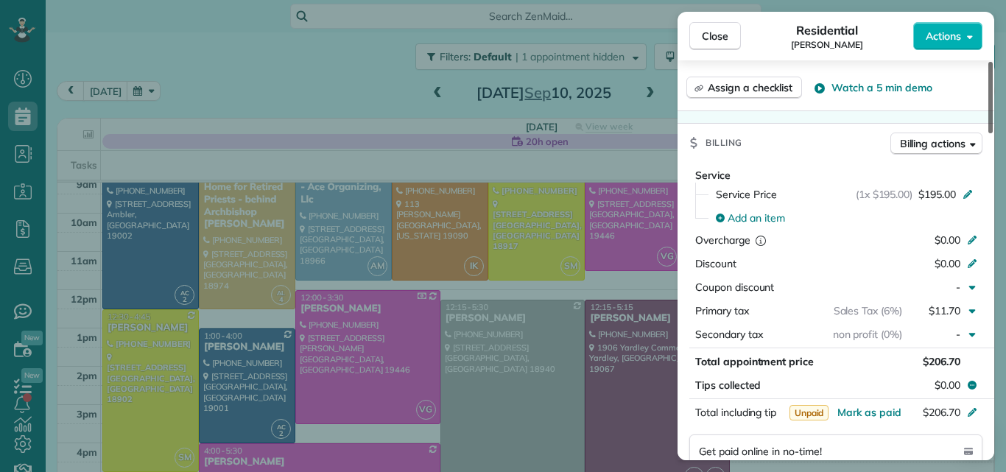
drag, startPoint x: 992, startPoint y: 92, endPoint x: 972, endPoint y: 216, distance: 125.3
click at [988, 133] on div at bounding box center [990, 97] width 4 height 71
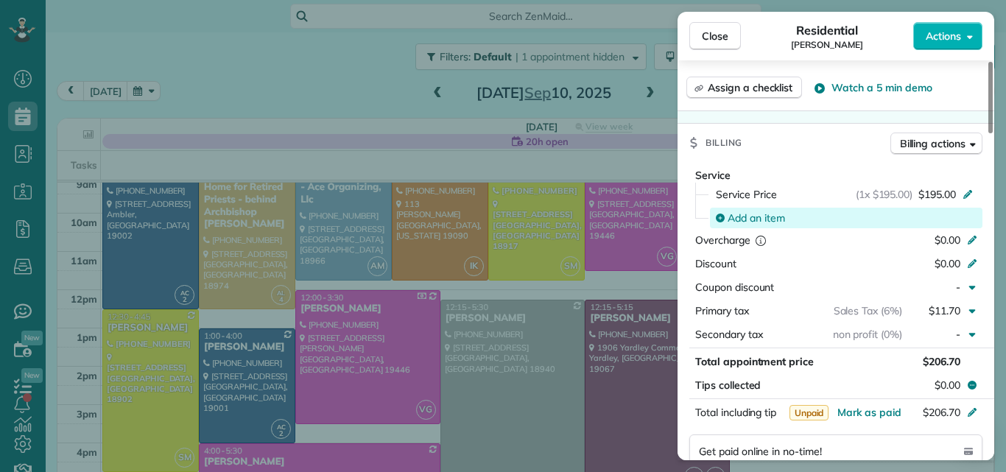
scroll to position [690, 0]
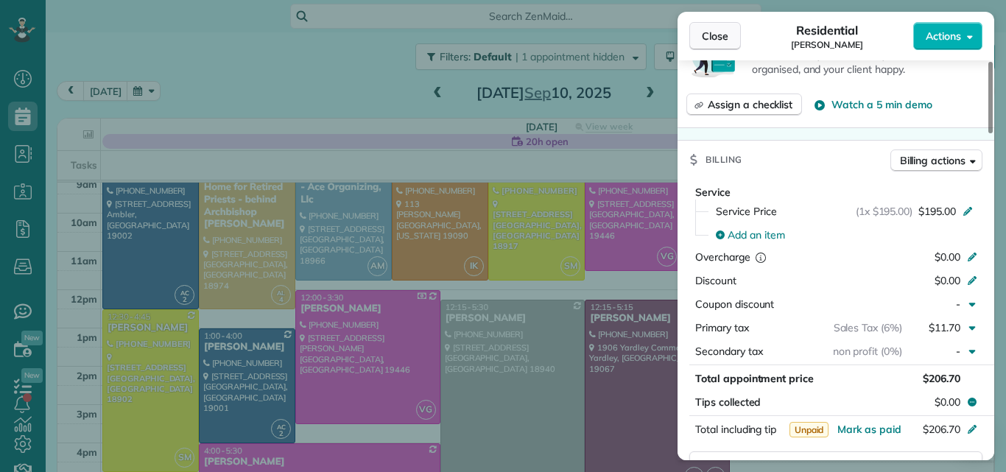
click at [705, 36] on span "Close" at bounding box center [715, 36] width 27 height 15
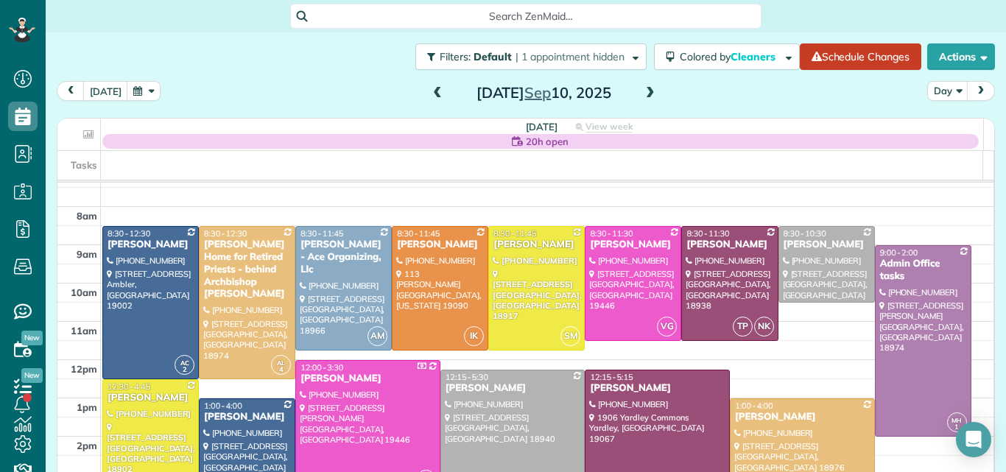
scroll to position [7, 0]
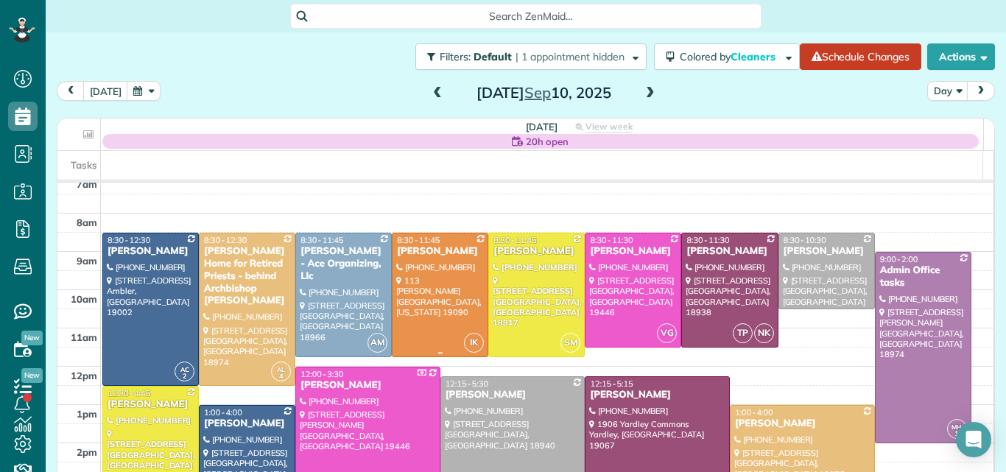
click at [409, 286] on div at bounding box center [439, 294] width 95 height 123
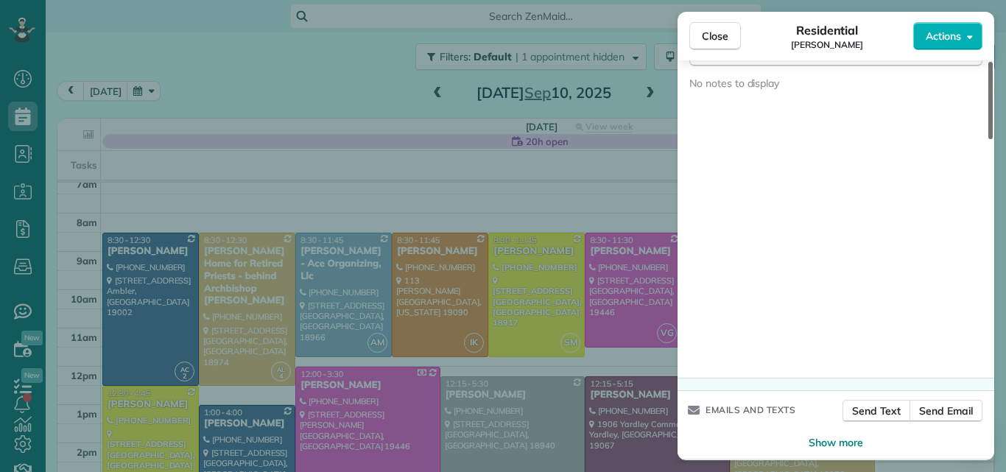
scroll to position [1651, 0]
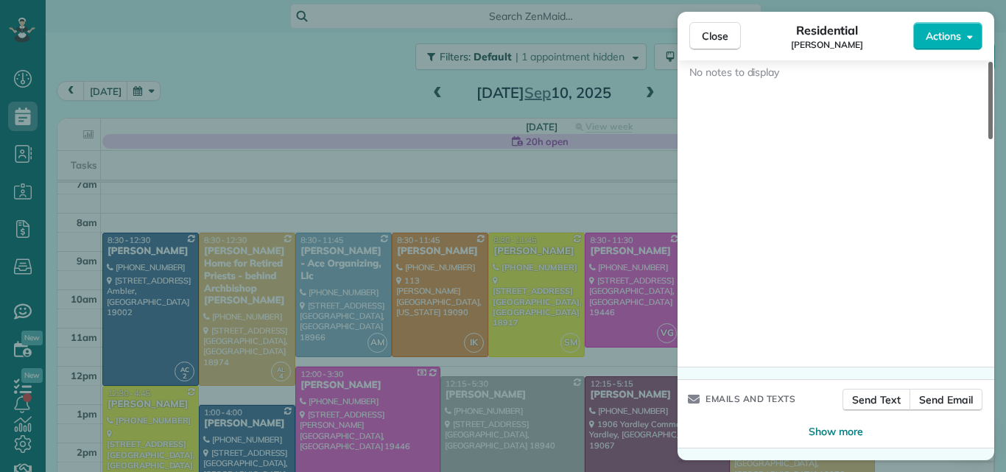
drag, startPoint x: 989, startPoint y: 106, endPoint x: 967, endPoint y: 448, distance: 342.3
click at [988, 139] on div at bounding box center [990, 100] width 4 height 77
click at [716, 33] on span "Close" at bounding box center [715, 36] width 27 height 15
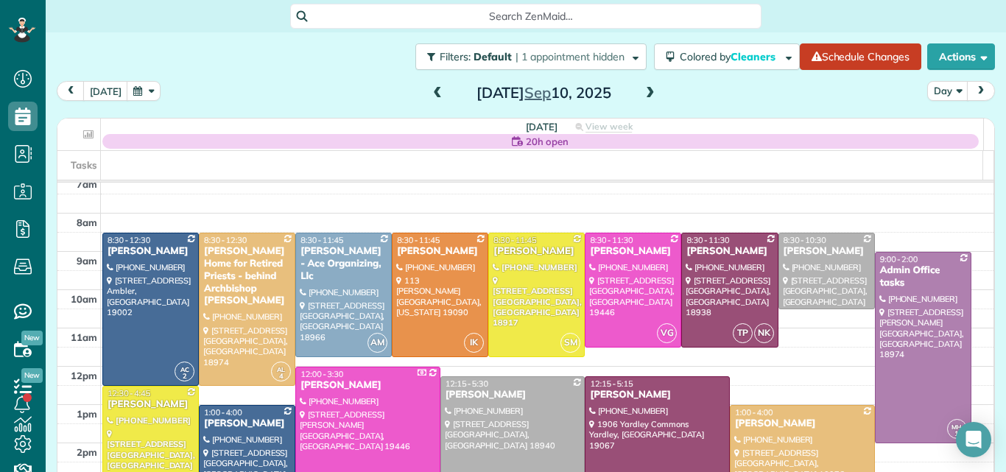
click at [643, 94] on span at bounding box center [650, 93] width 16 height 13
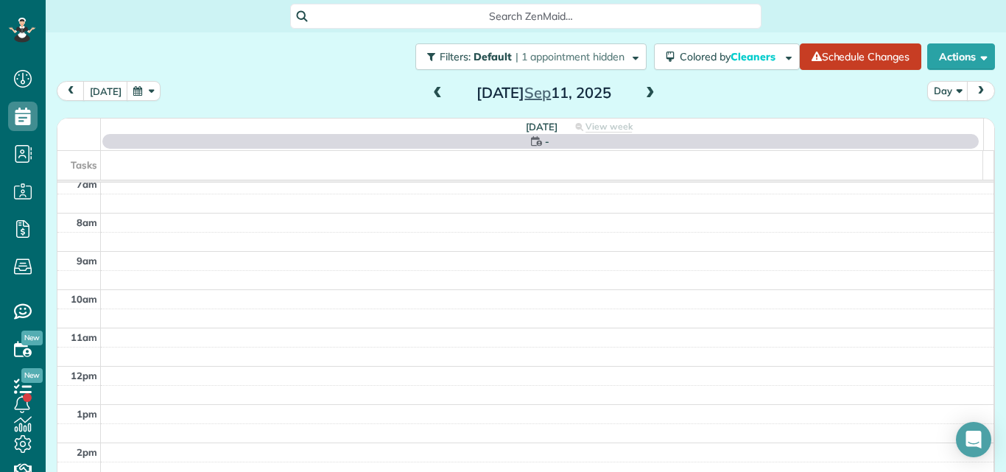
click at [643, 94] on span at bounding box center [650, 93] width 16 height 13
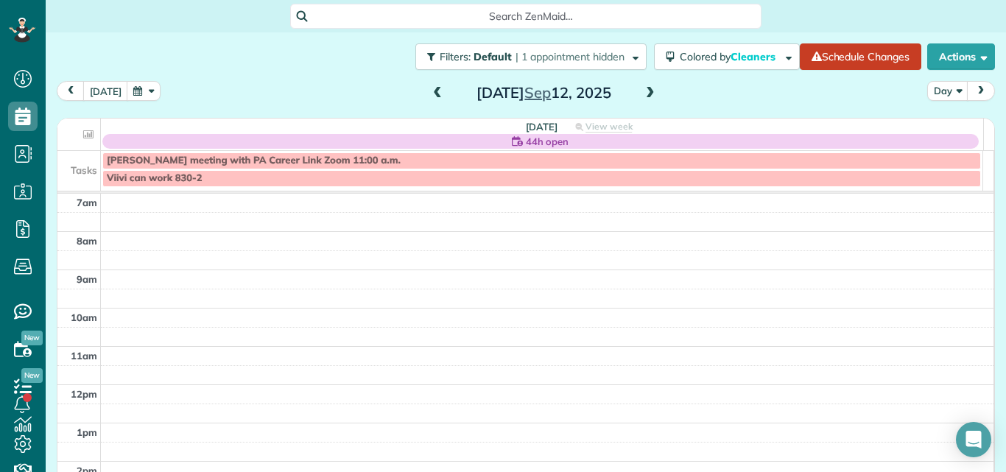
click at [429, 91] on span at bounding box center [437, 93] width 16 height 13
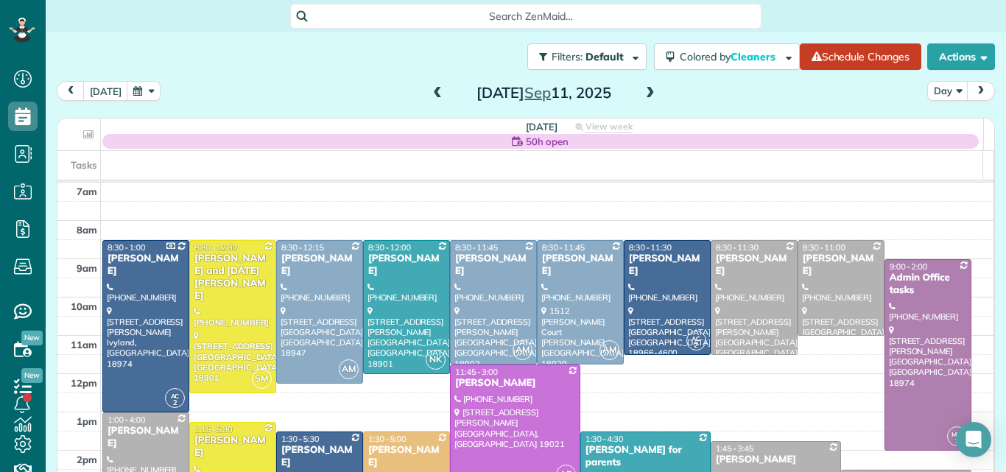
click at [429, 91] on span at bounding box center [437, 93] width 16 height 13
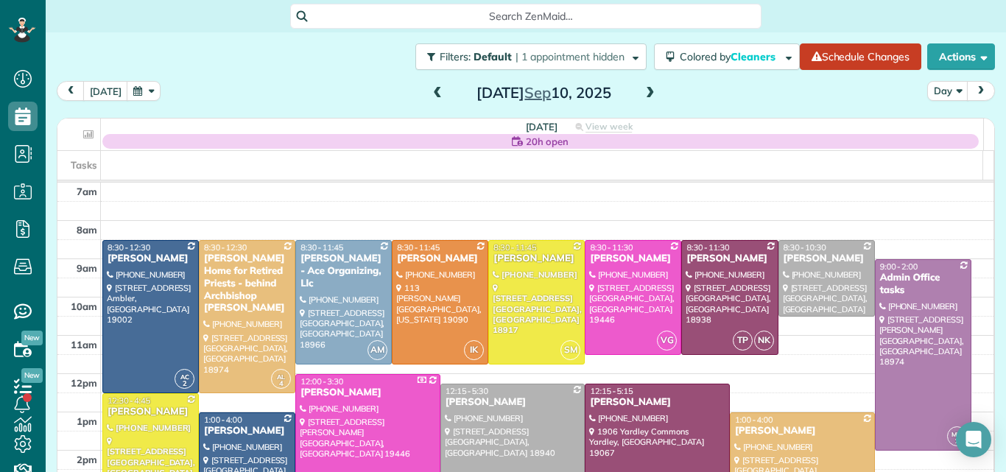
click at [429, 91] on span at bounding box center [437, 93] width 16 height 13
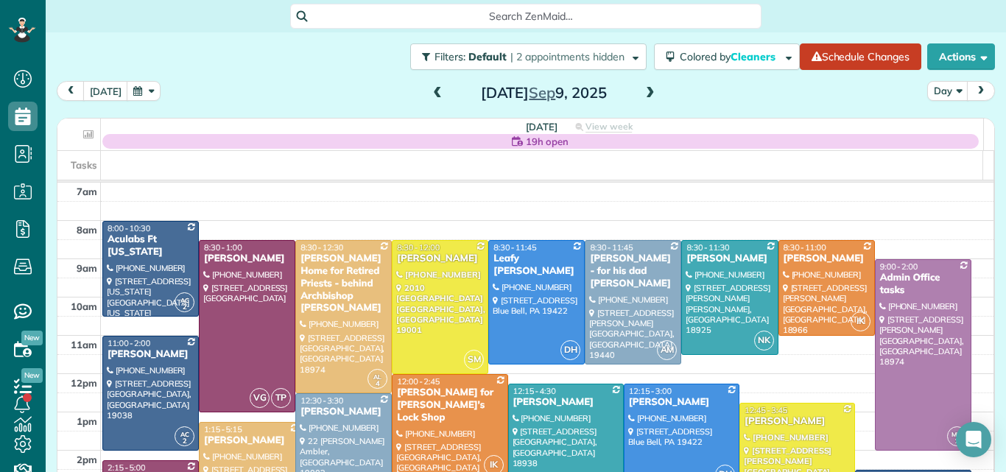
click at [429, 91] on span at bounding box center [437, 93] width 16 height 13
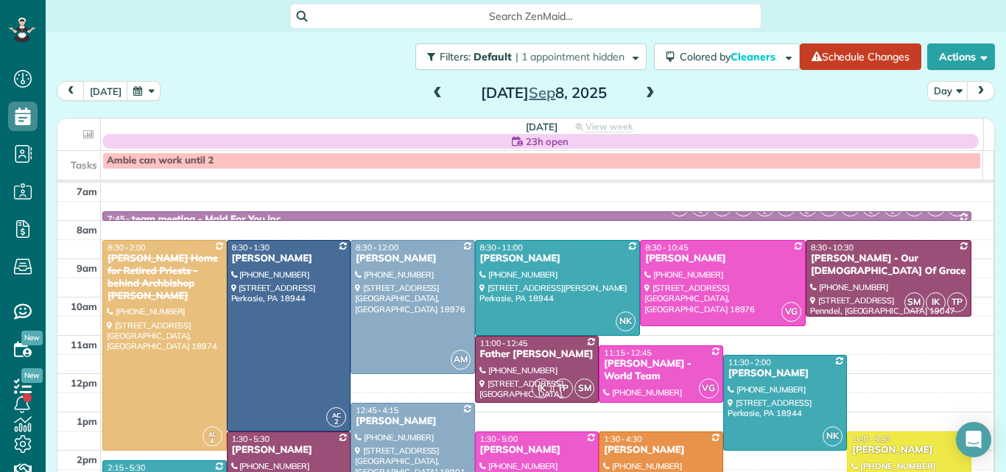
click at [429, 91] on span at bounding box center [437, 93] width 16 height 13
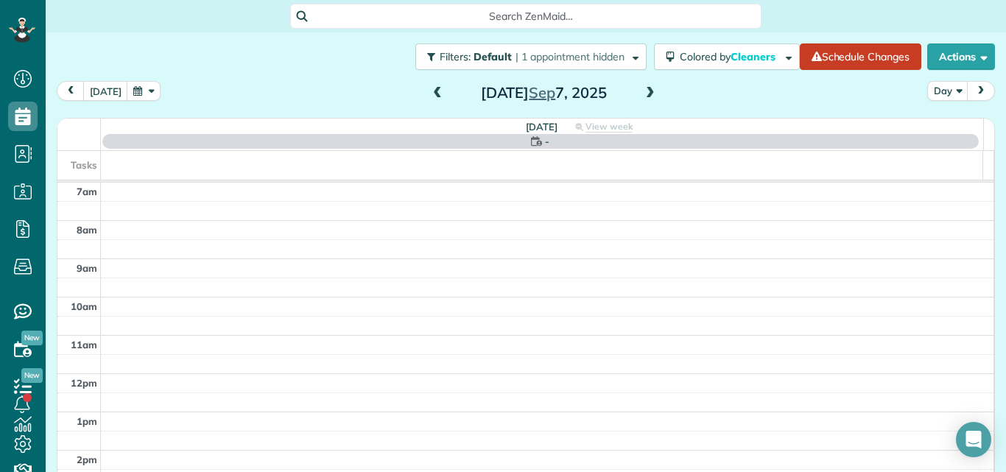
click at [429, 91] on span at bounding box center [437, 93] width 16 height 13
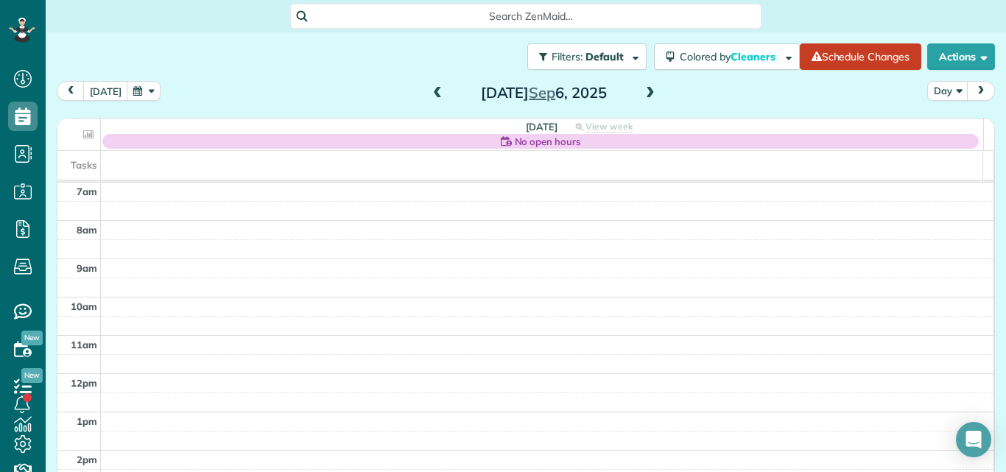
click at [642, 91] on span at bounding box center [650, 93] width 16 height 13
click at [430, 89] on span at bounding box center [437, 93] width 16 height 13
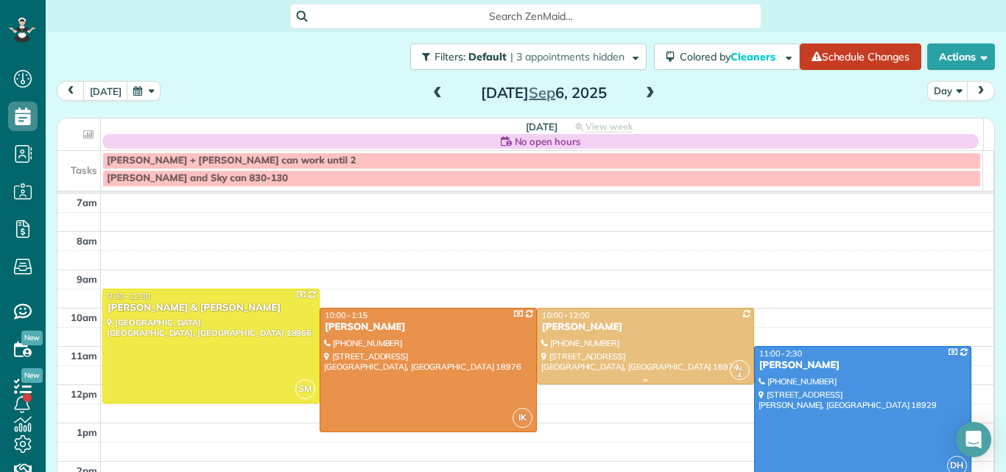
click at [586, 336] on div at bounding box center [645, 345] width 216 height 75
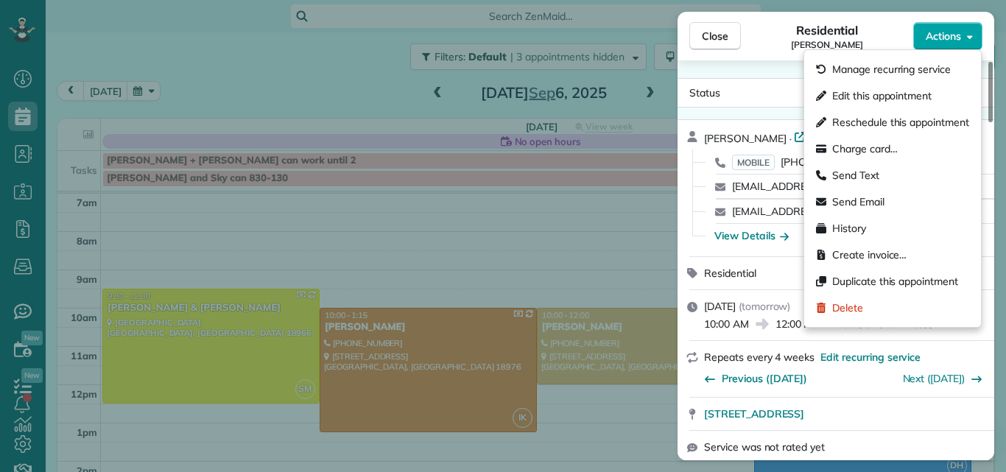
click at [944, 32] on span "Actions" at bounding box center [942, 36] width 35 height 15
click at [889, 24] on div "Residential Jenea Lomas" at bounding box center [827, 35] width 172 height 29
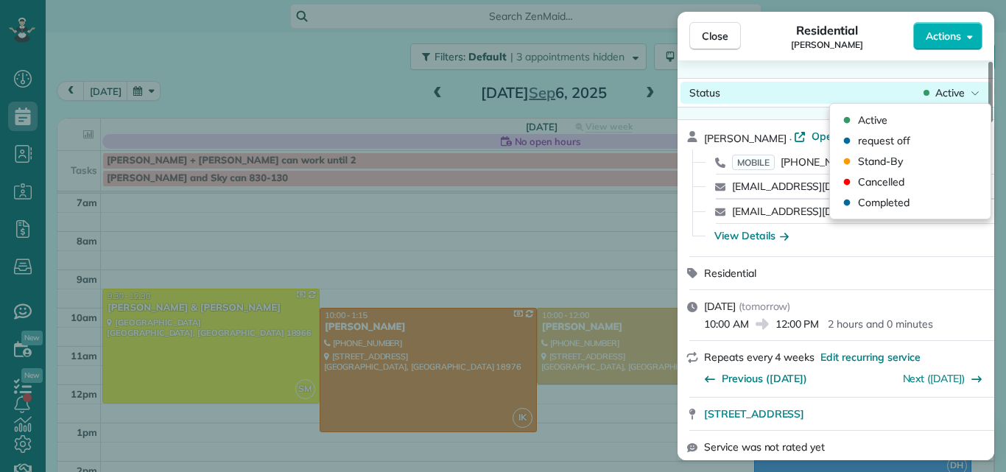
click at [952, 91] on span "Active" at bounding box center [949, 92] width 29 height 15
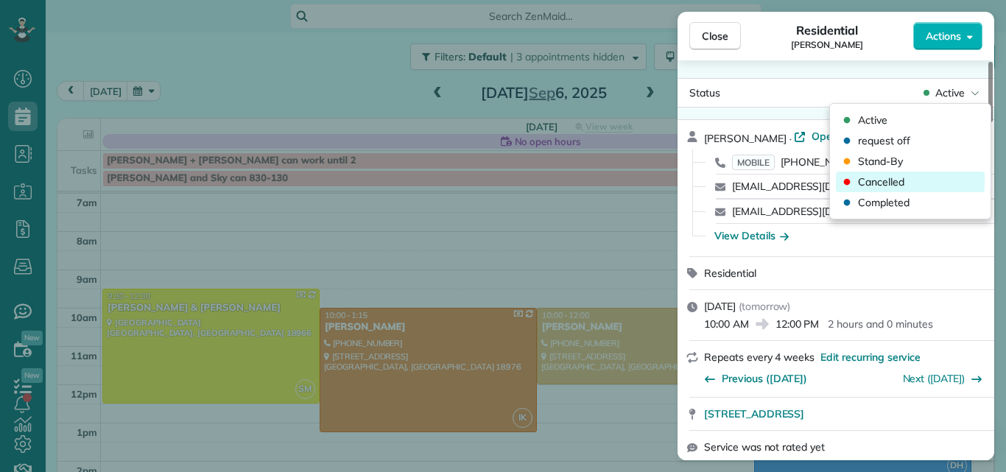
click at [875, 177] on span "Cancelled" at bounding box center [881, 181] width 46 height 15
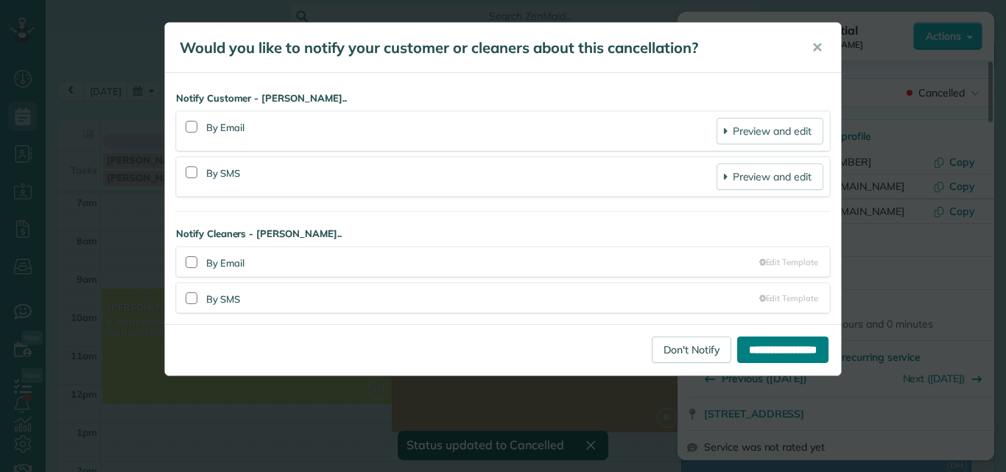
click at [752, 343] on input "**********" at bounding box center [782, 349] width 91 height 27
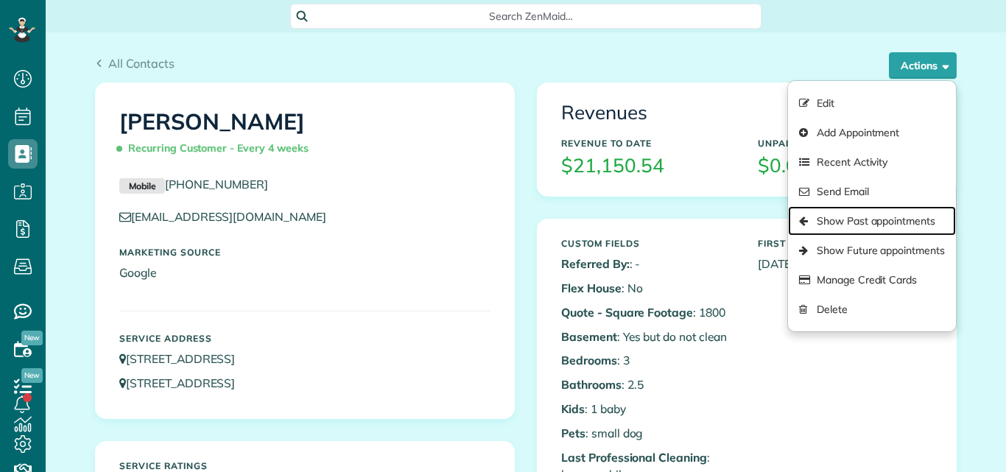
click at [850, 219] on link "Show Past appointments" at bounding box center [872, 220] width 168 height 29
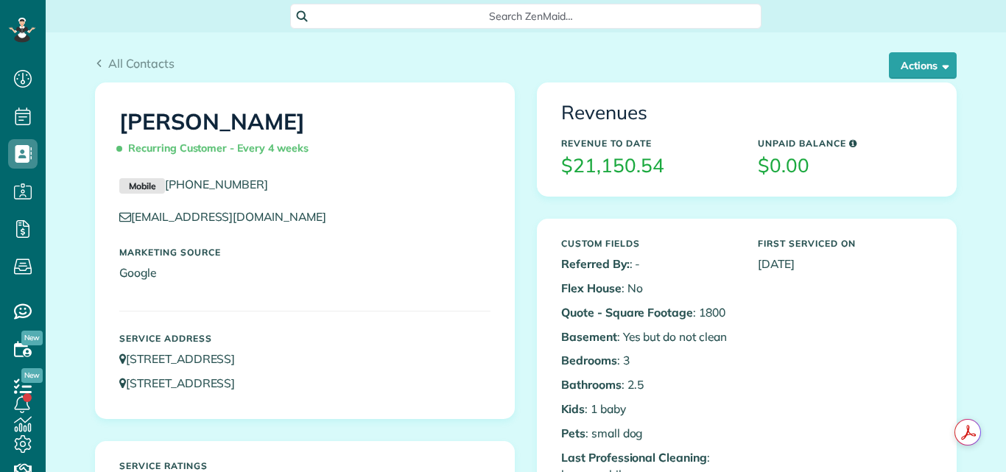
scroll to position [7, 7]
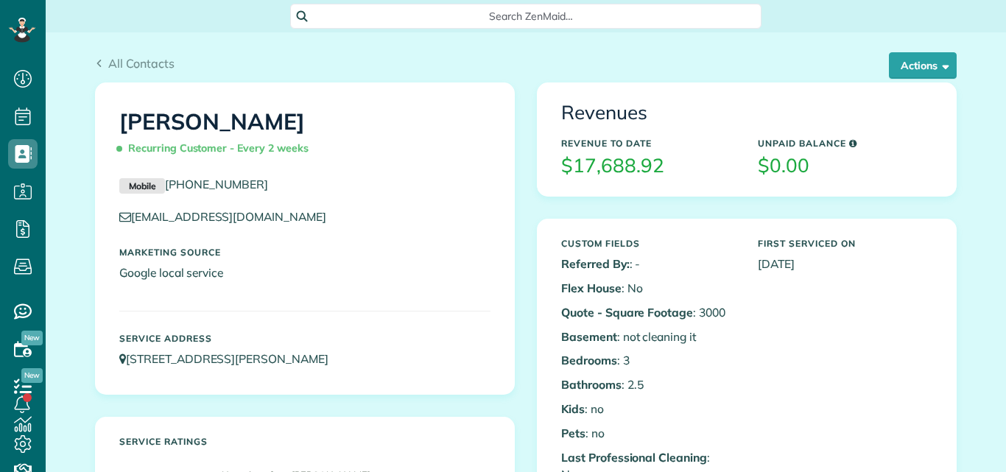
scroll to position [7, 7]
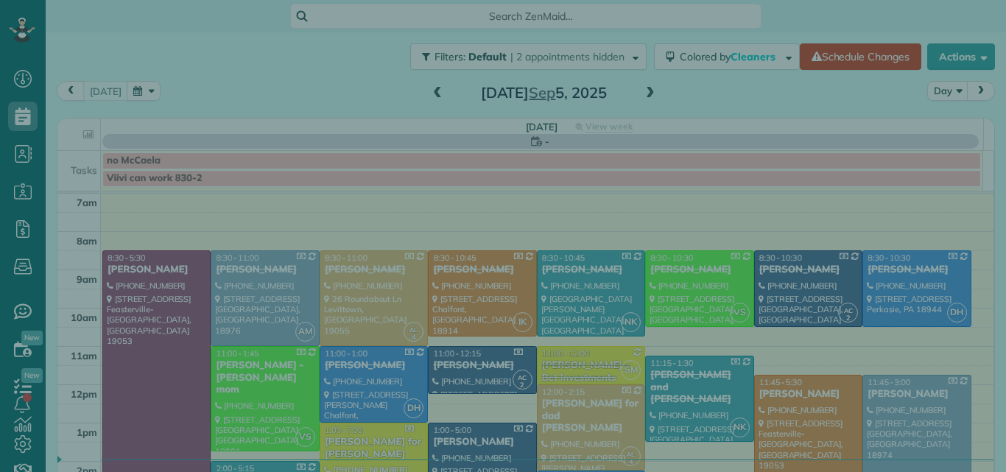
scroll to position [7, 7]
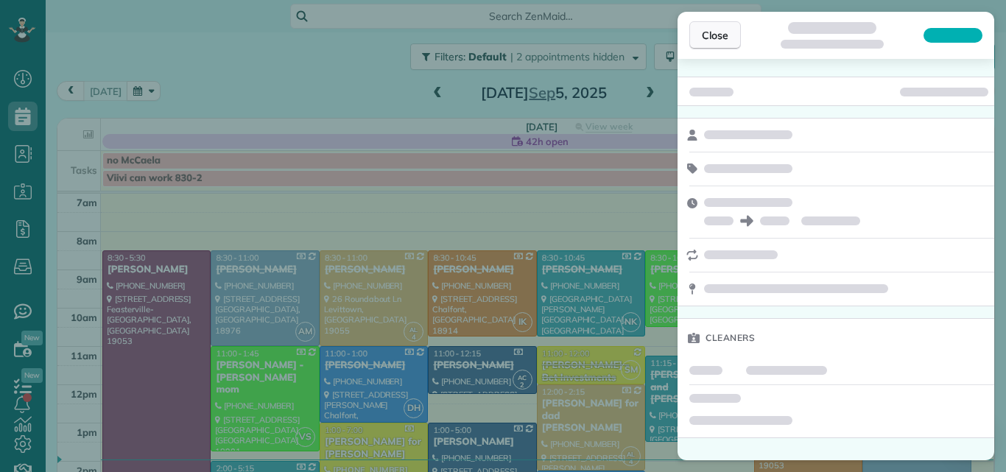
click at [719, 29] on span "Close" at bounding box center [715, 35] width 27 height 15
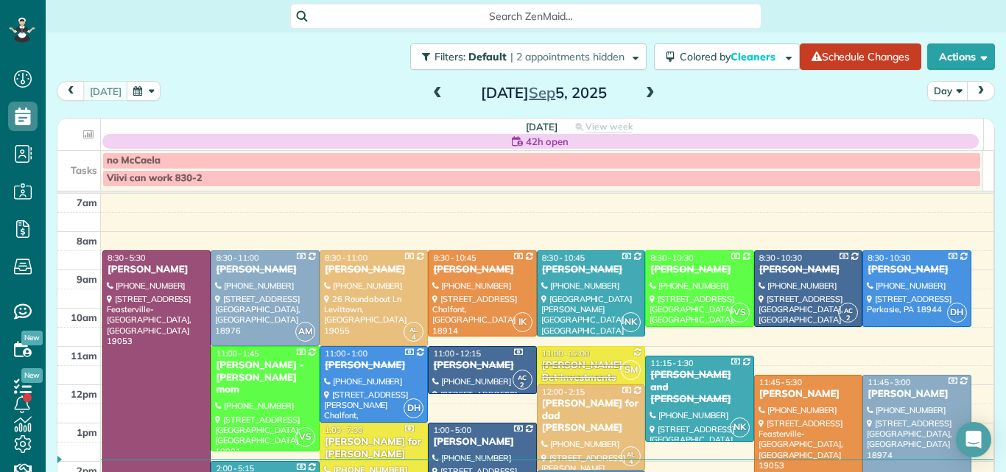
click at [643, 91] on span at bounding box center [650, 93] width 16 height 13
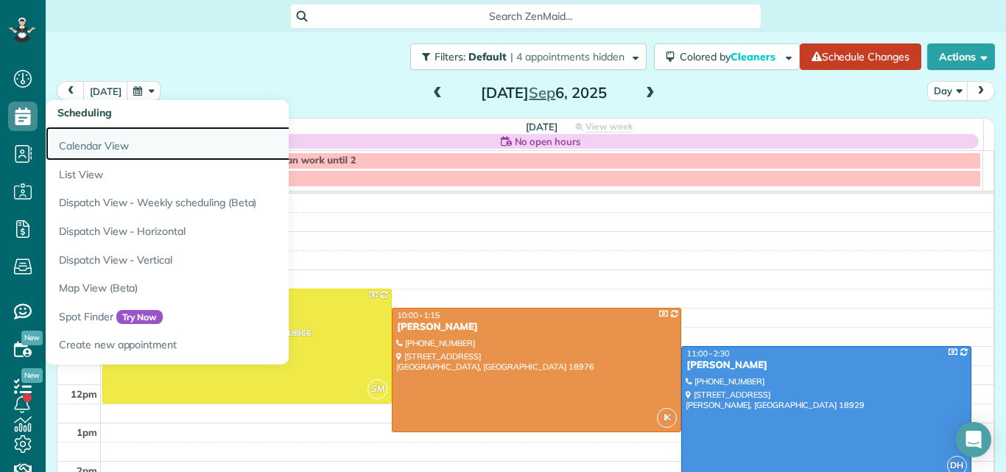
click at [71, 141] on link "Calendar View" at bounding box center [230, 144] width 368 height 34
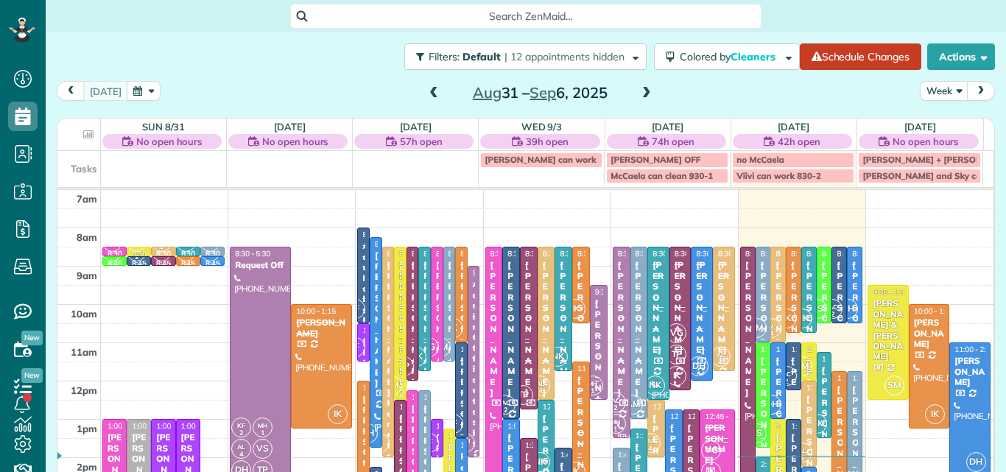
scroll to position [7, 7]
click at [160, 432] on div "[PERSON_NAME]" at bounding box center [162, 463] width 15 height 63
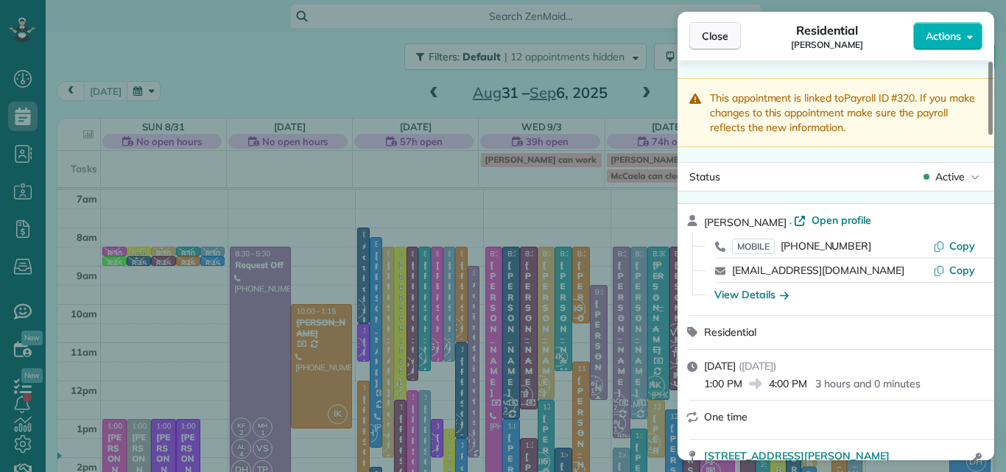
click at [718, 29] on span "Close" at bounding box center [715, 36] width 27 height 15
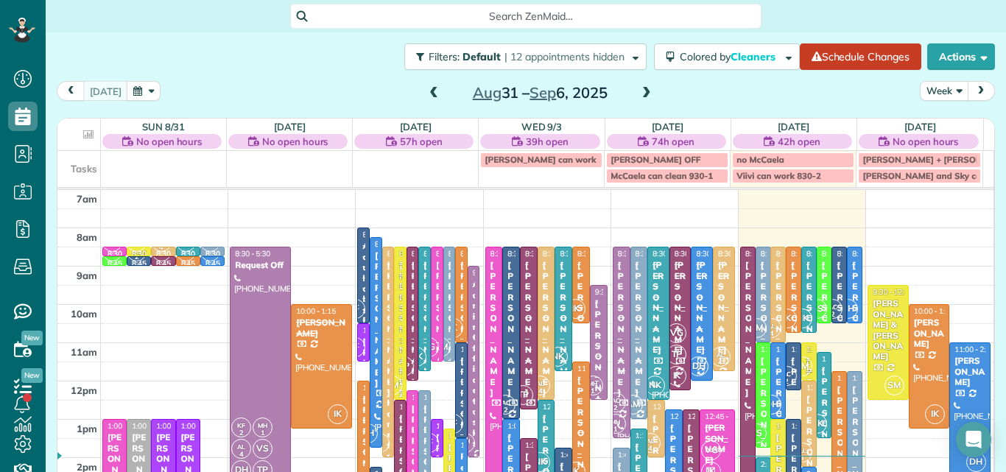
click at [925, 88] on button "Week" at bounding box center [944, 91] width 49 height 20
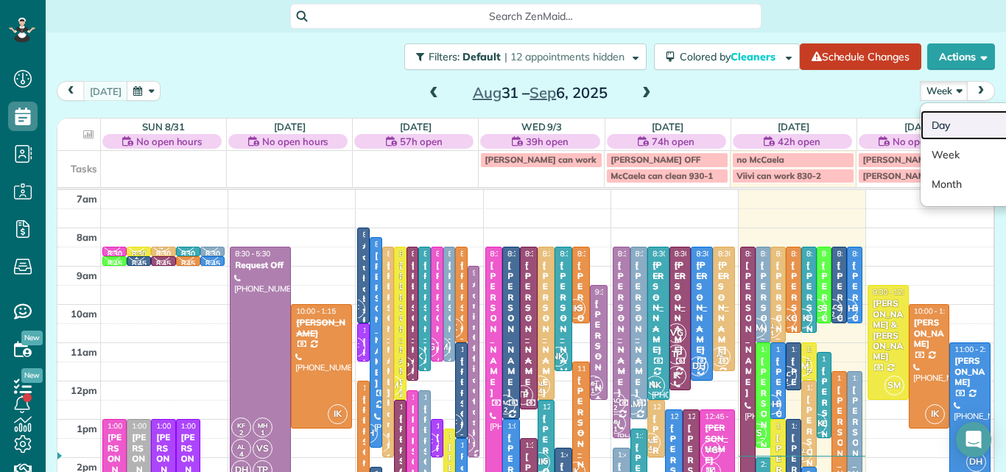
click at [926, 121] on link "Day" at bounding box center [978, 124] width 116 height 29
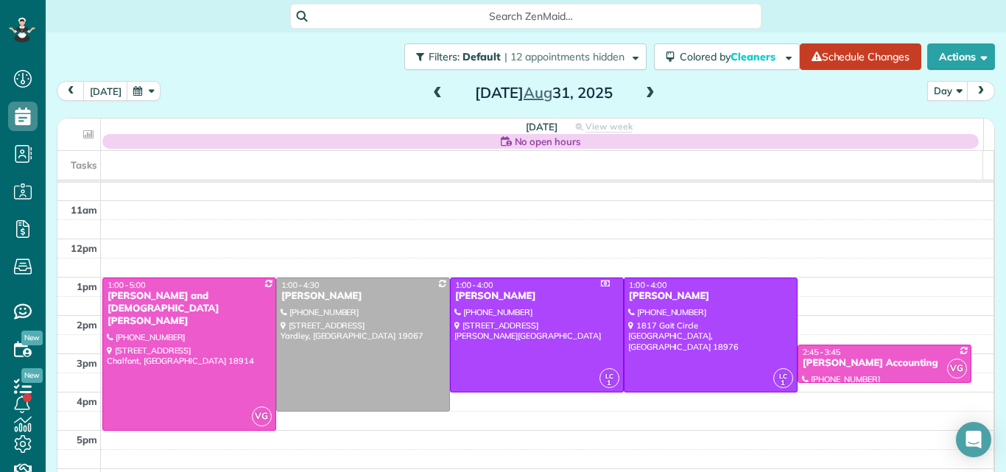
scroll to position [118, 0]
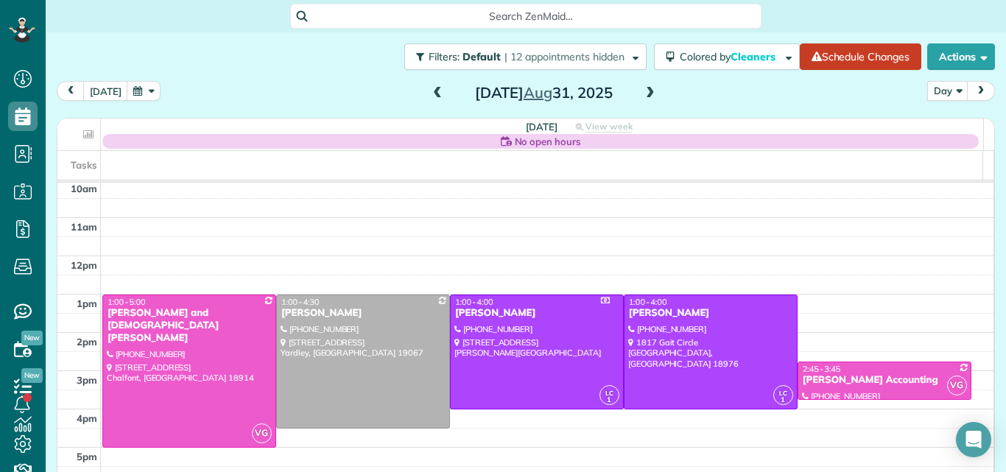
click at [642, 89] on span at bounding box center [650, 93] width 16 height 13
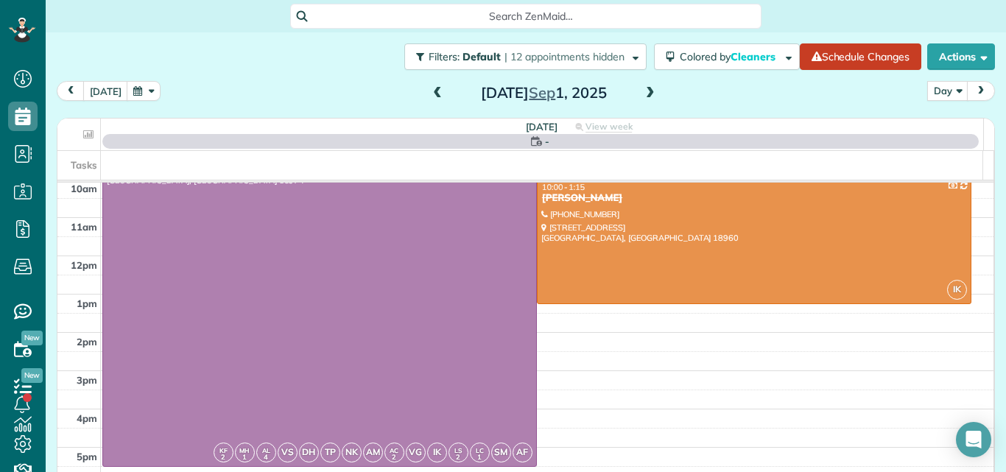
scroll to position [0, 0]
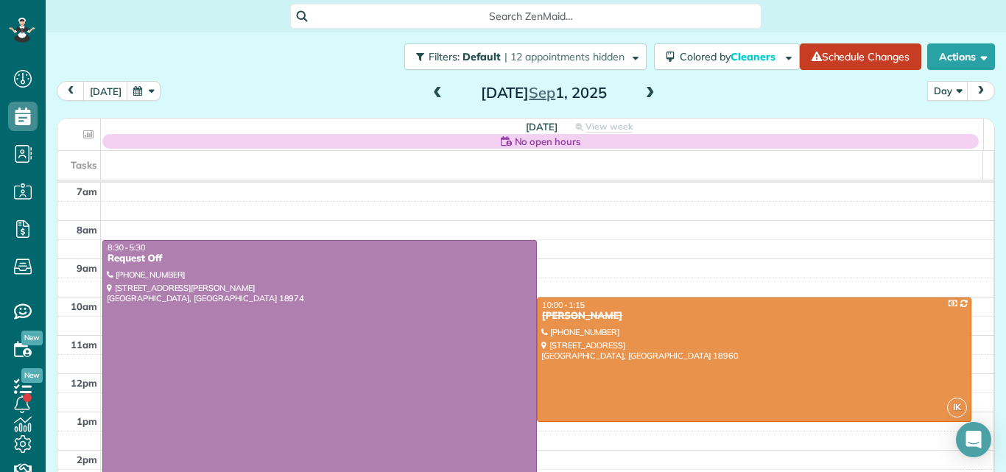
click at [642, 89] on span at bounding box center [650, 93] width 16 height 13
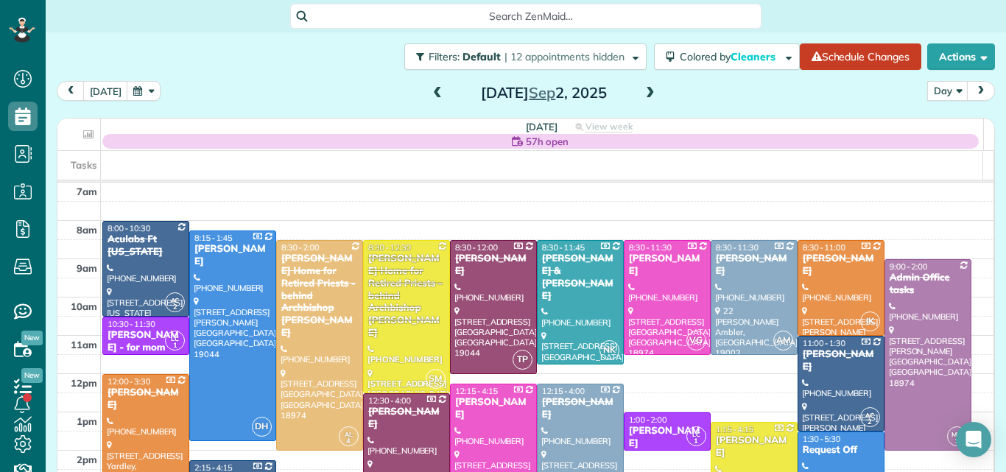
click at [642, 89] on span at bounding box center [650, 93] width 16 height 13
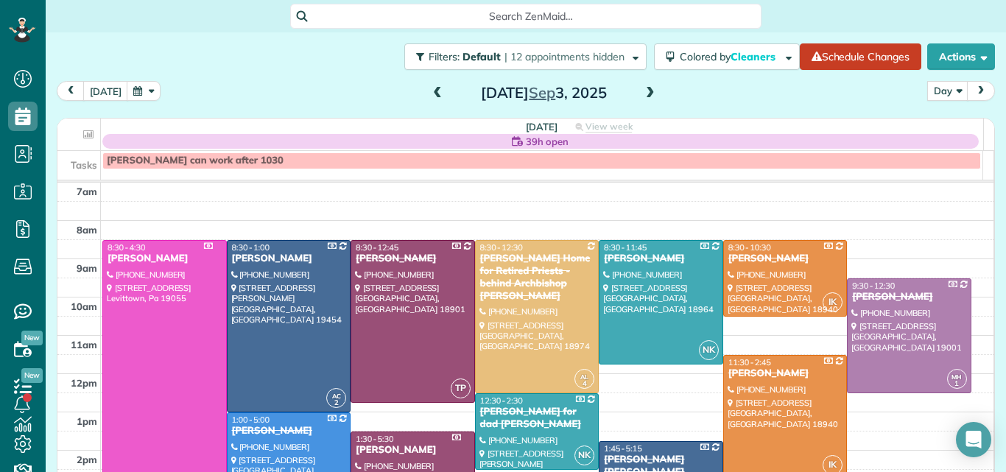
click at [642, 89] on span at bounding box center [650, 93] width 16 height 13
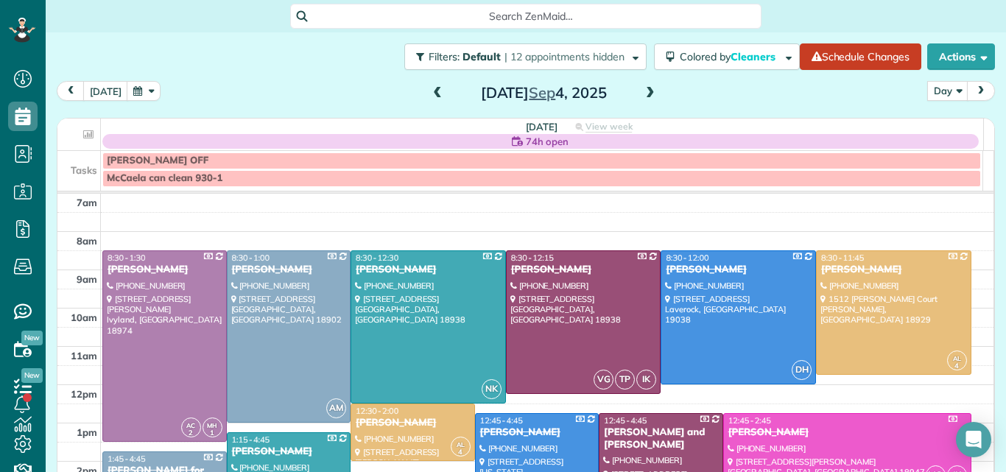
click at [642, 89] on span at bounding box center [650, 93] width 16 height 13
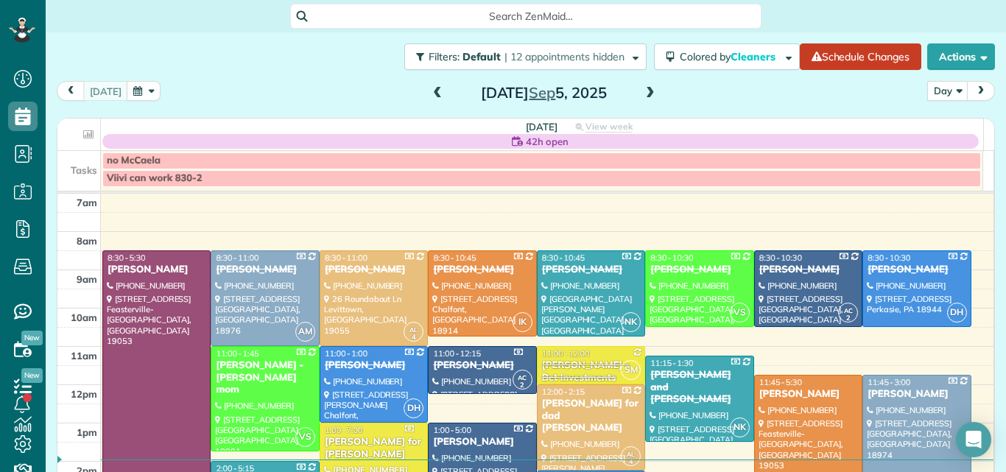
click at [642, 89] on span at bounding box center [650, 93] width 16 height 13
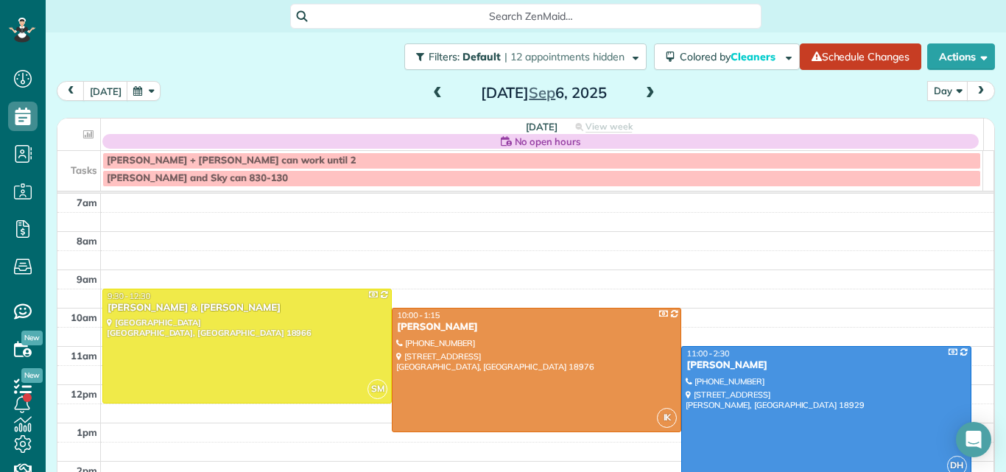
click at [642, 89] on span at bounding box center [650, 93] width 16 height 13
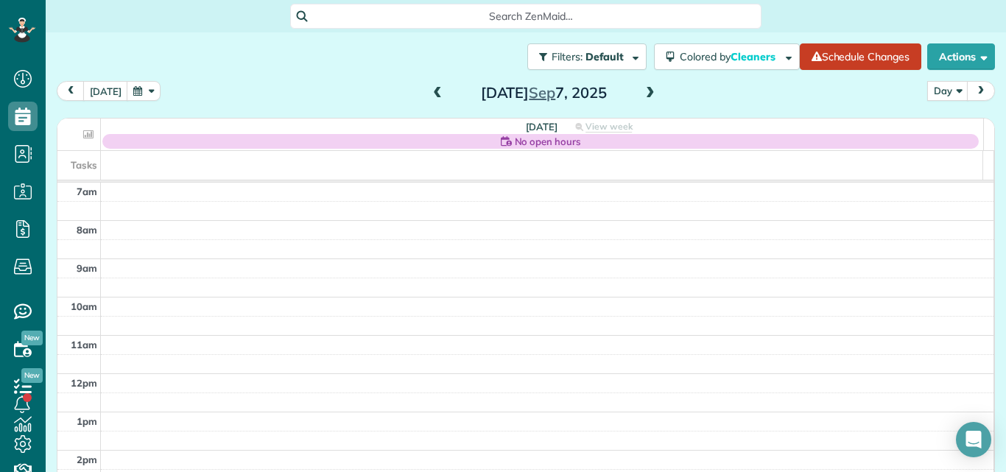
click at [642, 89] on span at bounding box center [650, 93] width 16 height 13
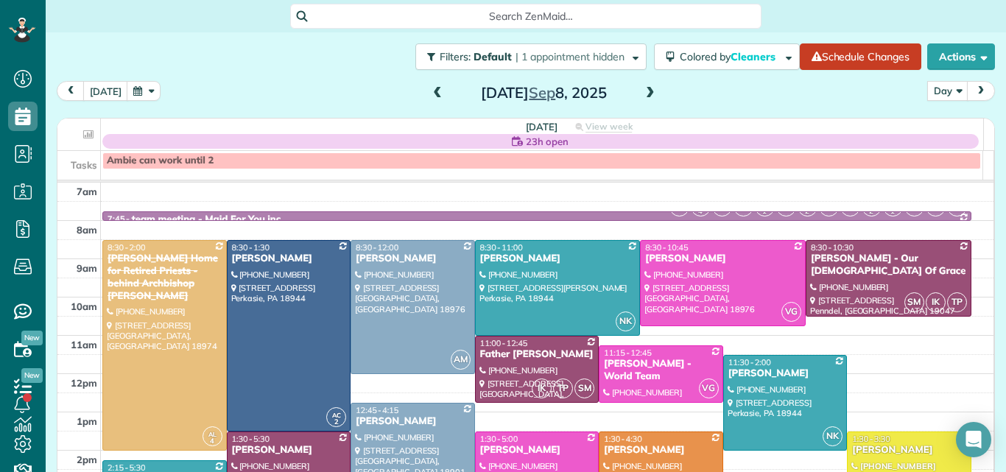
click at [642, 89] on span at bounding box center [650, 93] width 16 height 13
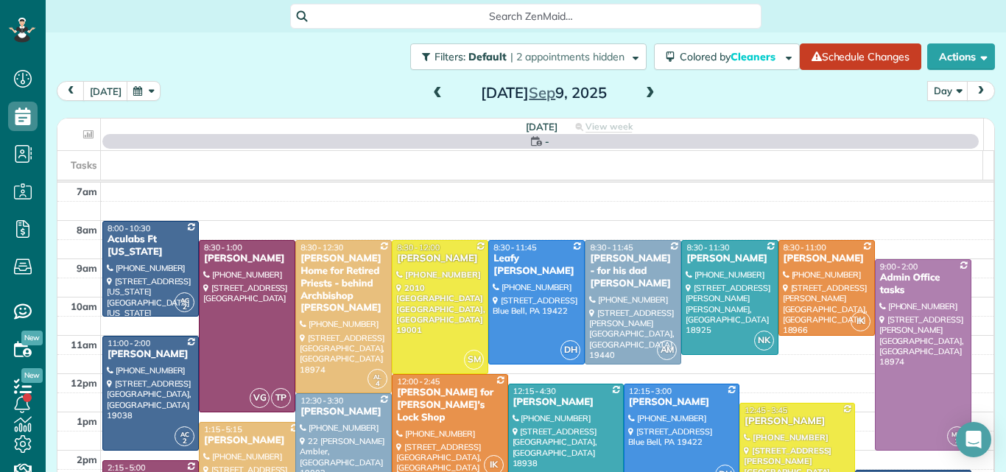
click at [642, 89] on span at bounding box center [650, 93] width 16 height 13
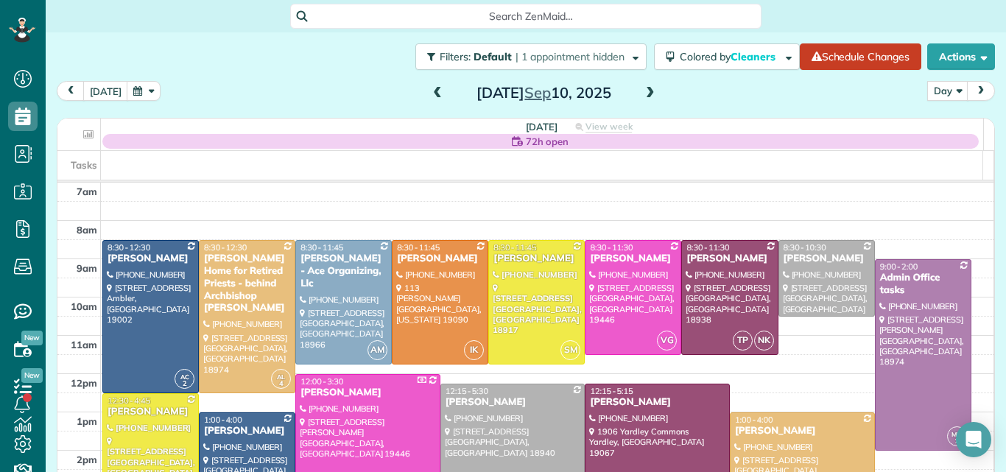
click at [642, 89] on span at bounding box center [650, 93] width 16 height 13
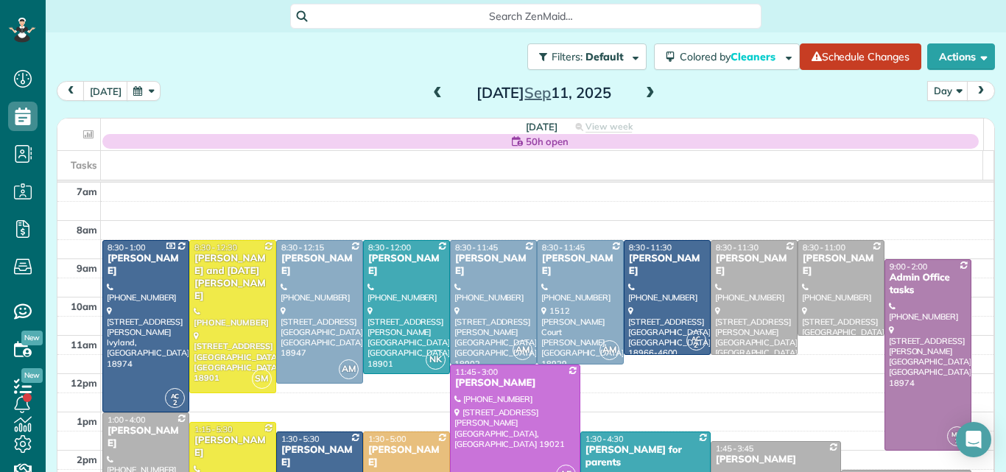
click at [642, 89] on span at bounding box center [650, 93] width 16 height 13
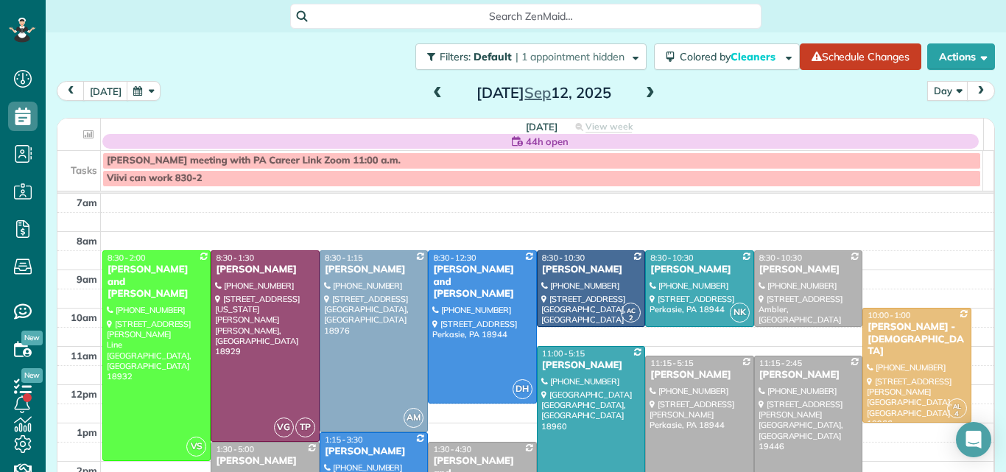
click at [642, 89] on span at bounding box center [650, 93] width 16 height 13
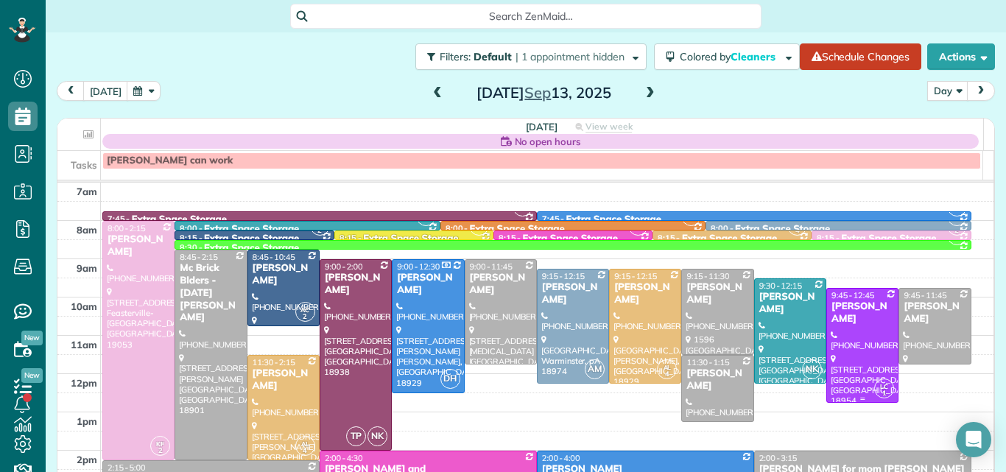
click at [844, 335] on div at bounding box center [862, 345] width 71 height 113
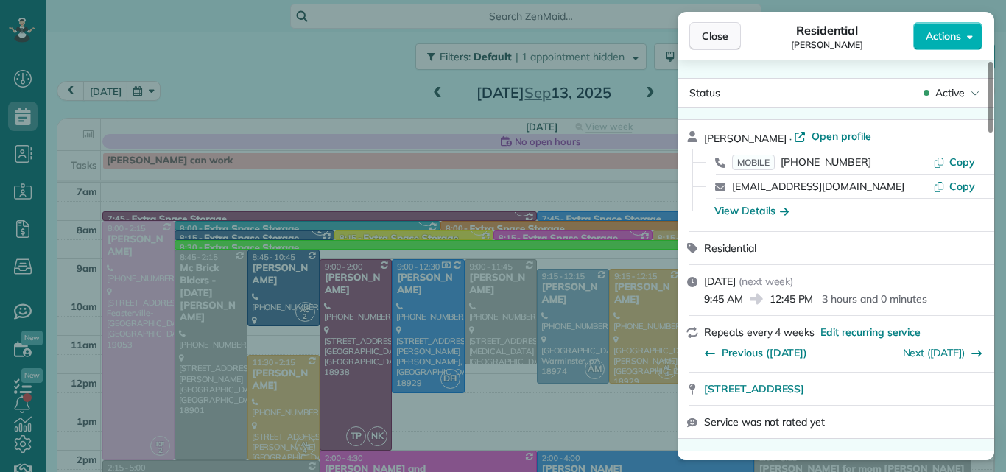
click at [704, 34] on span "Close" at bounding box center [715, 36] width 27 height 15
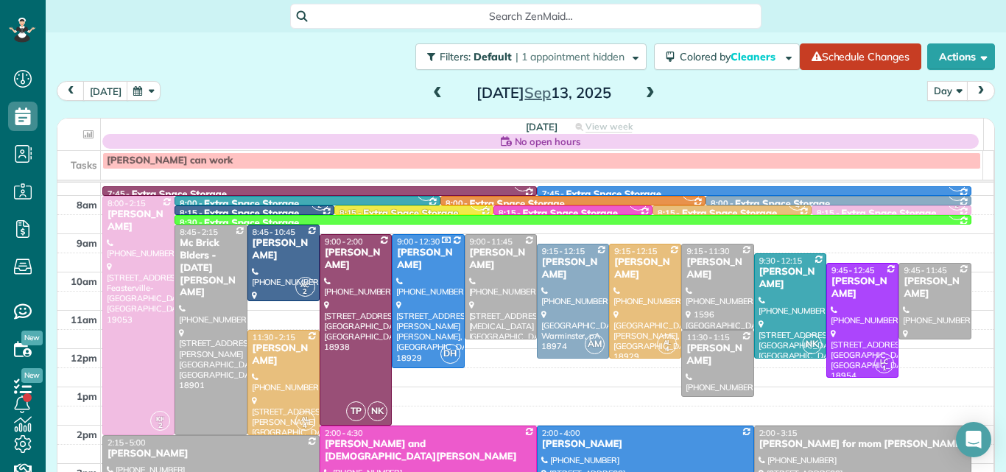
scroll to position [149, 0]
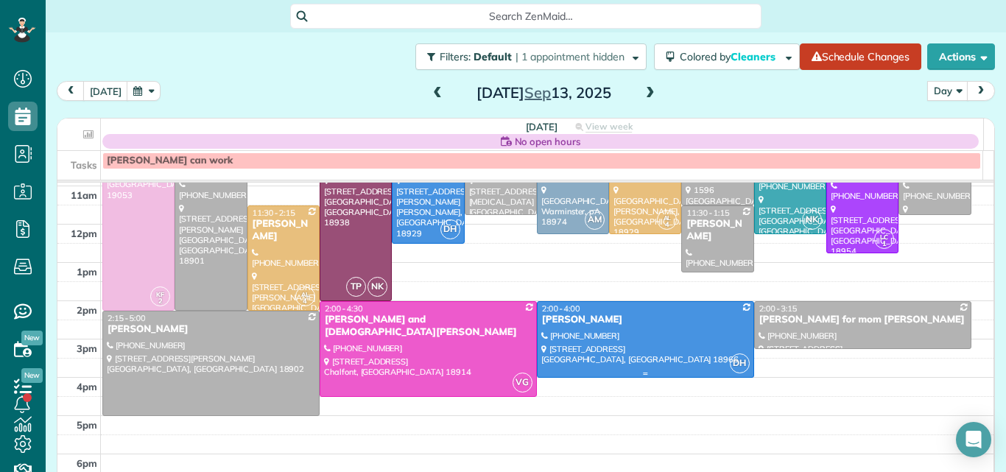
click at [616, 332] on div at bounding box center [645, 339] width 216 height 75
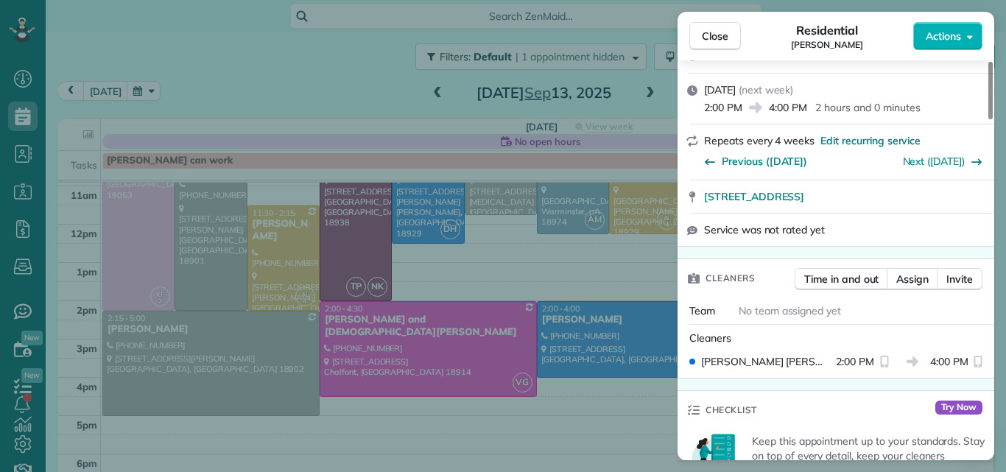
drag, startPoint x: 992, startPoint y: 77, endPoint x: 975, endPoint y: 119, distance: 45.5
click at [988, 119] on div at bounding box center [990, 90] width 4 height 57
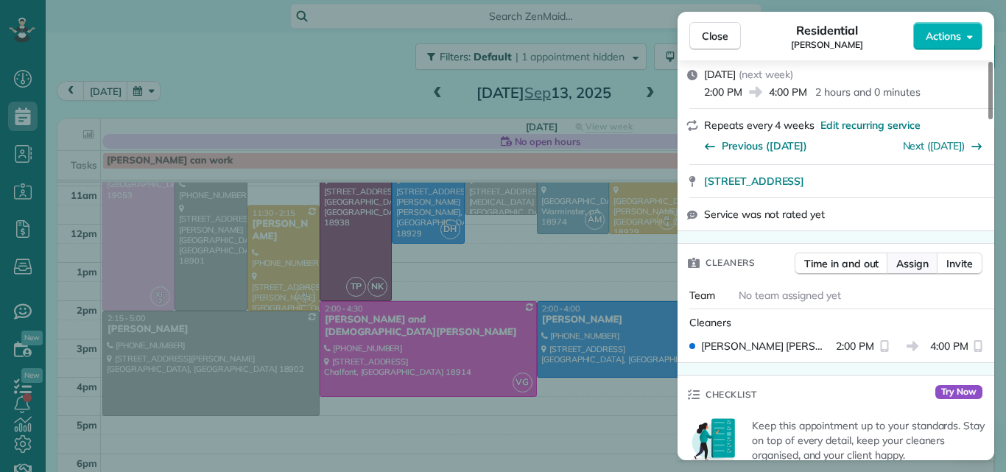
click at [917, 271] on span "Assign" at bounding box center [912, 263] width 32 height 15
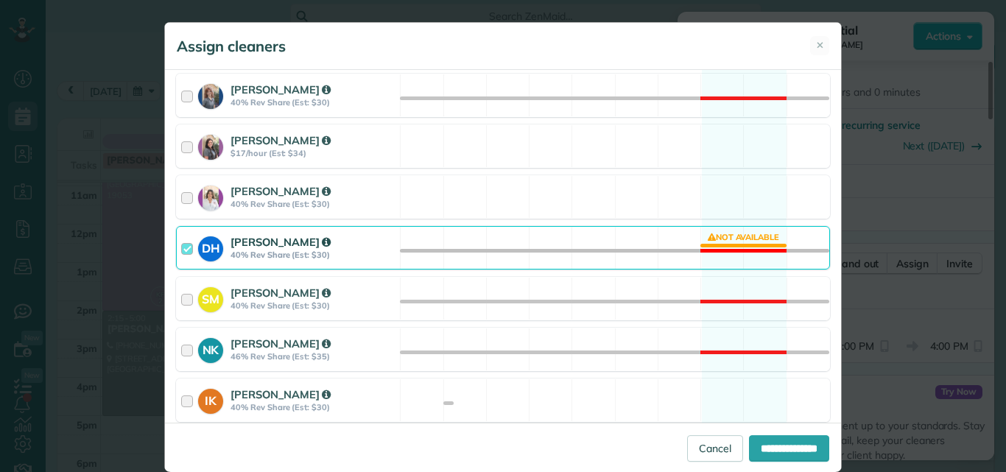
scroll to position [504, 0]
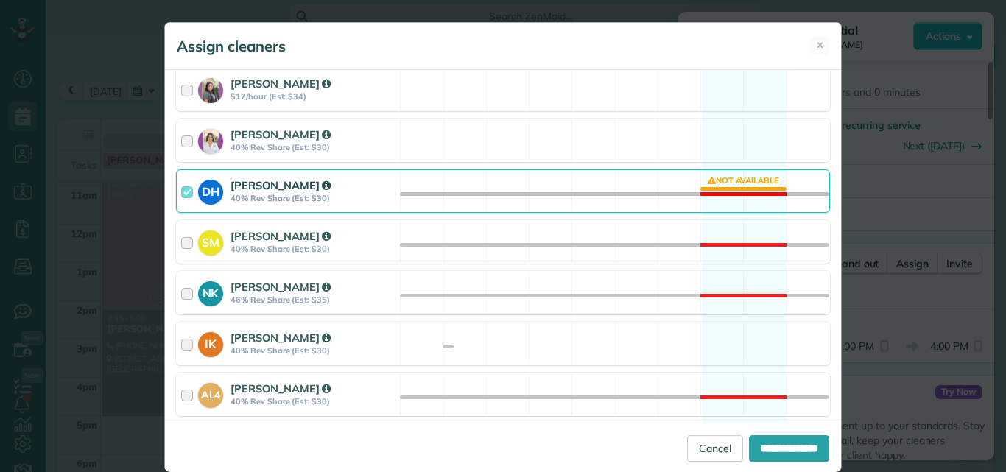
click at [181, 193] on div at bounding box center [189, 190] width 17 height 27
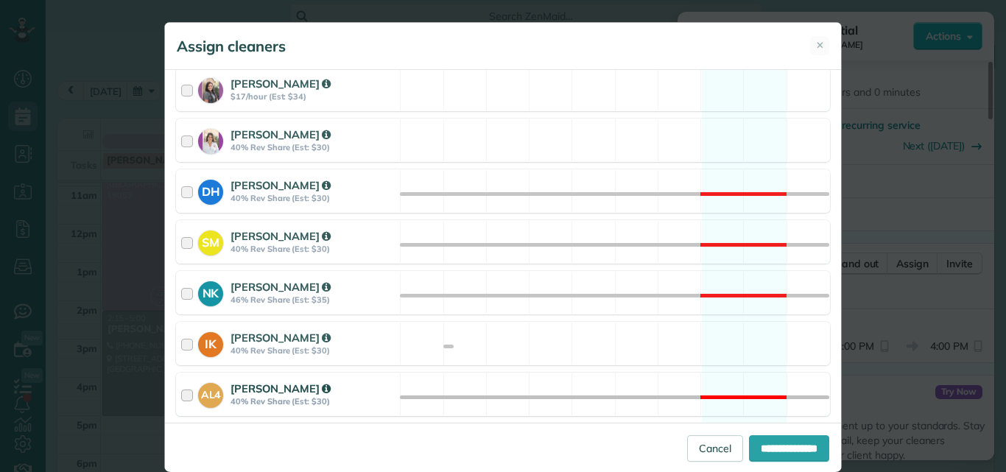
click at [181, 389] on div at bounding box center [189, 394] width 17 height 27
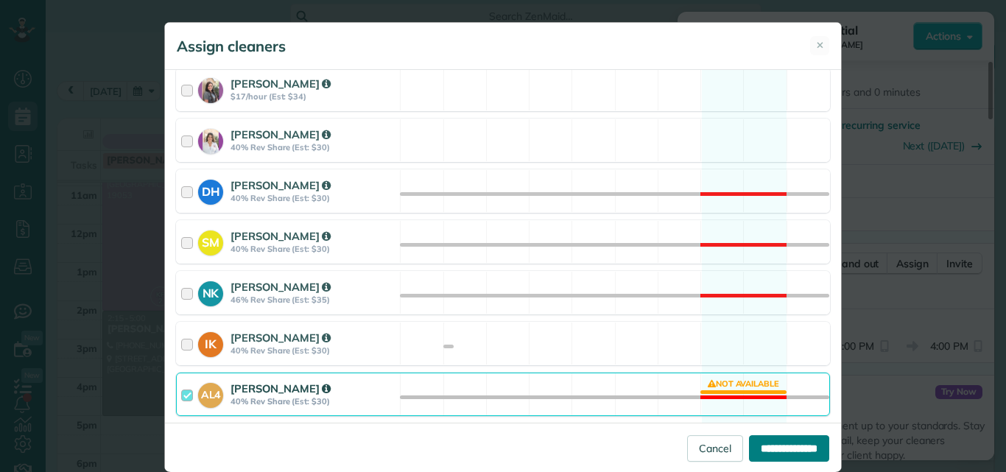
click at [791, 447] on input "**********" at bounding box center [789, 448] width 80 height 27
type input "**********"
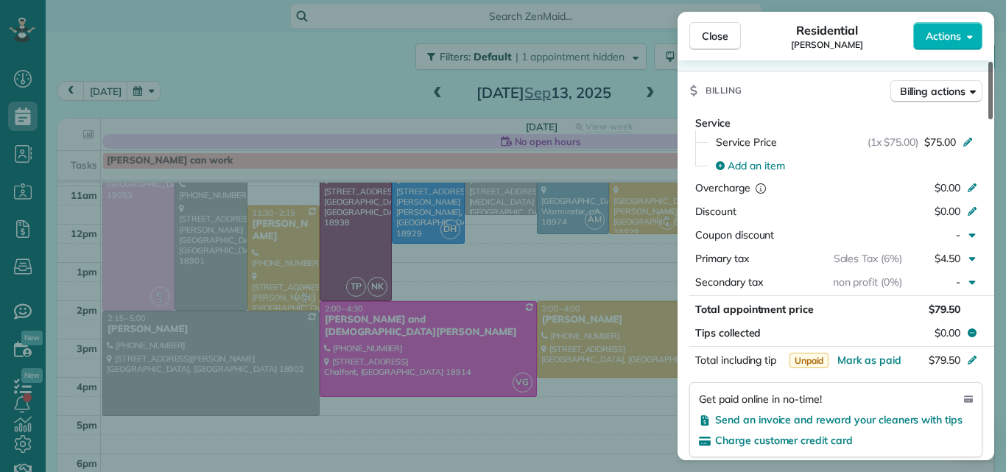
scroll to position [762, 0]
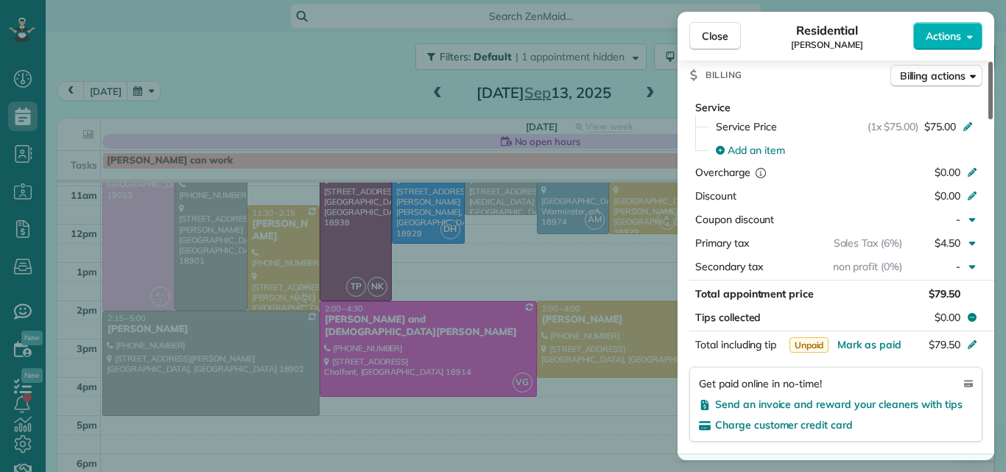
drag, startPoint x: 990, startPoint y: 130, endPoint x: 989, endPoint y: 197, distance: 67.7
click at [989, 119] on div at bounding box center [990, 90] width 4 height 57
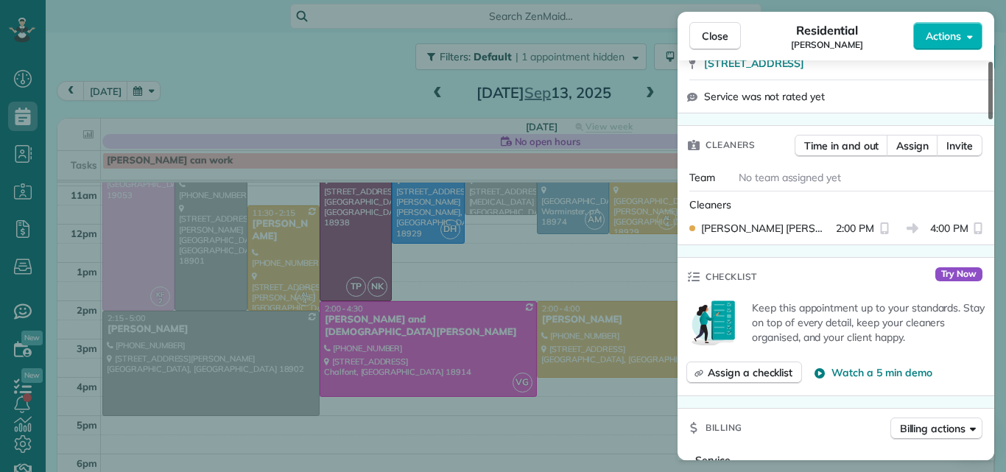
scroll to position [384, 0]
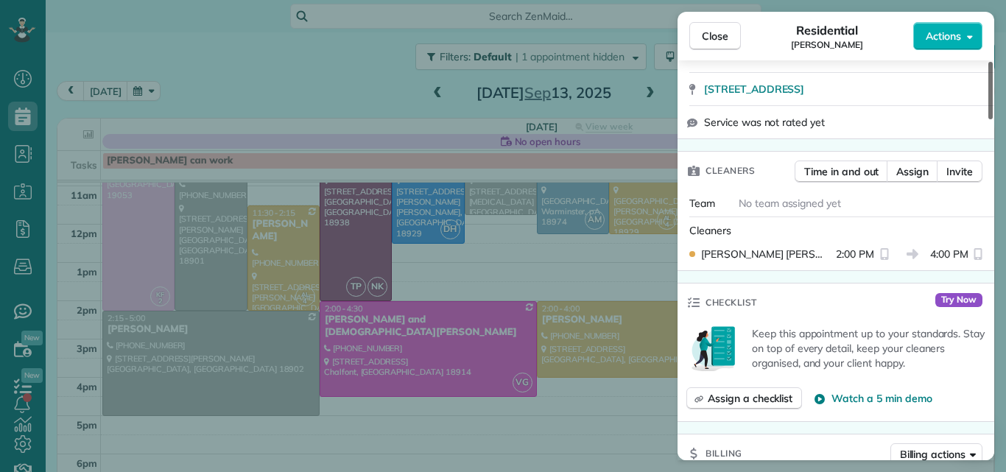
drag, startPoint x: 989, startPoint y: 198, endPoint x: 1001, endPoint y: 144, distance: 55.9
click at [992, 119] on div at bounding box center [990, 90] width 4 height 57
click at [902, 179] on span "Assign" at bounding box center [912, 171] width 32 height 15
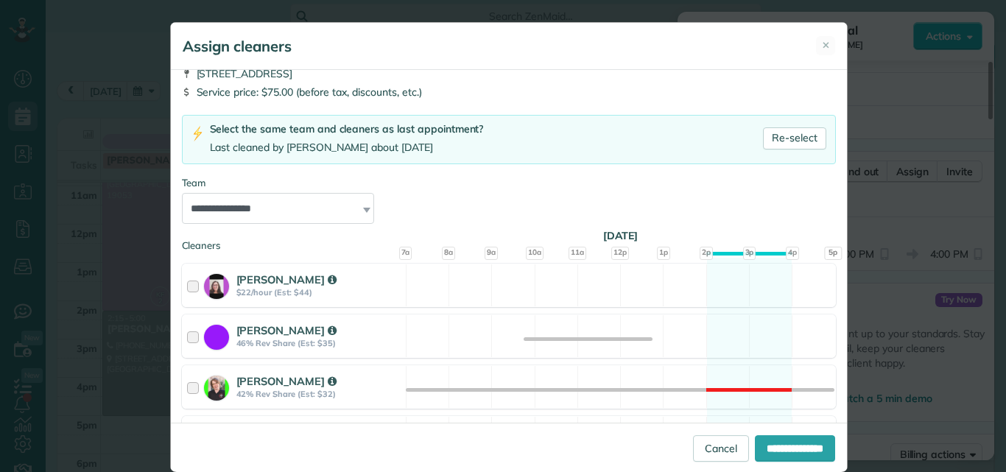
scroll to position [0, 0]
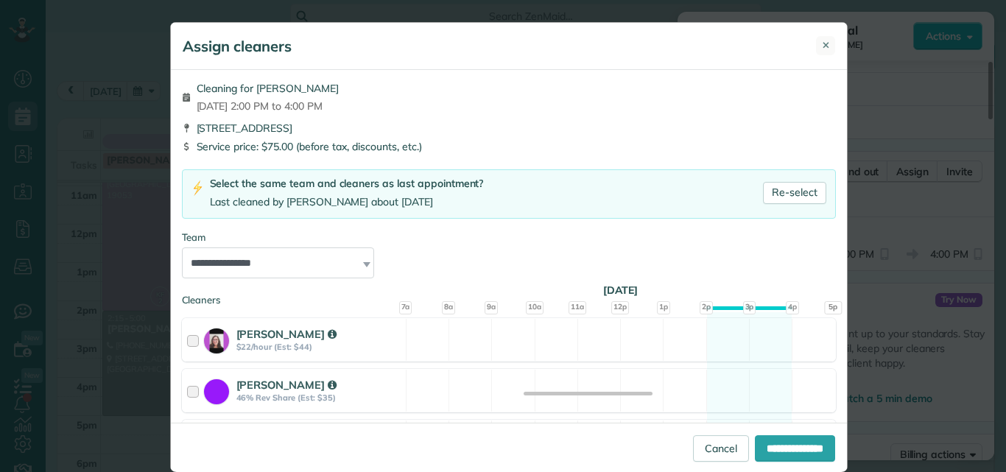
click at [822, 51] on span "✕" at bounding box center [826, 45] width 8 height 14
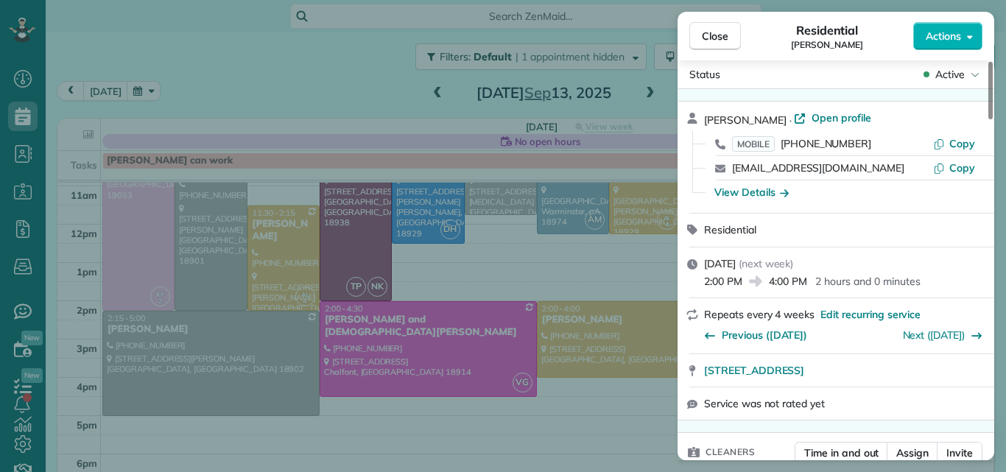
scroll to position [36, 0]
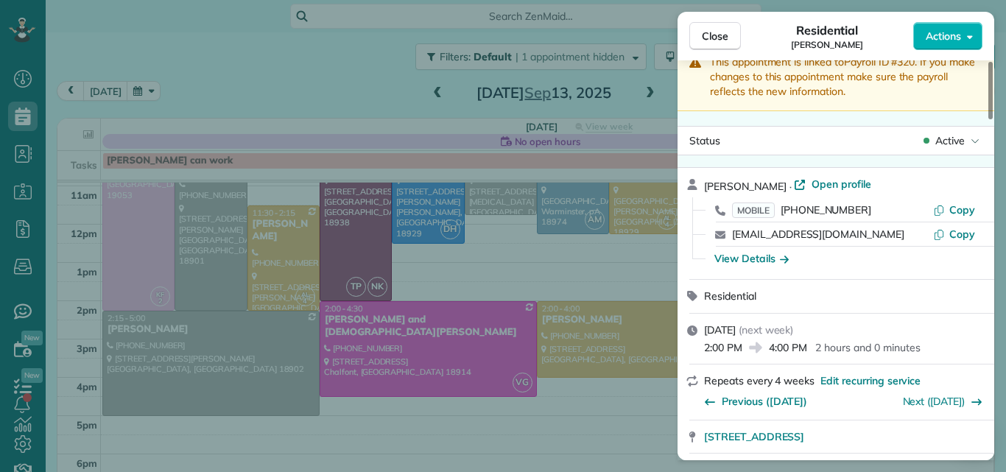
drag, startPoint x: 989, startPoint y: 132, endPoint x: 996, endPoint y: 82, distance: 50.5
click at [992, 82] on div at bounding box center [990, 90] width 4 height 57
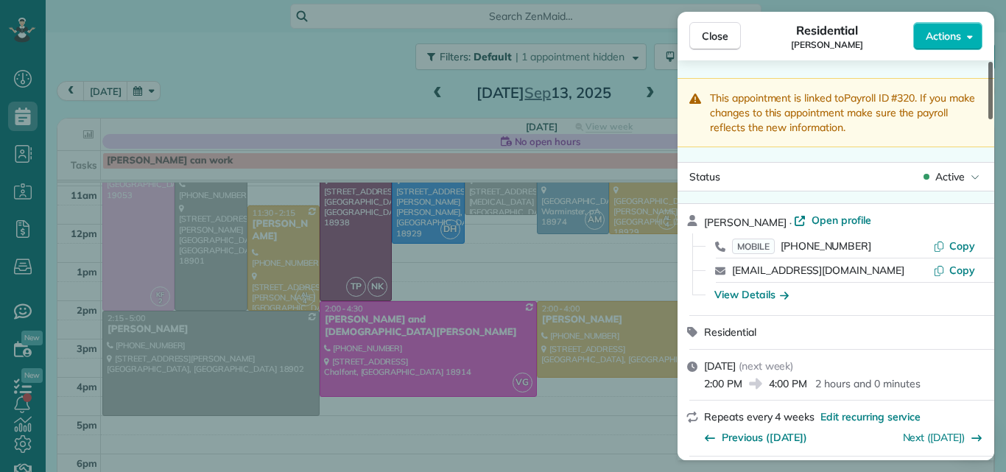
drag, startPoint x: 991, startPoint y: 77, endPoint x: 991, endPoint y: 48, distance: 28.7
click at [991, 62] on div at bounding box center [990, 90] width 4 height 57
click at [992, 63] on div at bounding box center [990, 90] width 4 height 57
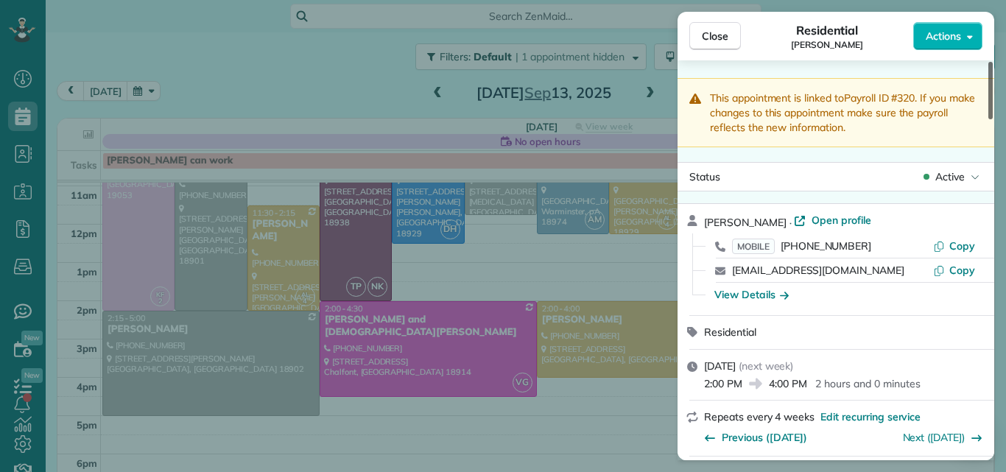
click at [992, 63] on div at bounding box center [990, 90] width 4 height 57
click at [947, 35] on span "Actions" at bounding box center [942, 36] width 35 height 15
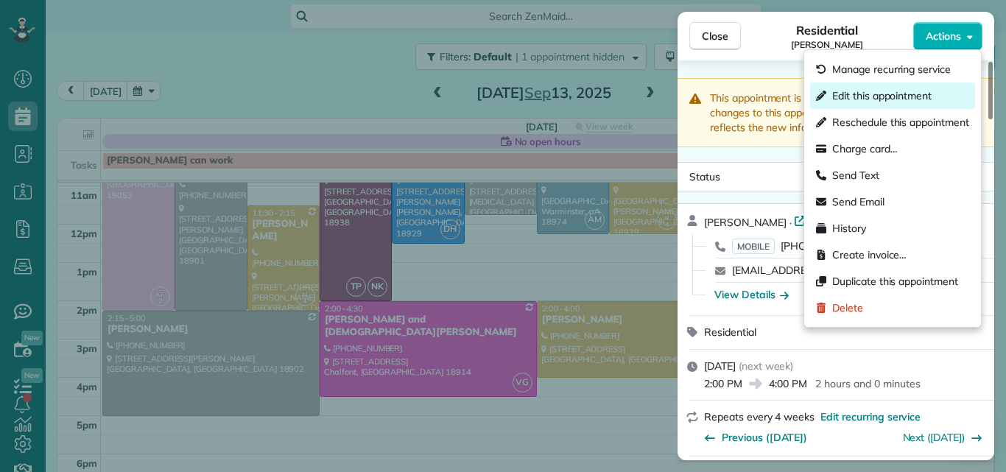
click at [910, 88] on span "Edit this appointment" at bounding box center [881, 95] width 99 height 15
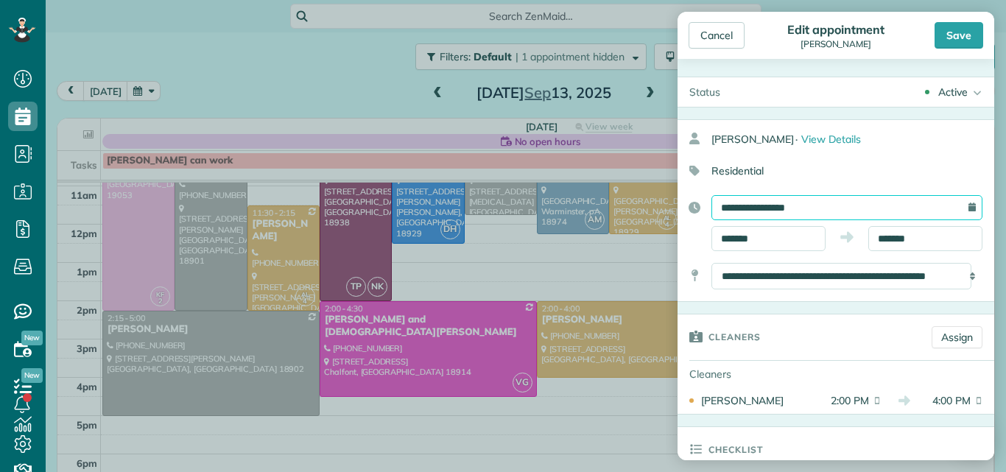
click at [850, 199] on input "**********" at bounding box center [846, 207] width 271 height 25
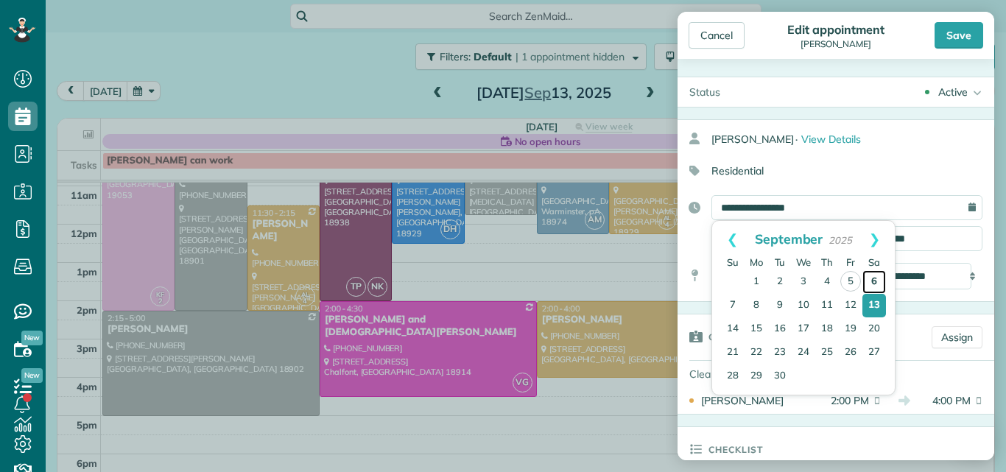
click at [872, 280] on link "6" at bounding box center [874, 282] width 24 height 24
type input "**********"
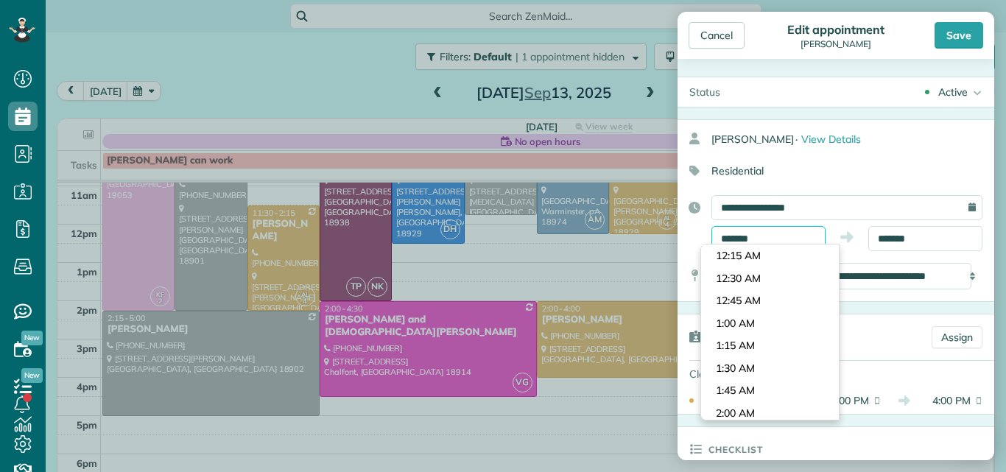
click at [789, 233] on input "*******" at bounding box center [768, 238] width 114 height 25
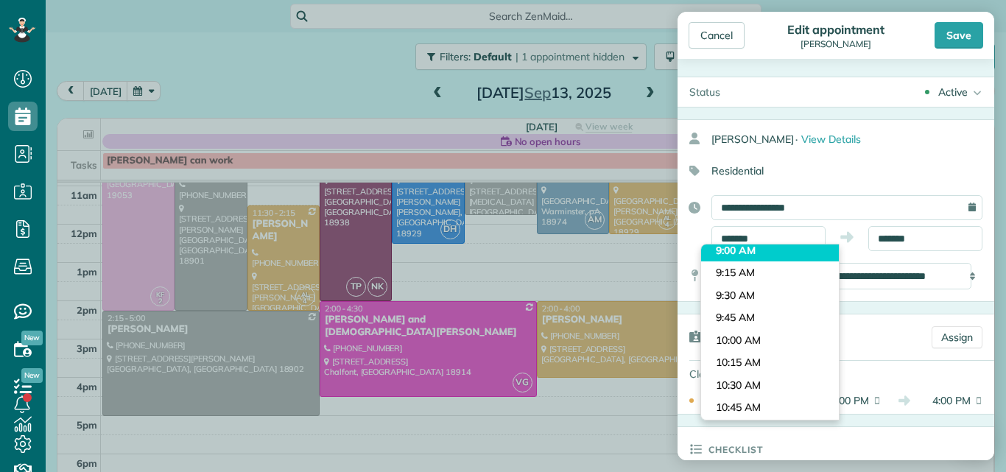
type input "*******"
click at [794, 250] on body "Dashboard Scheduling Calendar View List View Dispatch View - Weekly scheduling …" at bounding box center [503, 236] width 1006 height 472
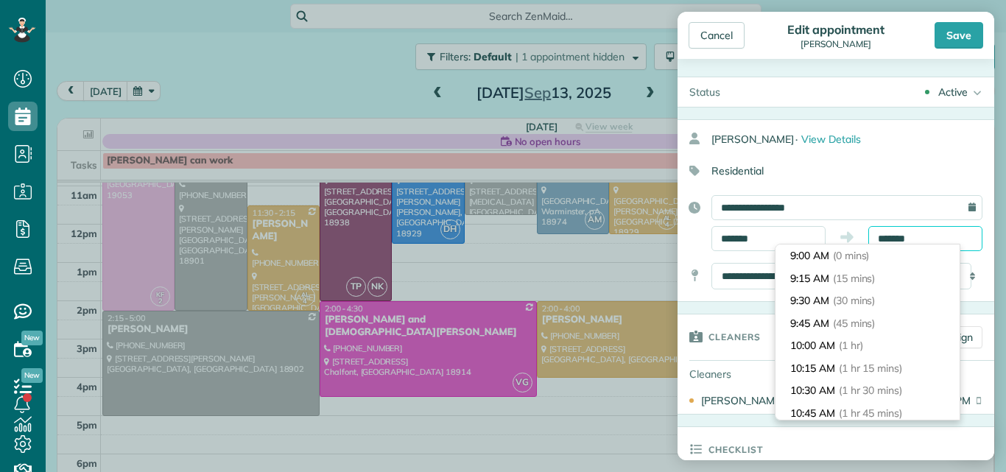
click at [886, 236] on input "*******" at bounding box center [925, 238] width 114 height 25
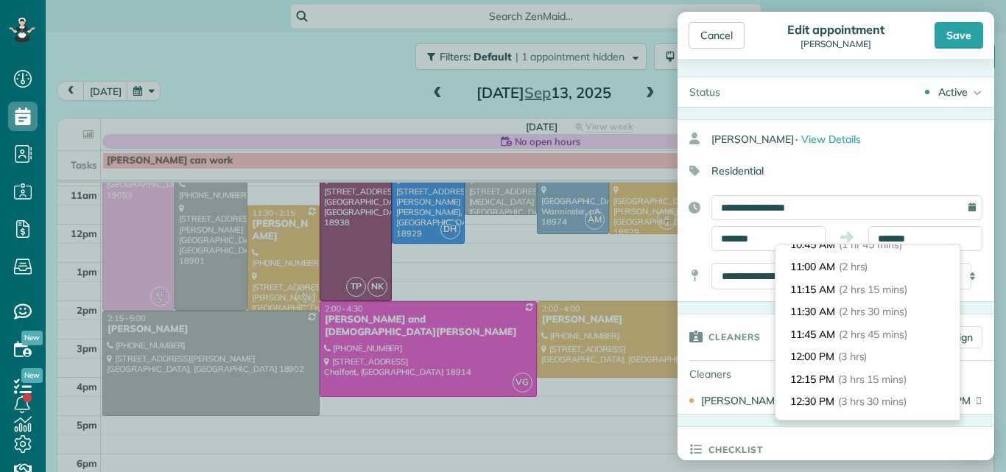
scroll to position [155, 0]
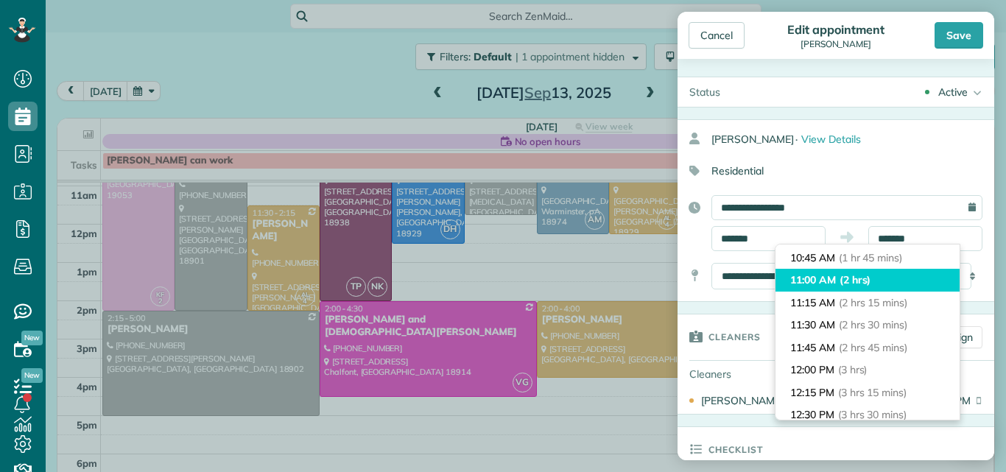
type input "********"
click at [901, 275] on li "11:00 AM (2 hrs)" at bounding box center [867, 280] width 184 height 23
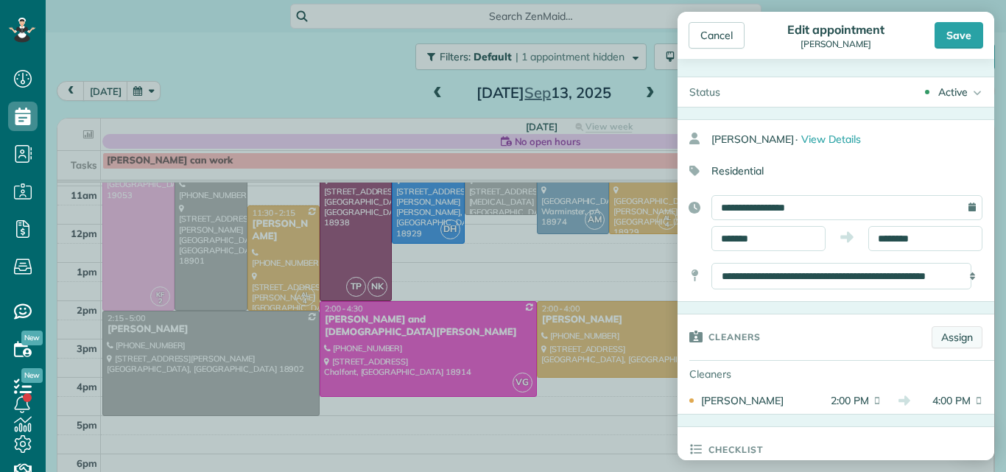
click at [940, 333] on link "Assign" at bounding box center [956, 337] width 51 height 22
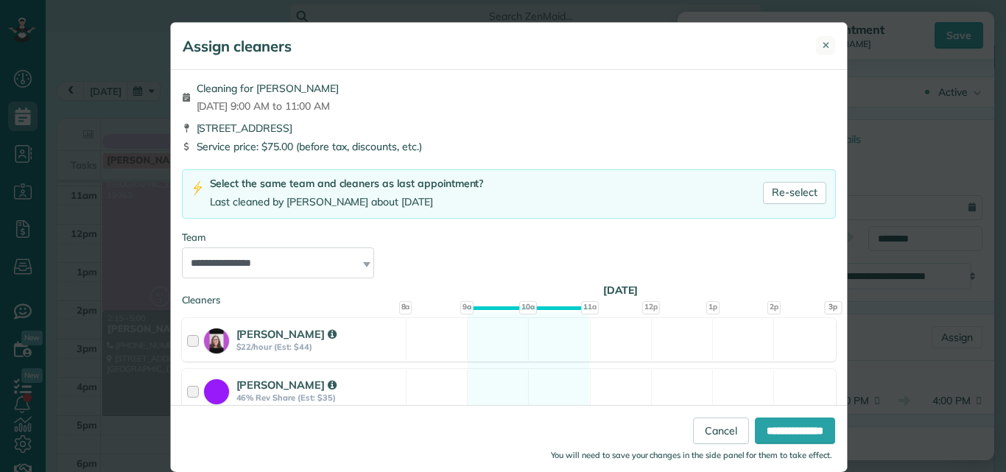
click at [816, 47] on button "✕" at bounding box center [825, 45] width 19 height 19
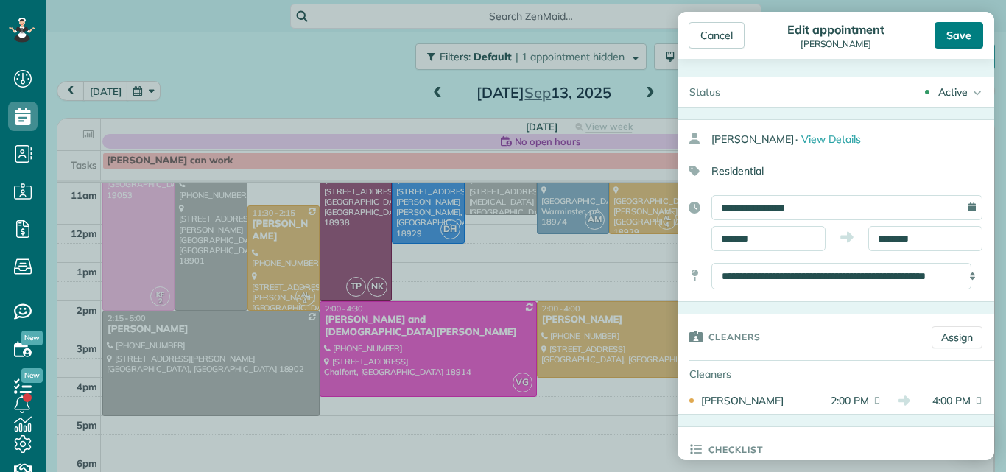
click at [956, 33] on div "Save" at bounding box center [958, 35] width 49 height 27
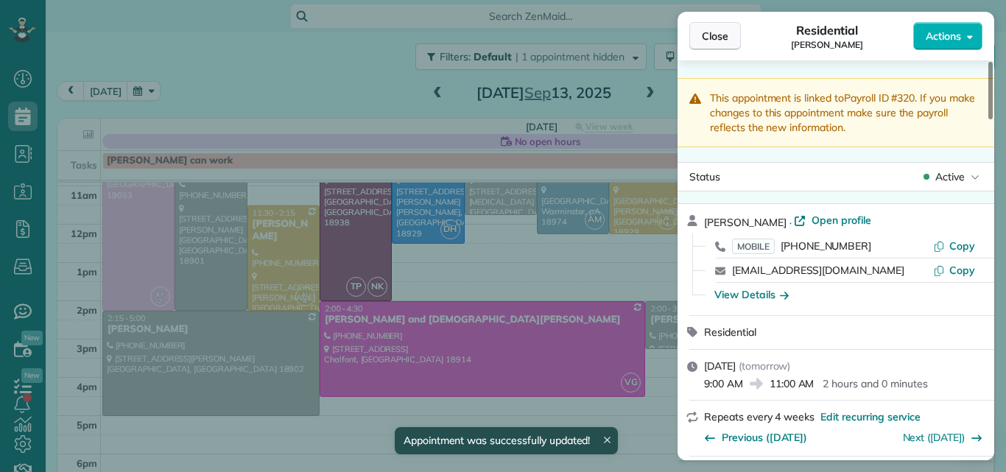
click at [724, 33] on span "Close" at bounding box center [715, 36] width 27 height 15
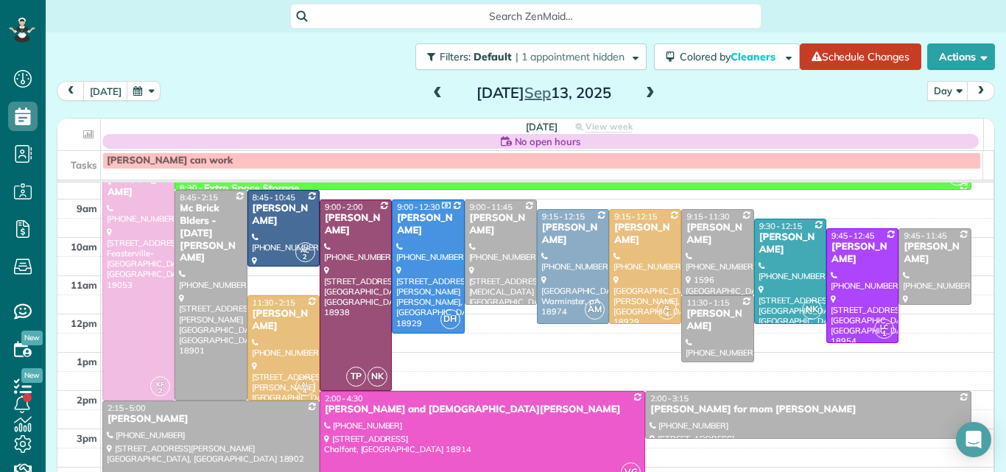
scroll to position [32, 0]
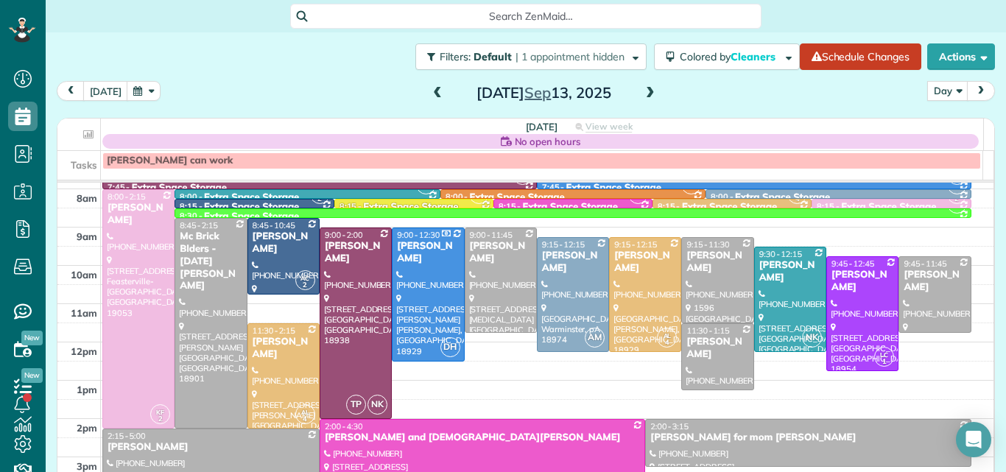
click at [432, 90] on span at bounding box center [437, 93] width 16 height 13
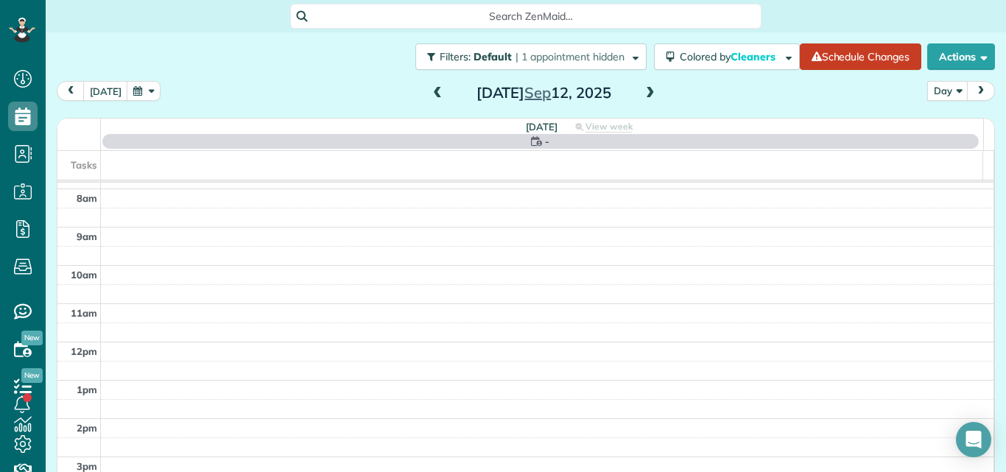
scroll to position [0, 0]
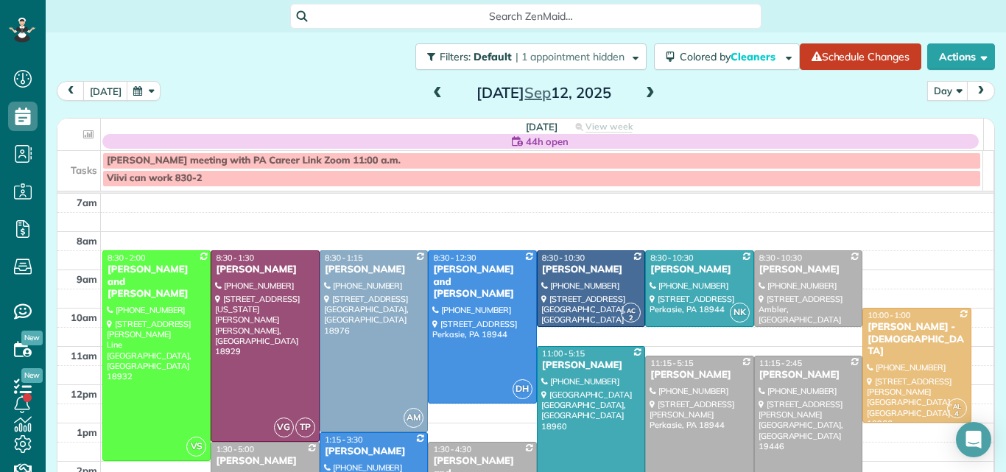
click at [432, 90] on span at bounding box center [437, 93] width 16 height 13
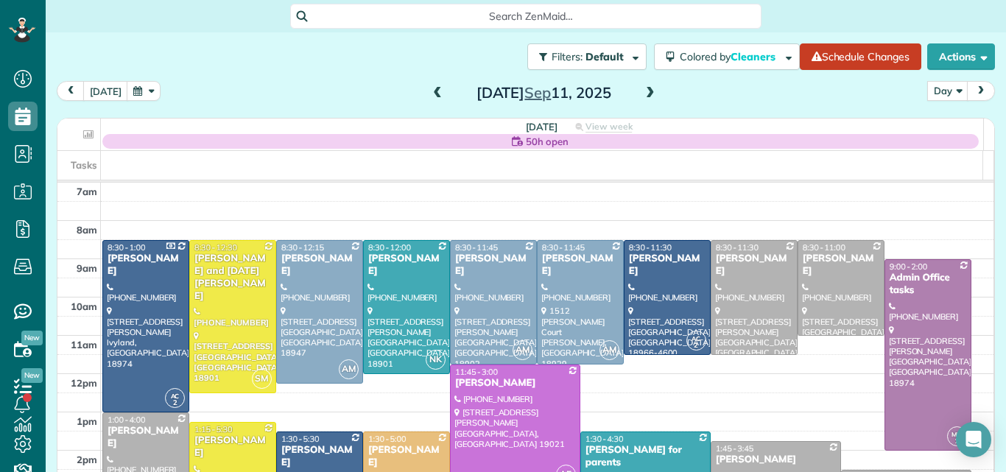
click at [432, 90] on span at bounding box center [437, 93] width 16 height 13
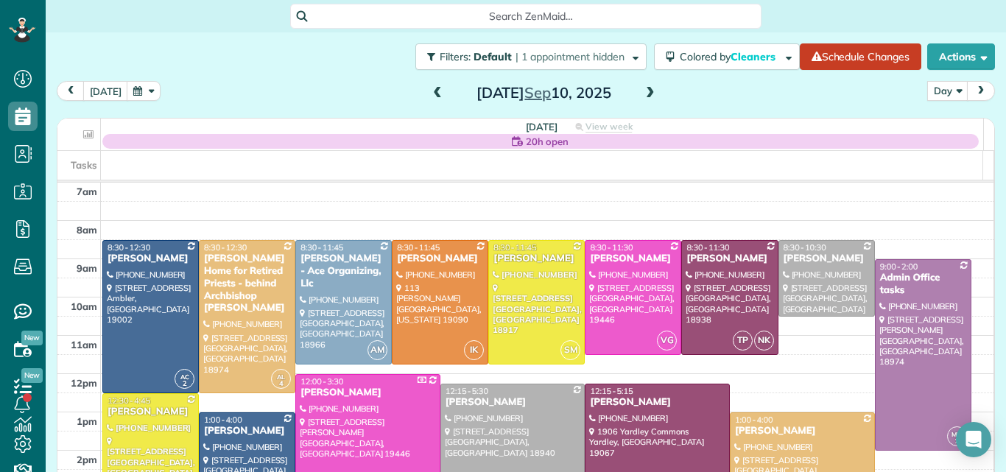
click at [635, 418] on div at bounding box center [657, 479] width 144 height 190
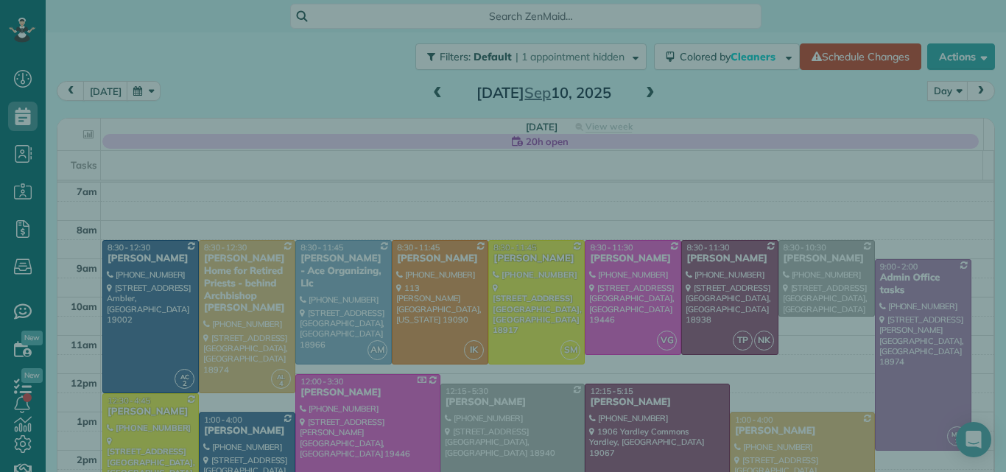
click at [635, 418] on div at bounding box center [503, 236] width 1006 height 472
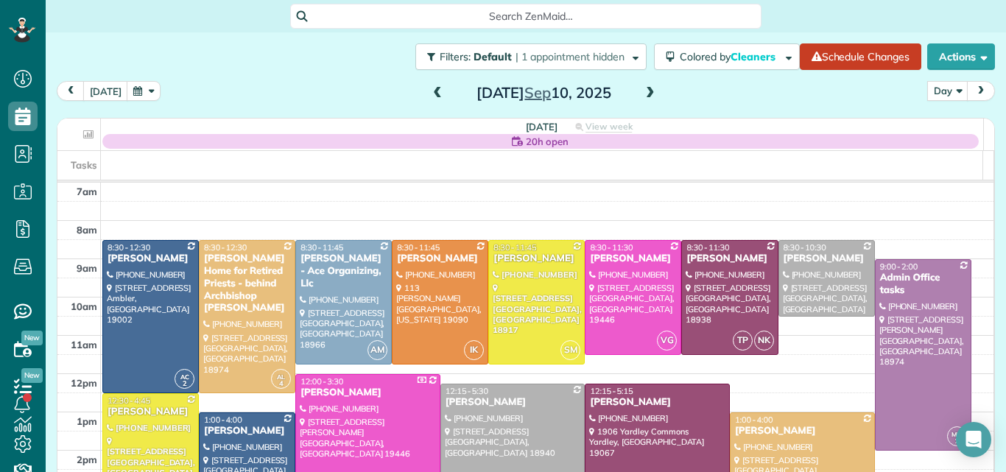
click at [635, 418] on div "Close Cleaners" at bounding box center [503, 236] width 1006 height 472
click at [635, 418] on div at bounding box center [657, 479] width 144 height 190
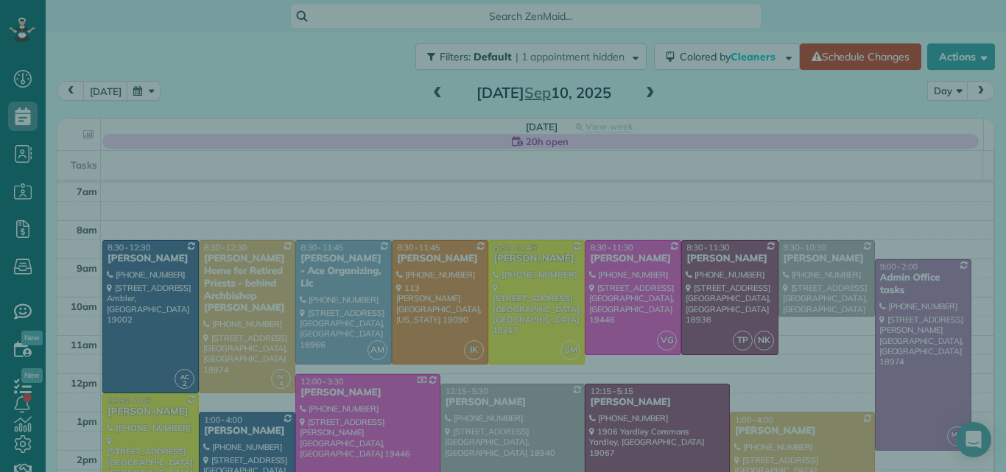
click at [635, 418] on div "Close Cleaners" at bounding box center [503, 236] width 1006 height 472
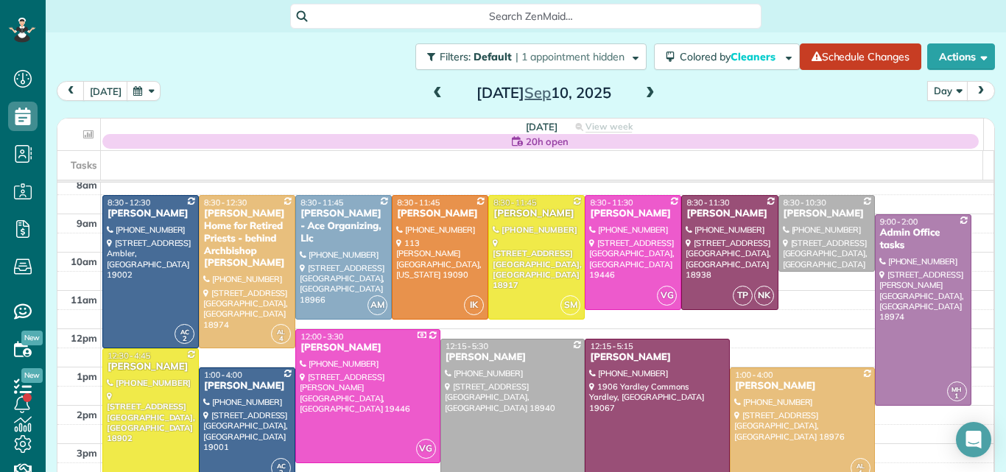
scroll to position [93, 0]
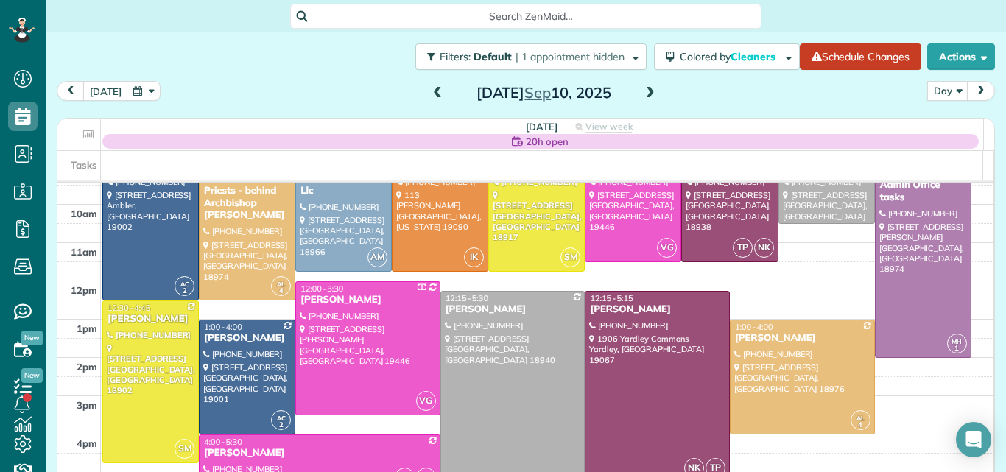
click at [671, 364] on div at bounding box center [657, 387] width 144 height 190
click at [0, 0] on div at bounding box center [0, 0] width 0 height 0
click at [652, 348] on div at bounding box center [657, 387] width 144 height 190
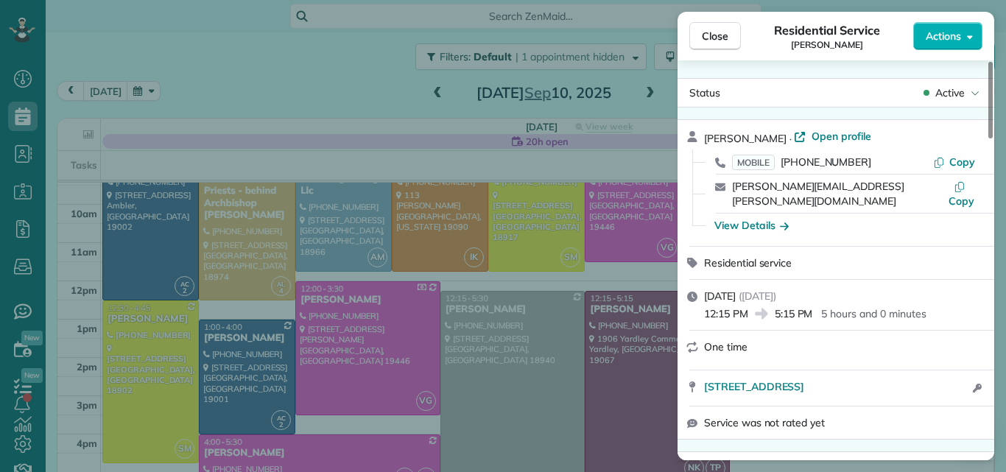
click at [889, 60] on div "Status Active Stephen Tolbert · Open profile MOBILE (215) 584-7408 Copy stephen…" at bounding box center [835, 260] width 317 height 400
drag, startPoint x: 989, startPoint y: 77, endPoint x: 958, endPoint y: 76, distance: 31.0
click at [988, 76] on div at bounding box center [990, 100] width 4 height 77
click at [853, 131] on span "Open profile" at bounding box center [841, 136] width 60 height 15
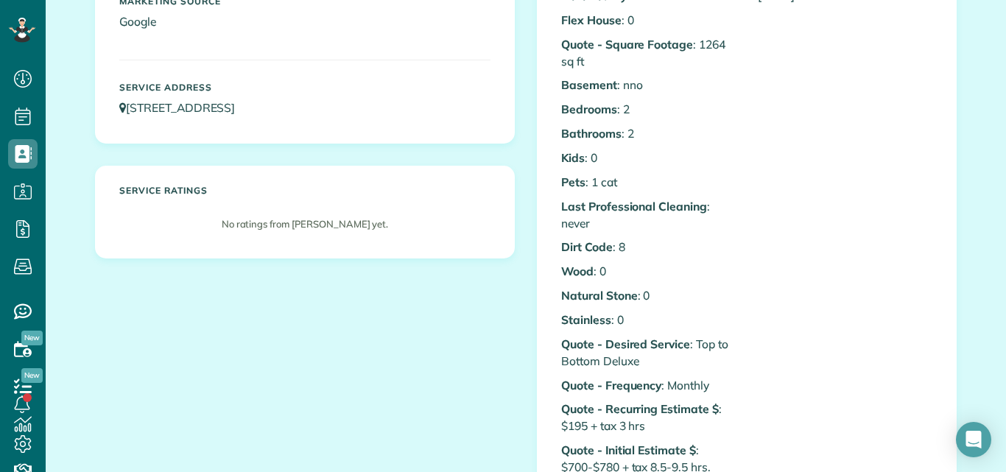
scroll to position [377, 0]
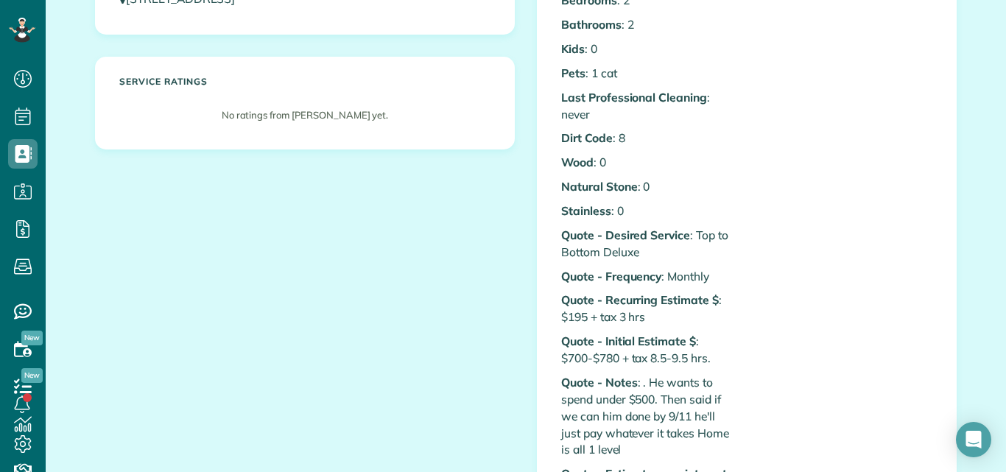
drag, startPoint x: 992, startPoint y: 142, endPoint x: 992, endPoint y: 178, distance: 36.1
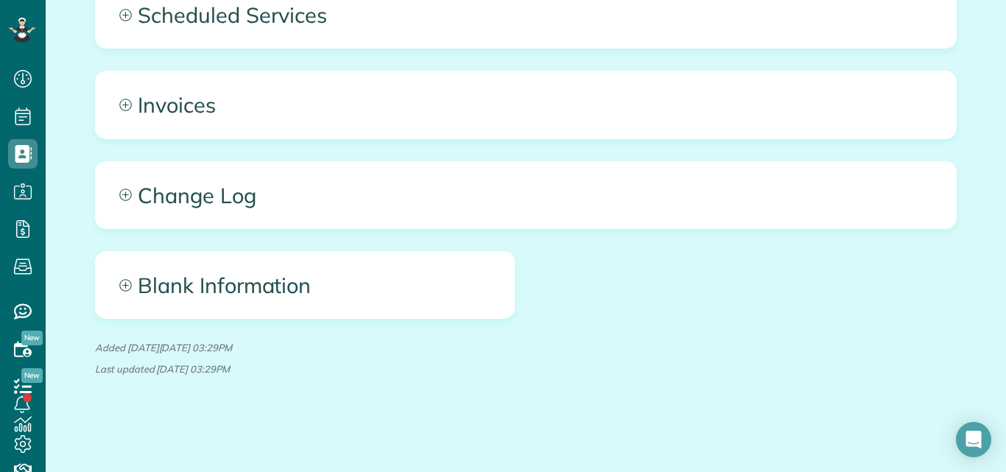
scroll to position [0, 0]
